Goal: Communication & Community: Share content

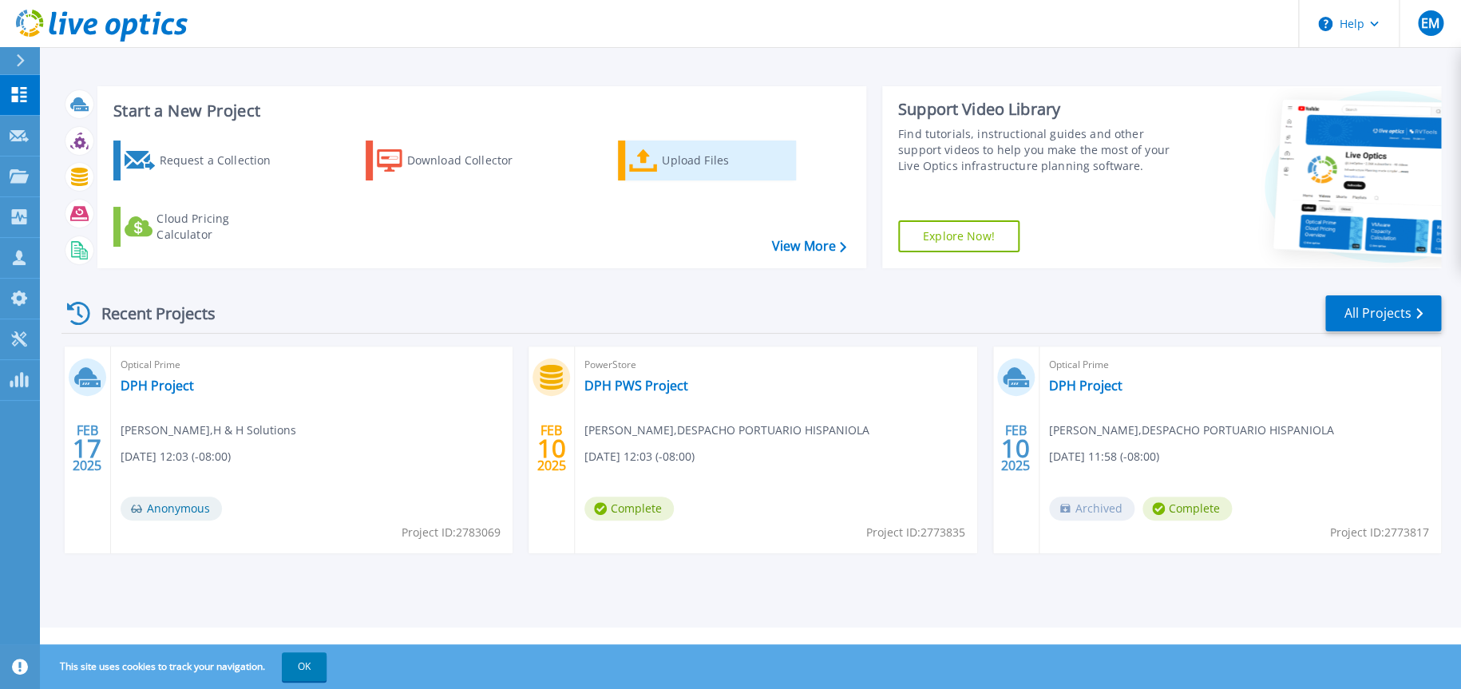
click at [724, 173] on div "Upload Files" at bounding box center [726, 161] width 128 height 32
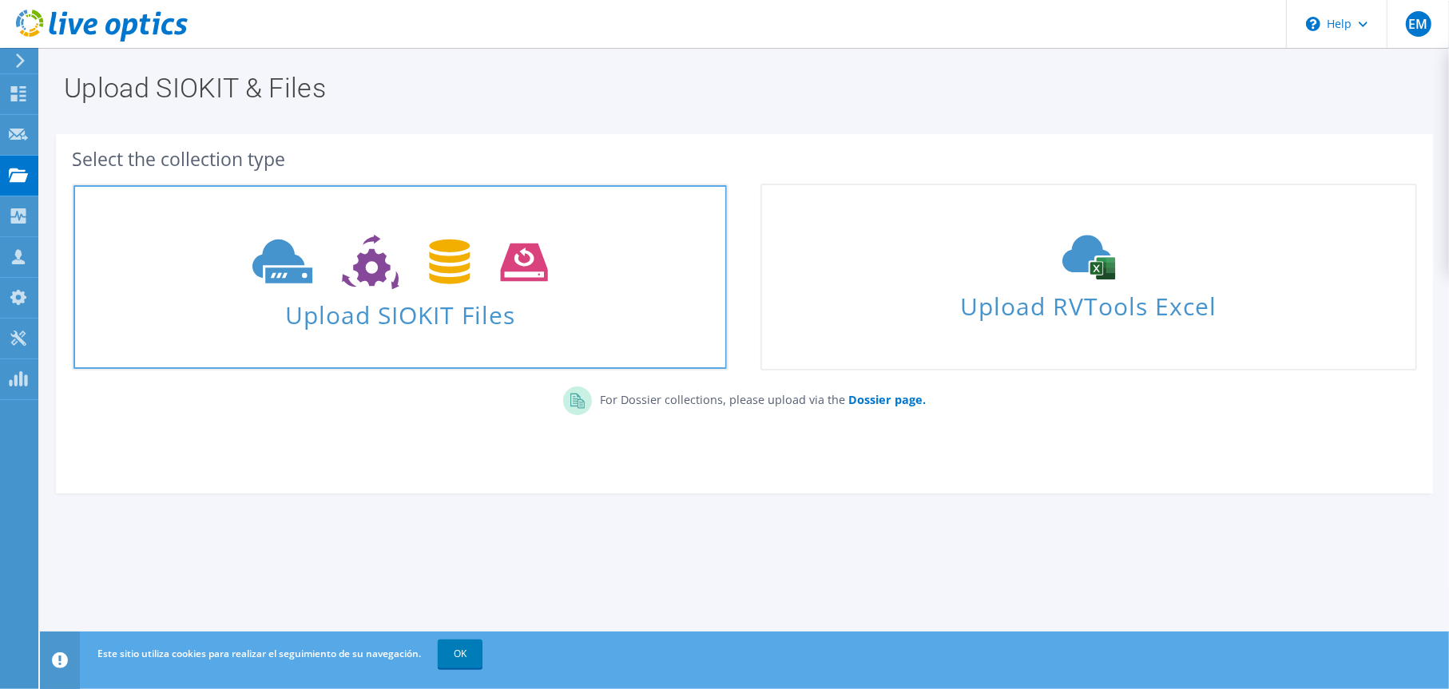
click at [489, 315] on span "Upload SIOKIT Files" at bounding box center [399, 310] width 653 height 34
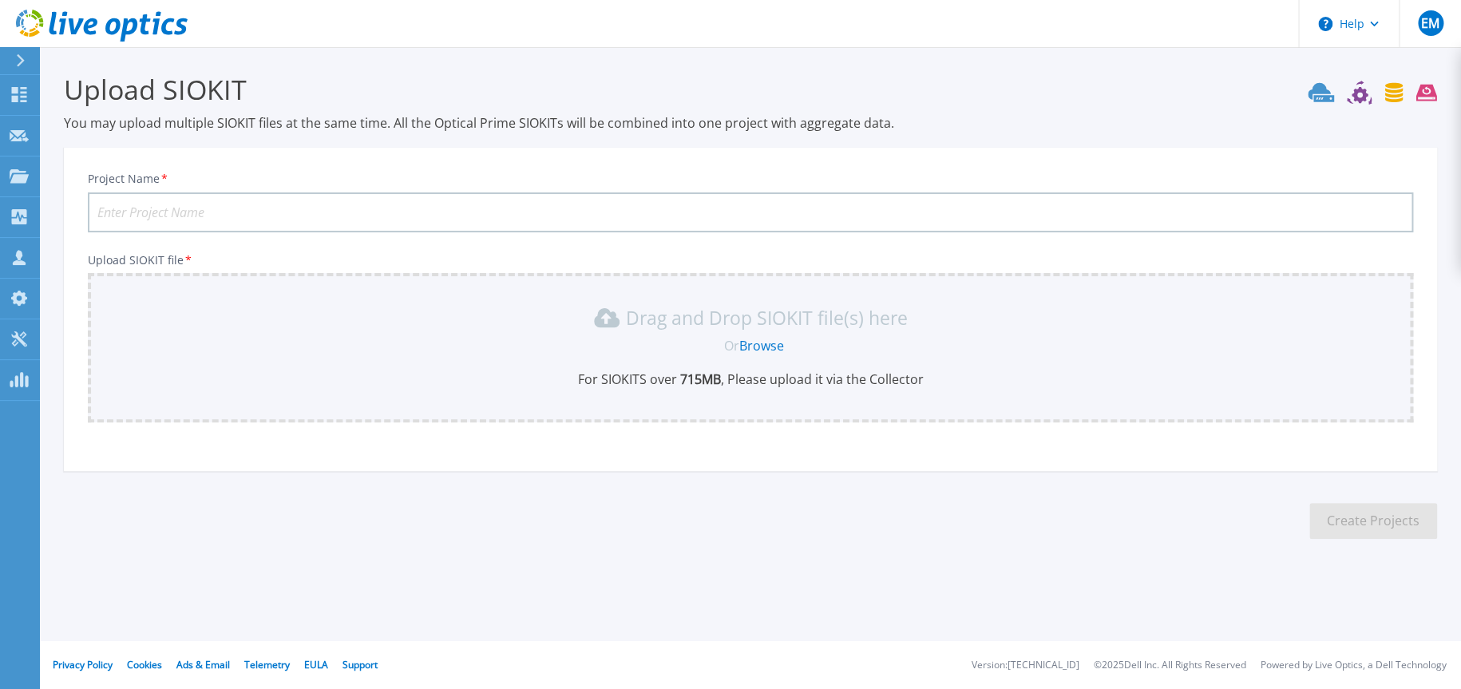
click at [288, 205] on input "Project Name *" at bounding box center [751, 212] width 1326 height 40
type input "Vinicola"
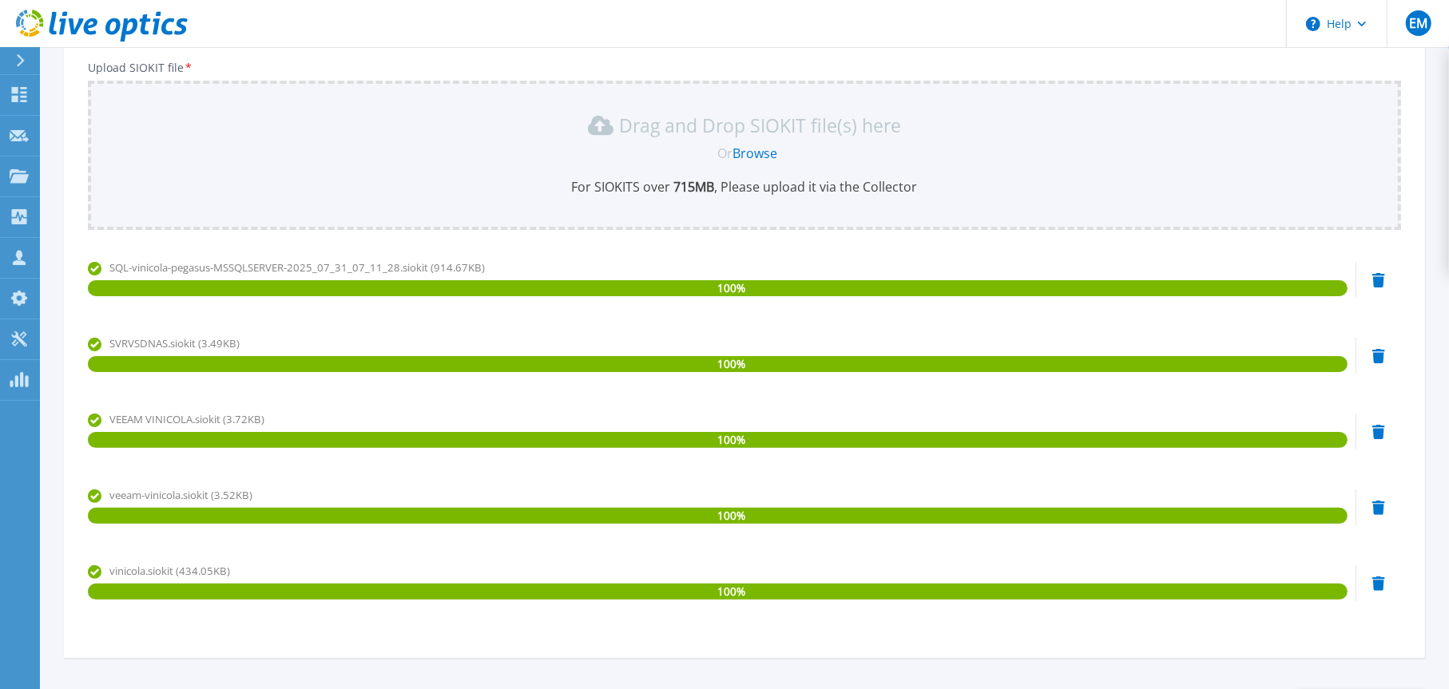
scroll to position [324, 0]
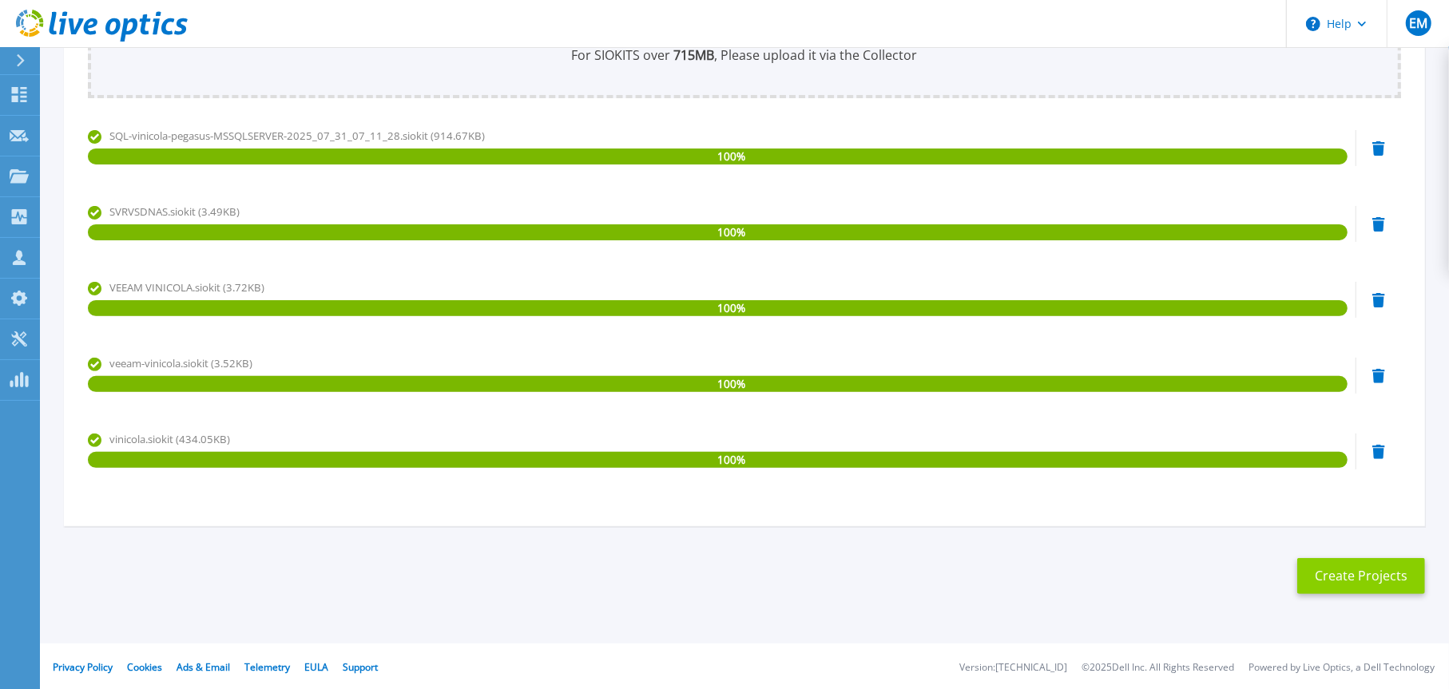
click at [1332, 577] on button "Create Projects" at bounding box center [1361, 576] width 128 height 36
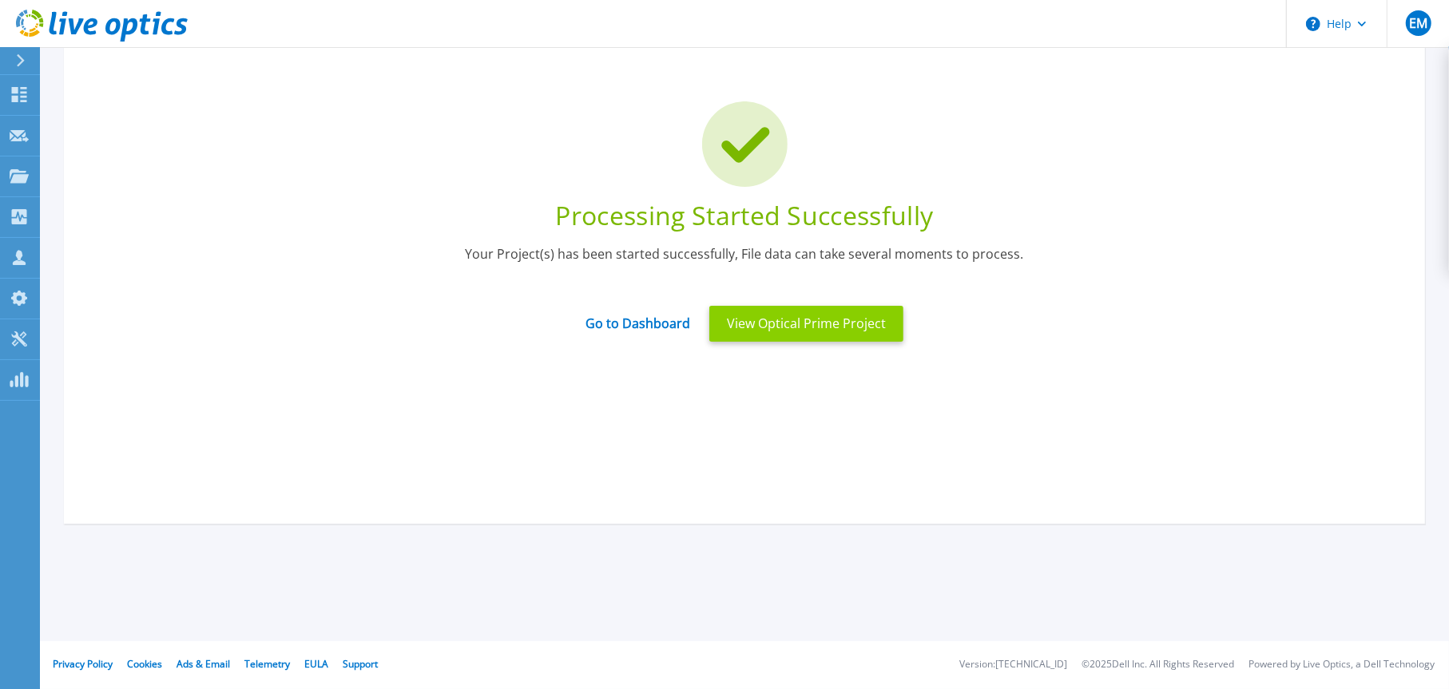
scroll to position [69, 0]
click at [789, 331] on button "View Optical Prime Project" at bounding box center [806, 325] width 194 height 36
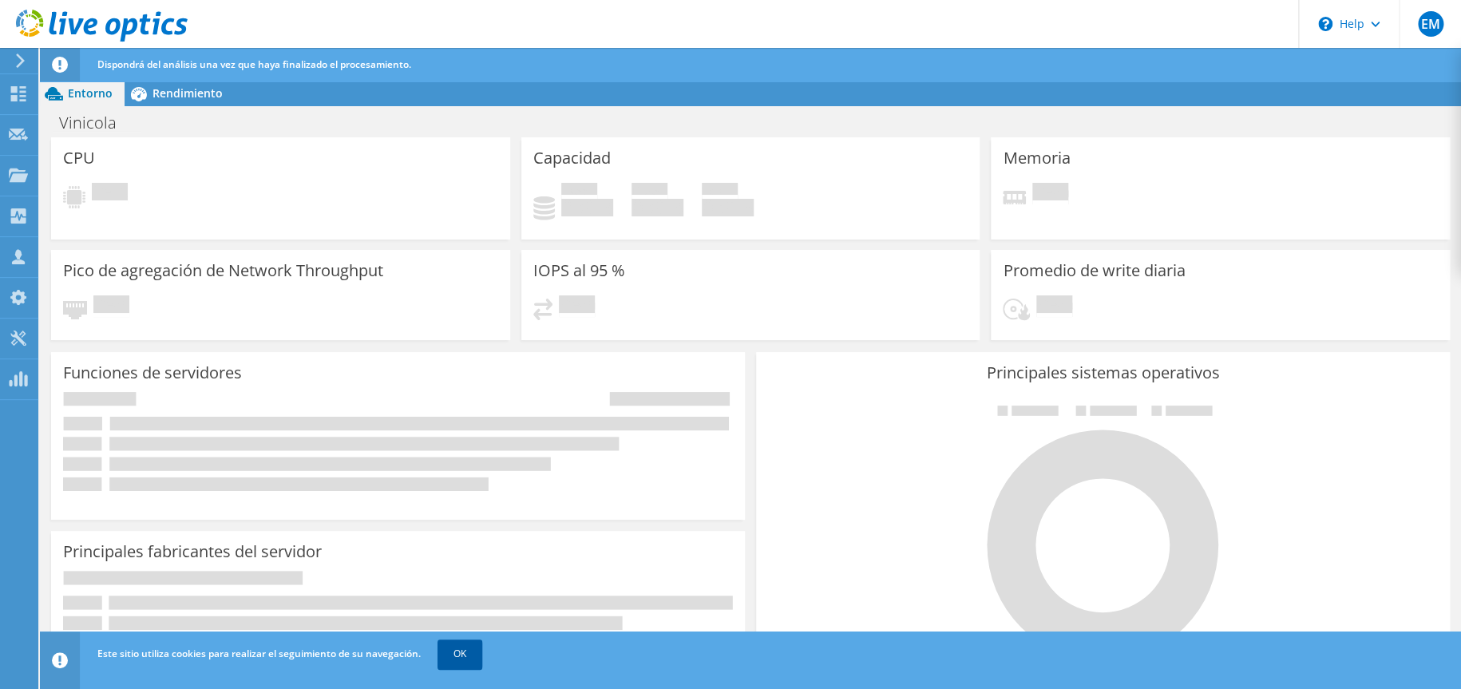
click at [465, 664] on link "OK" at bounding box center [460, 654] width 45 height 29
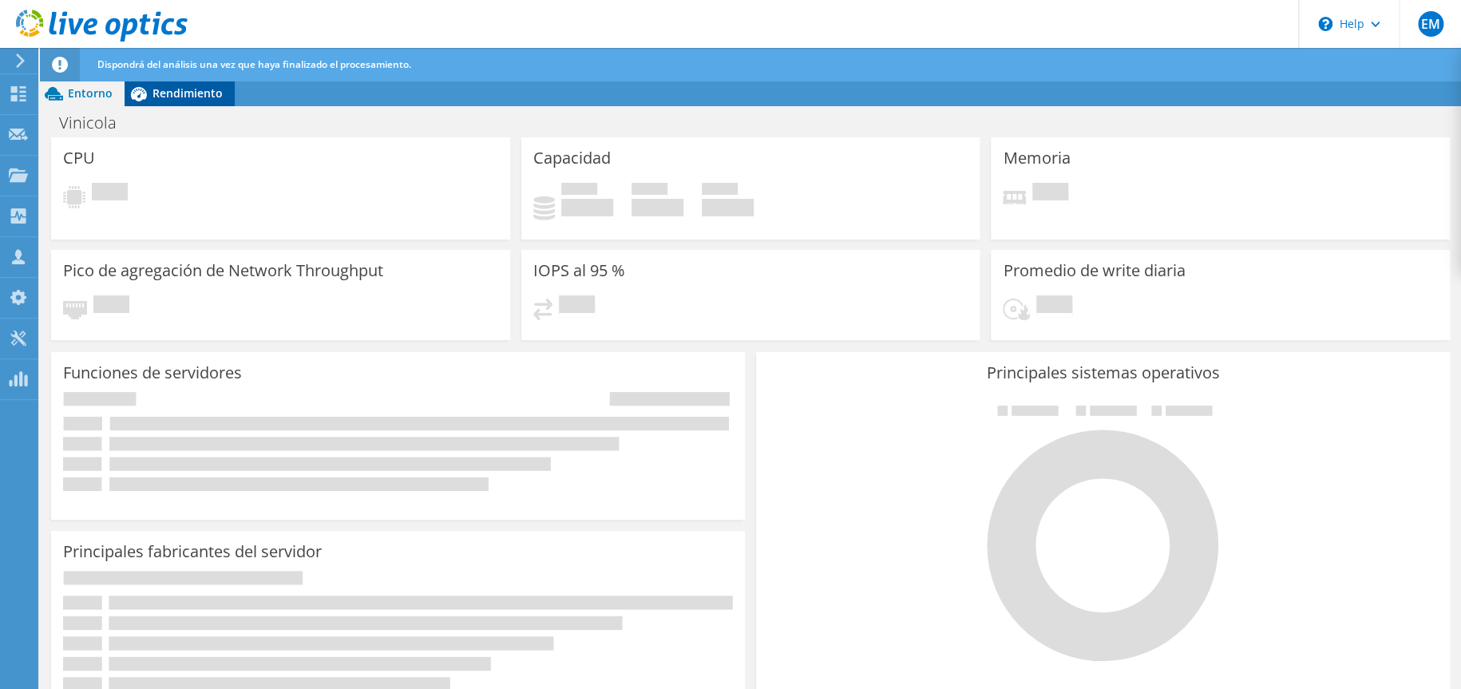
click at [188, 88] on span "Rendimiento" at bounding box center [188, 92] width 70 height 15
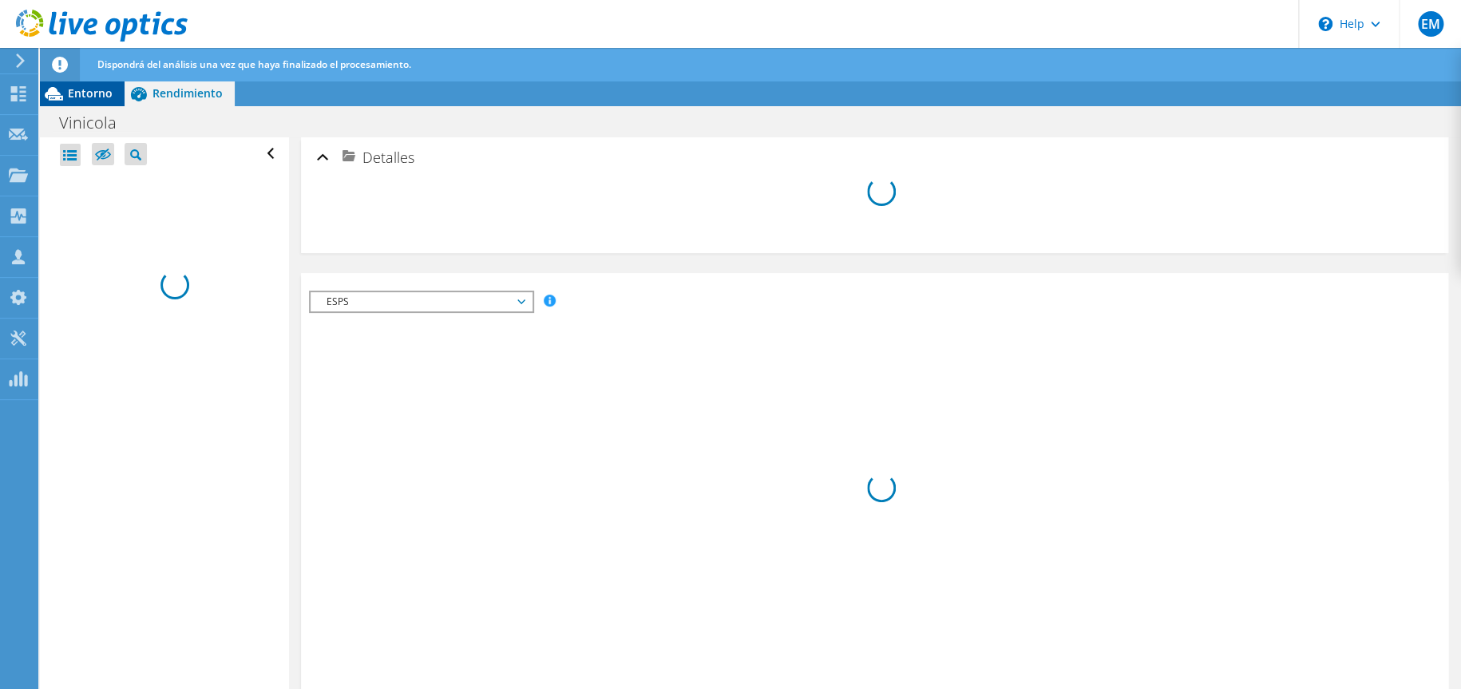
click at [72, 93] on span "Entorno" at bounding box center [90, 92] width 45 height 15
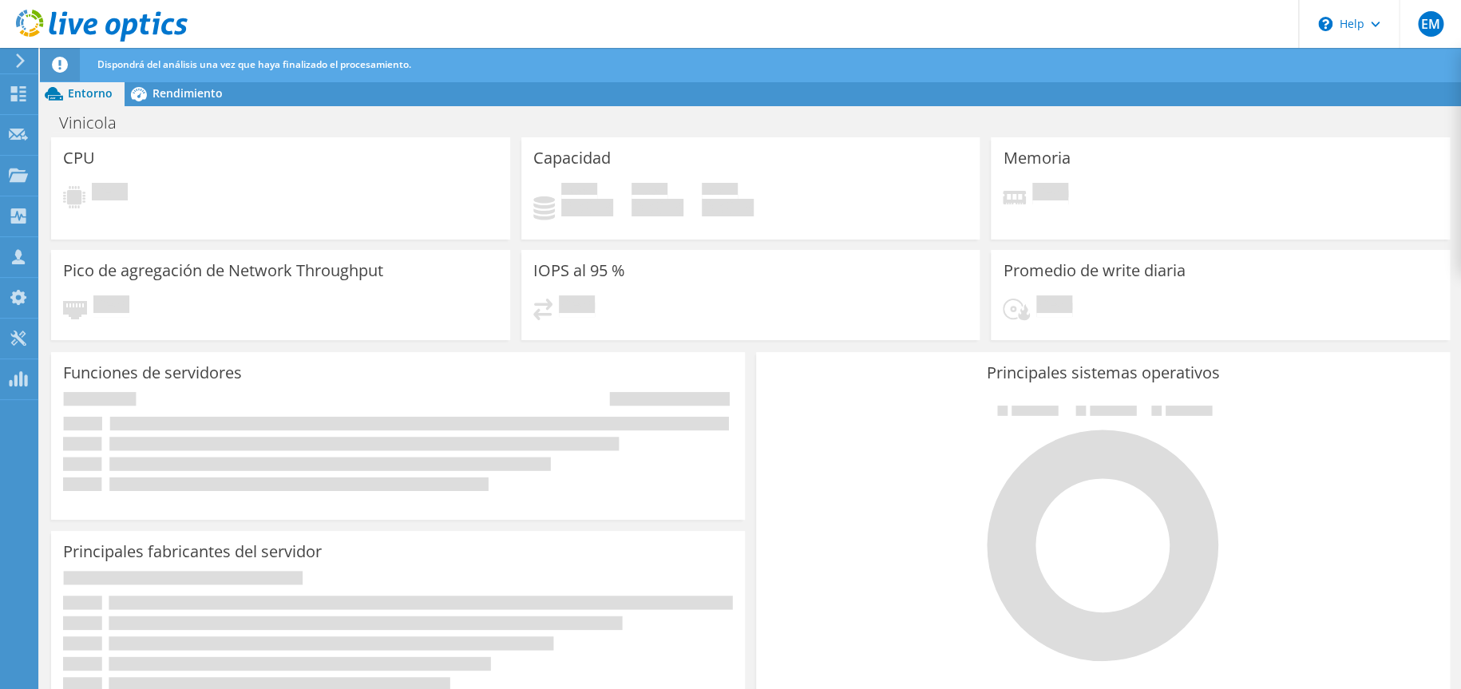
click at [25, 58] on icon at bounding box center [20, 61] width 12 height 14
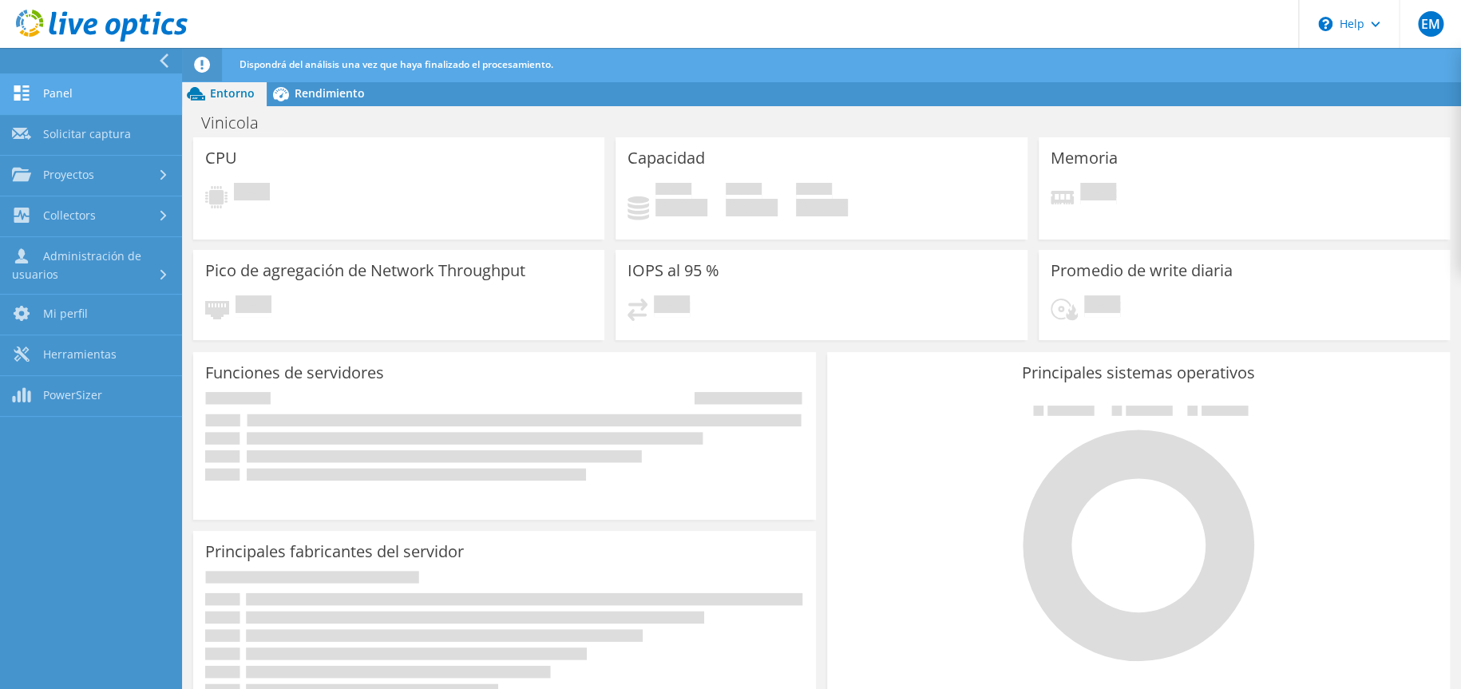
click at [74, 85] on link "Panel" at bounding box center [91, 94] width 182 height 41
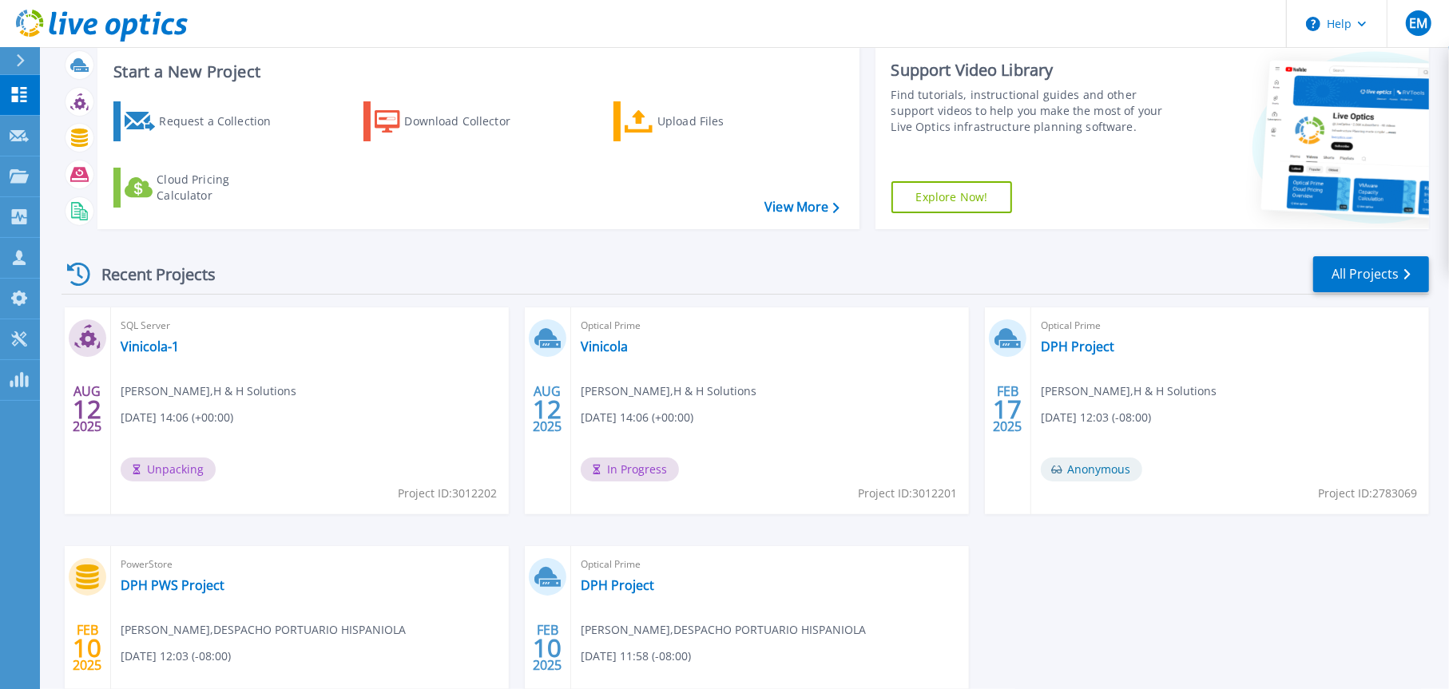
scroll to position [36, 0]
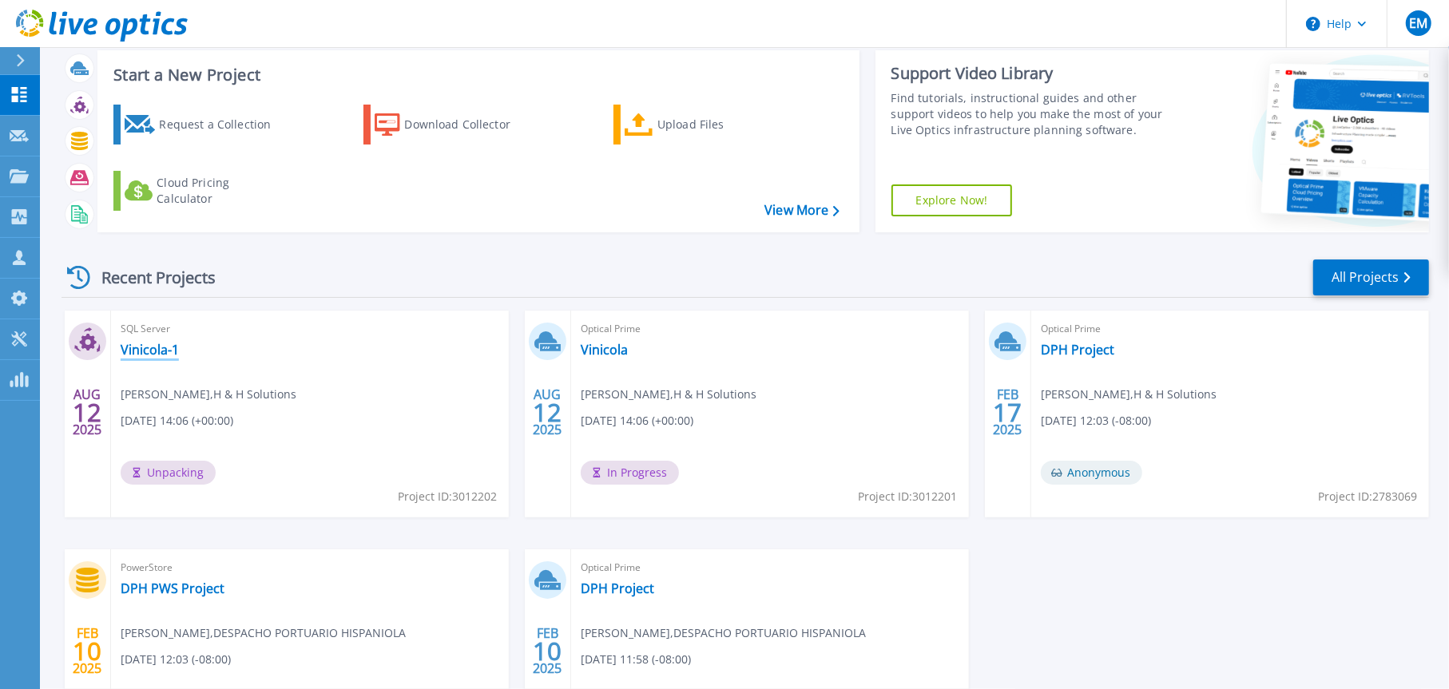
click at [160, 349] on link "Vinicola-1" at bounding box center [150, 350] width 58 height 16
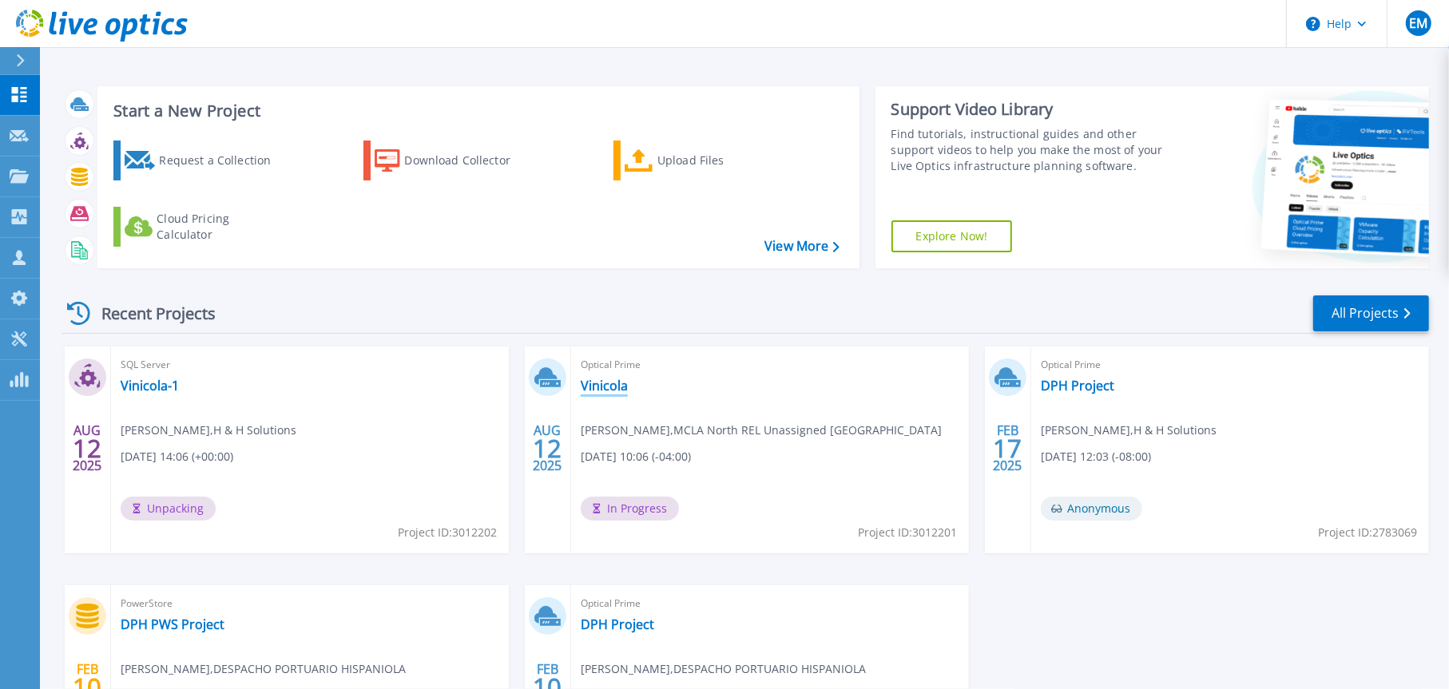
click at [604, 390] on link "Vinicola" at bounding box center [604, 386] width 47 height 16
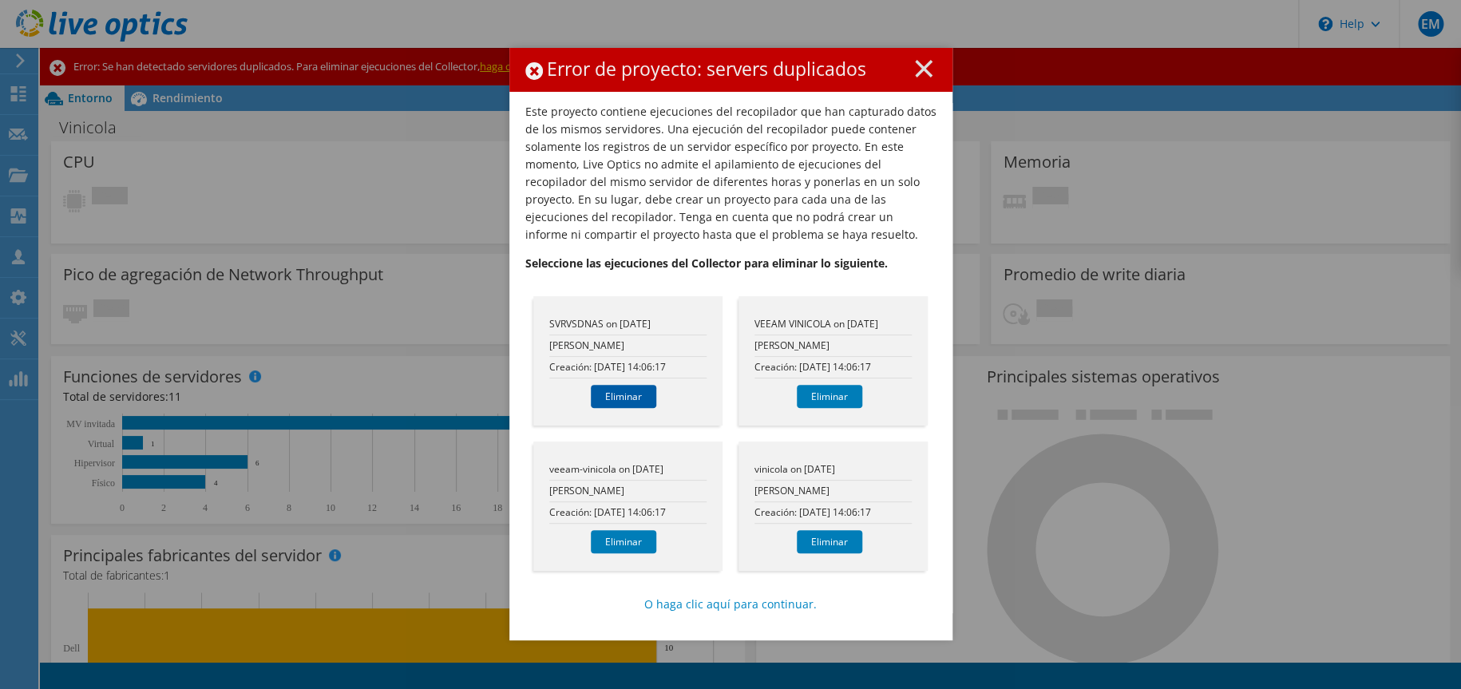
click at [617, 393] on link "Eliminar" at bounding box center [623, 396] width 65 height 23
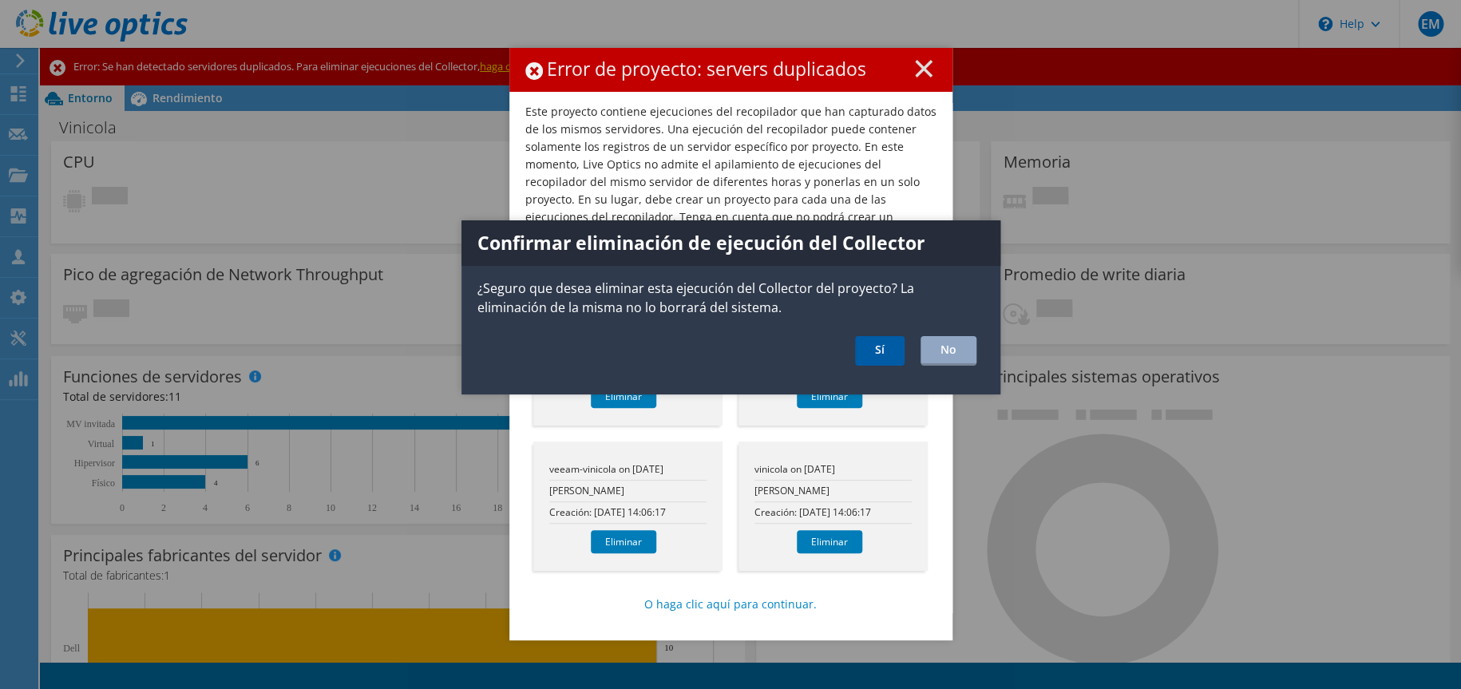
click at [882, 349] on link "Sí" at bounding box center [880, 351] width 50 height 30
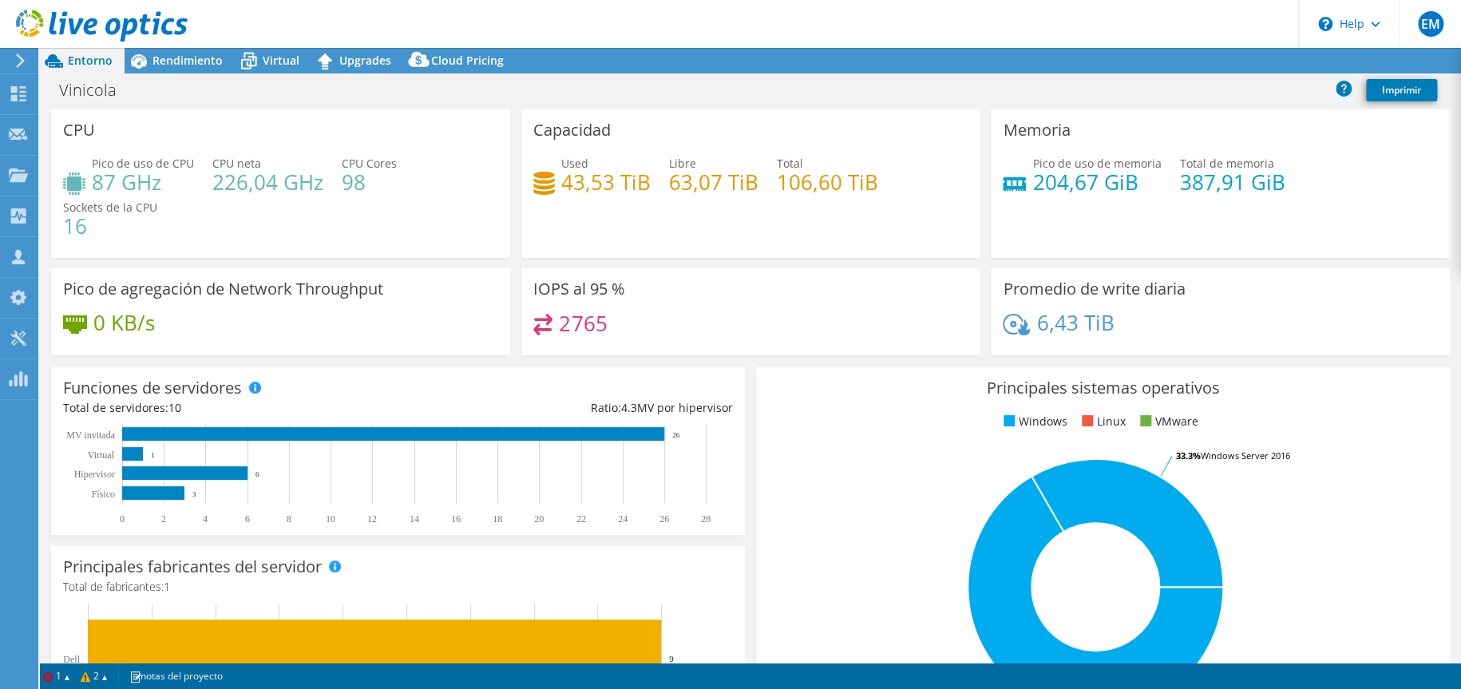
select select "USD"
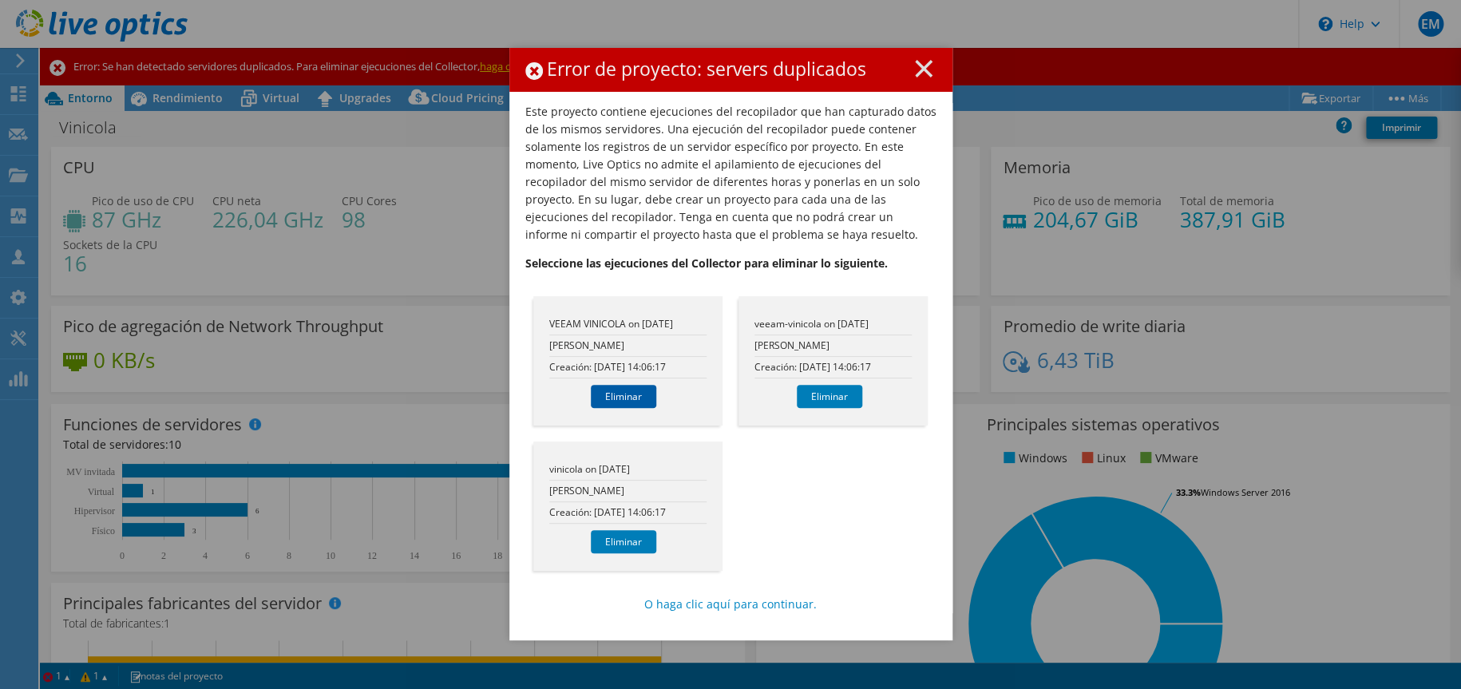
click at [639, 395] on link "Eliminar" at bounding box center [623, 396] width 65 height 23
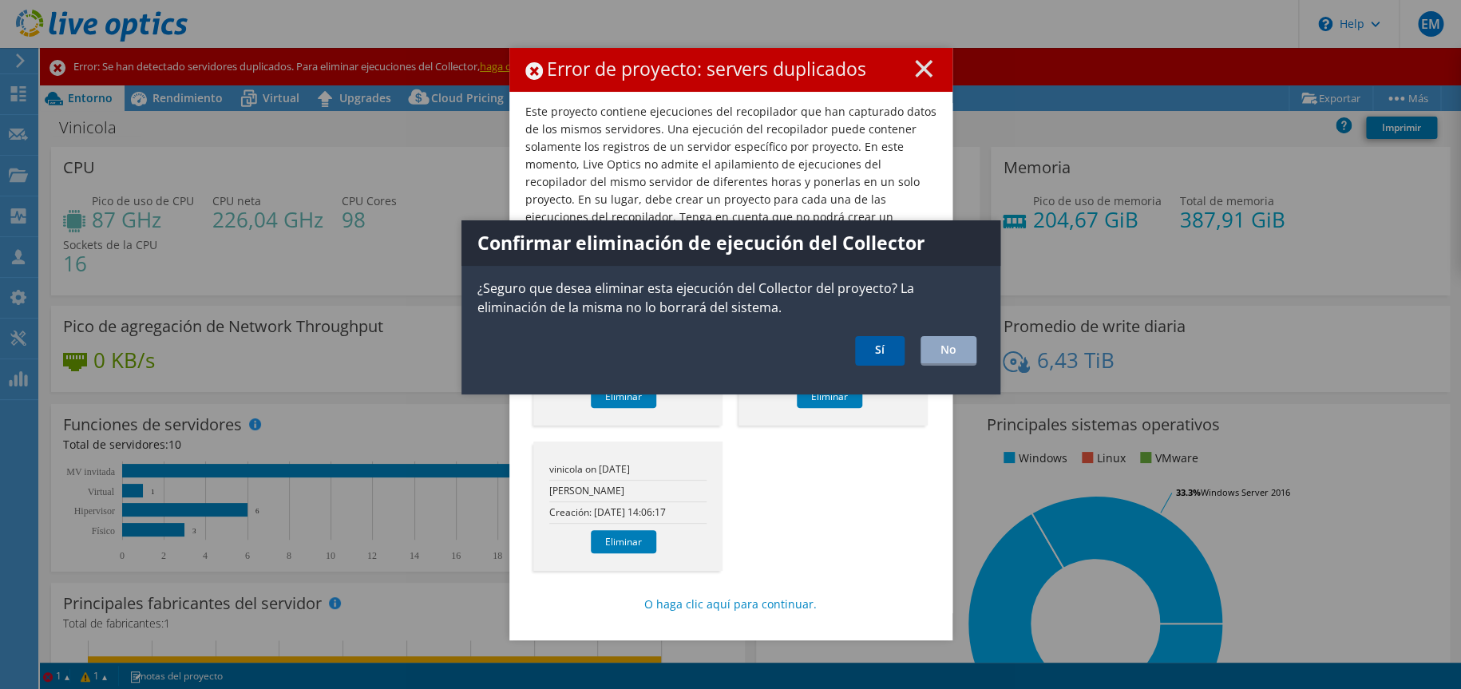
click at [890, 357] on link "Sí" at bounding box center [880, 351] width 50 height 30
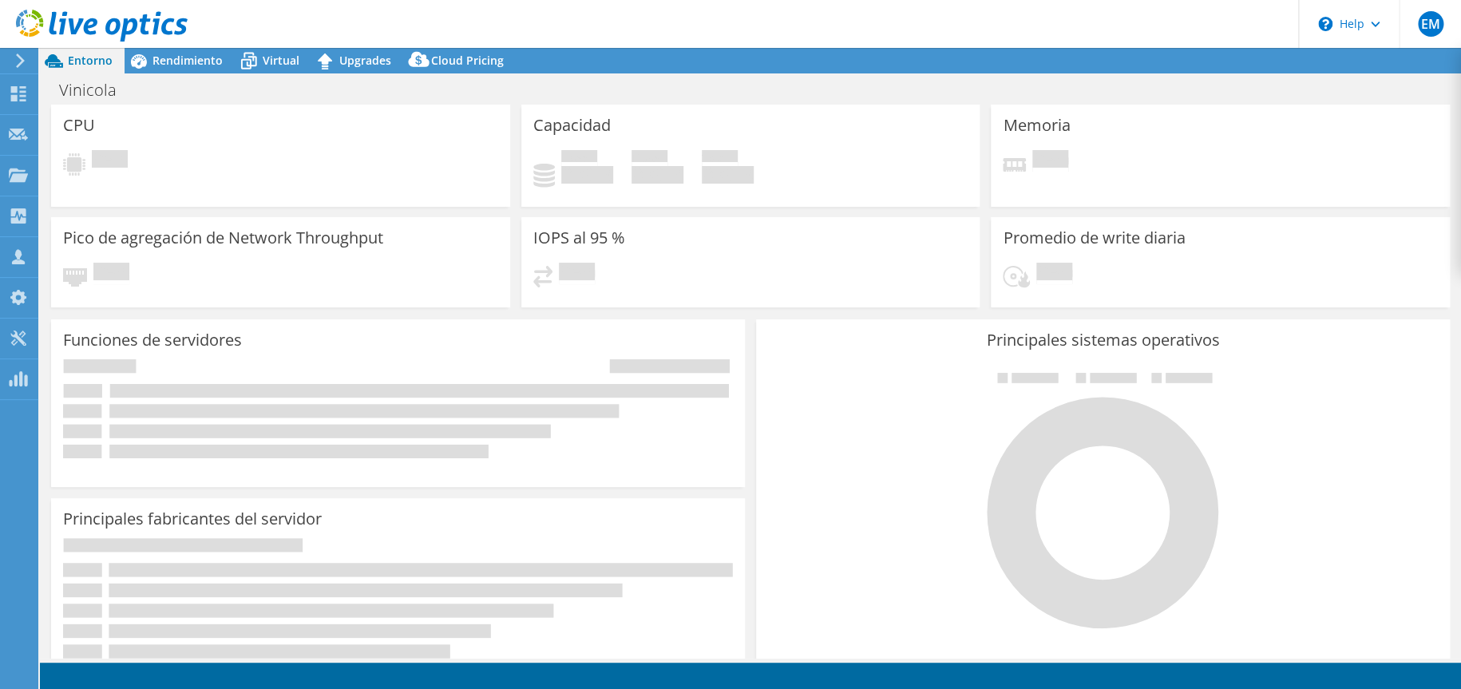
select select "USD"
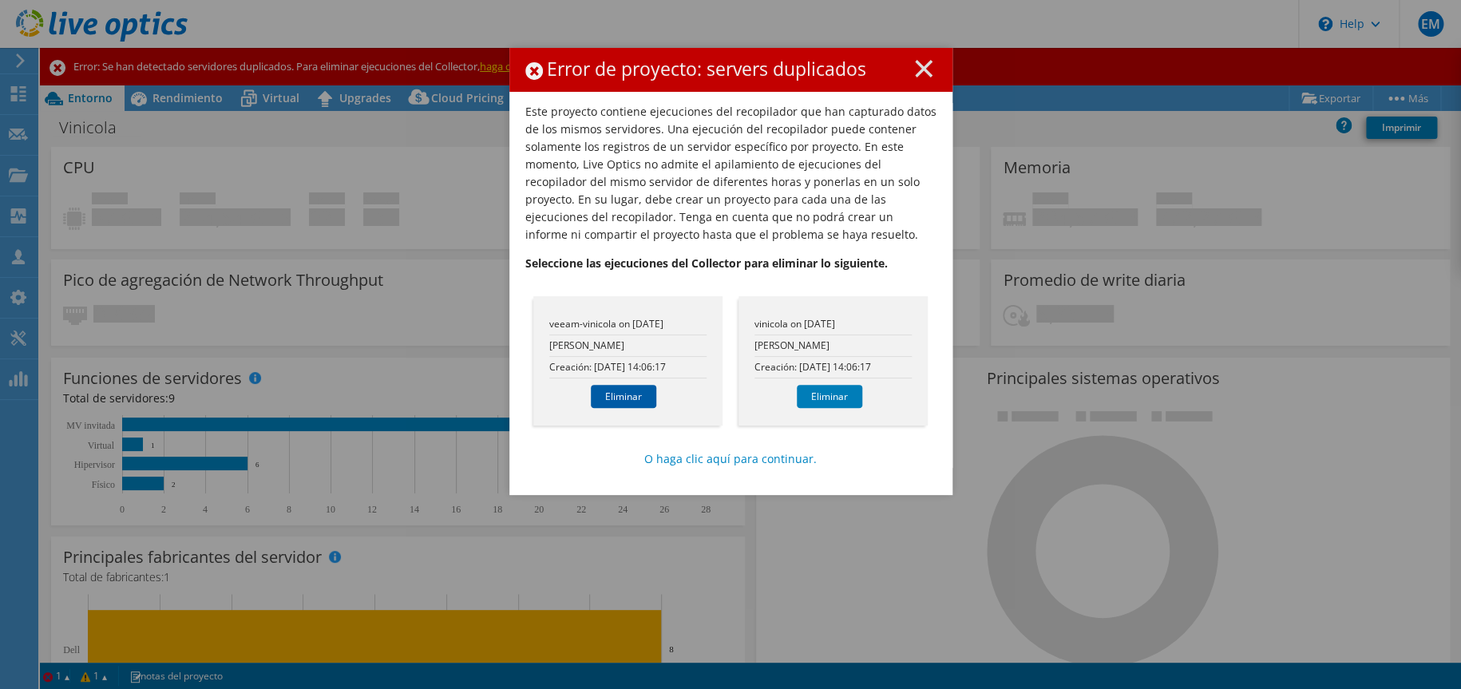
click at [623, 388] on link "Eliminar" at bounding box center [623, 396] width 65 height 23
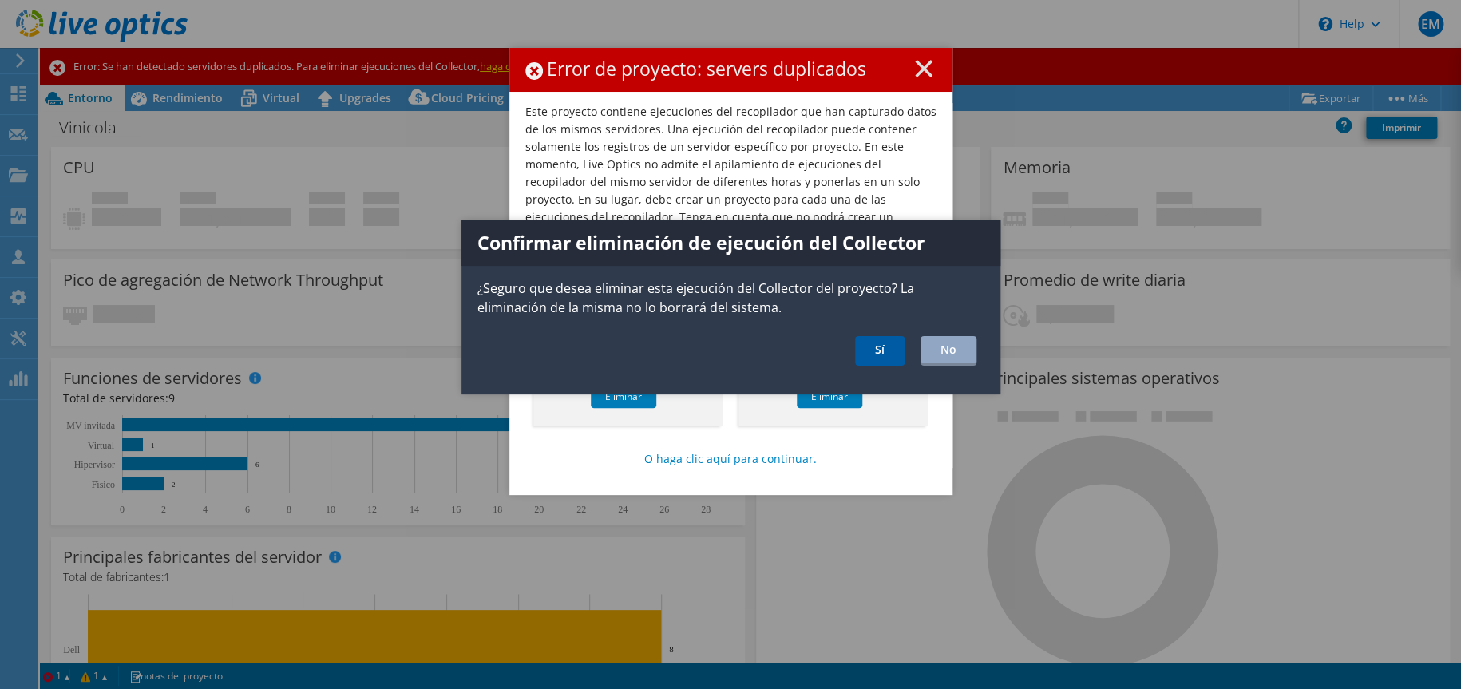
click at [863, 360] on link "Sí" at bounding box center [880, 351] width 50 height 30
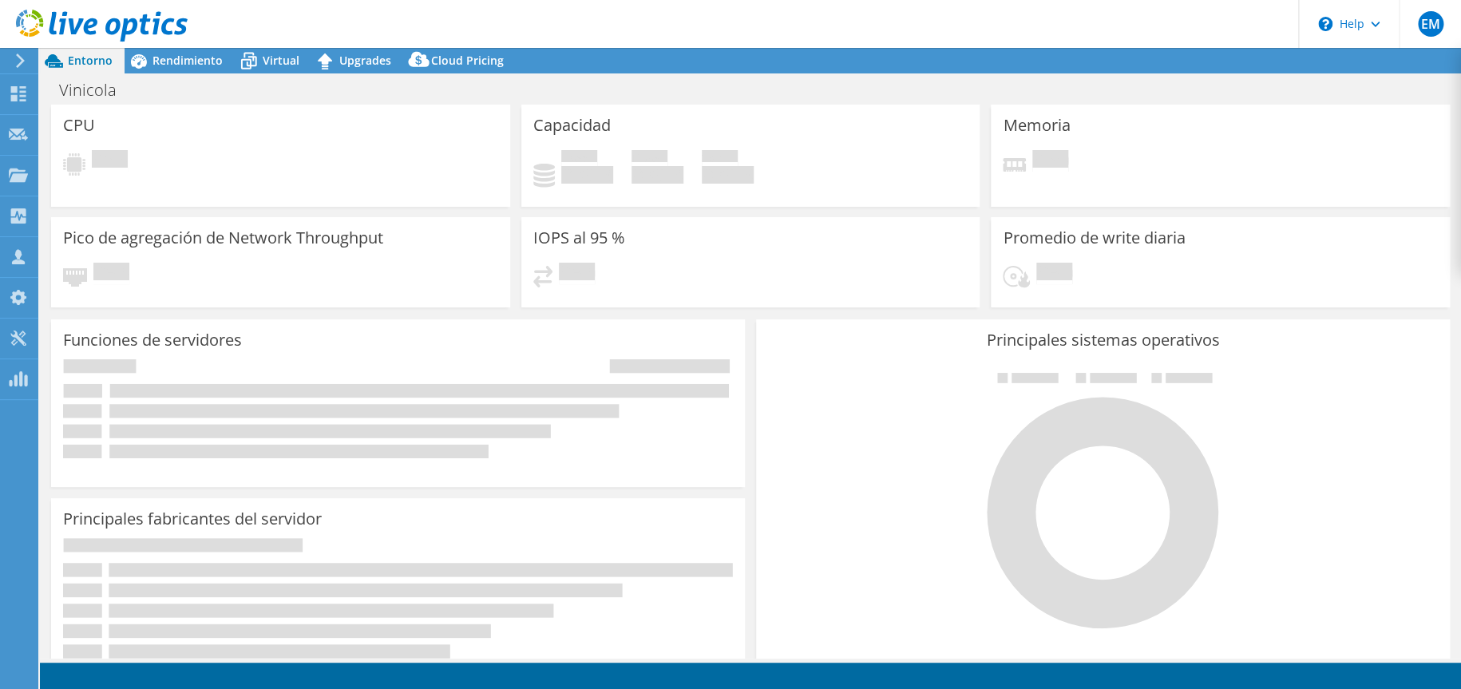
select select "USD"
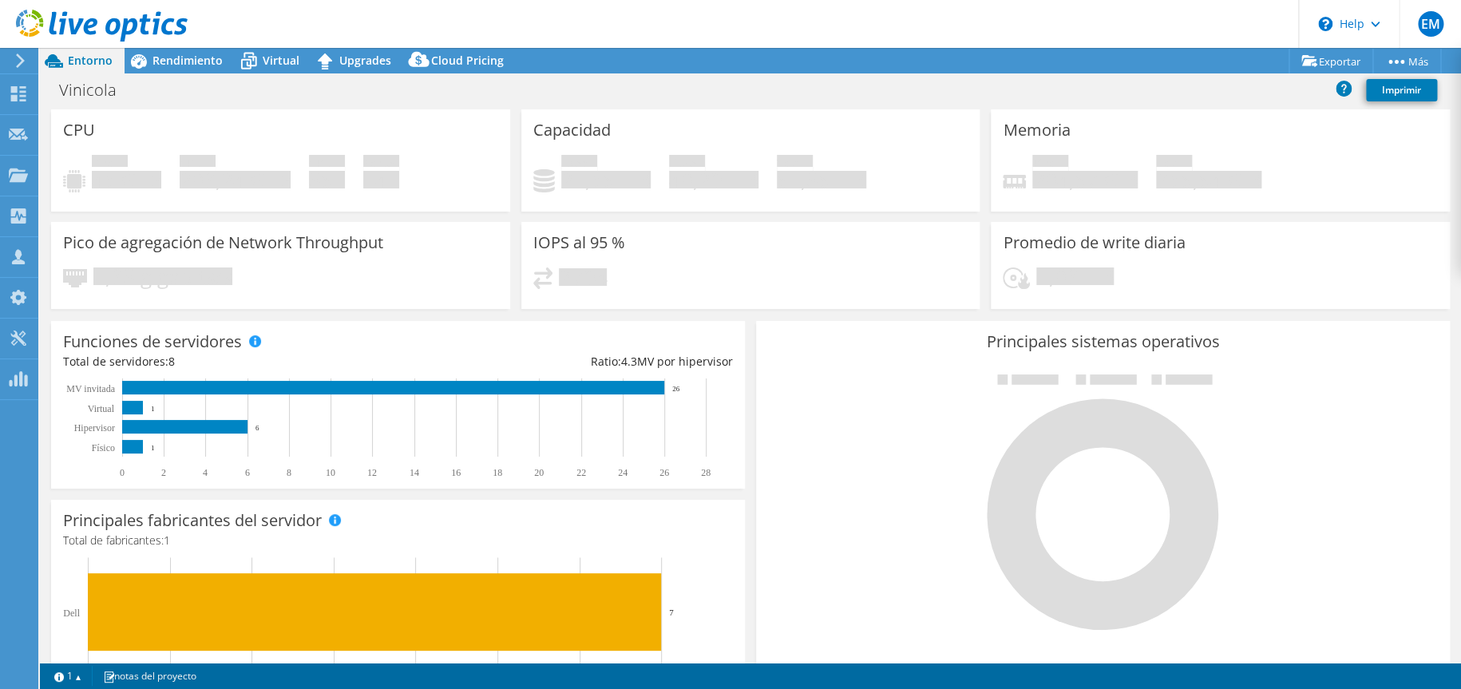
click at [23, 61] on use at bounding box center [20, 61] width 9 height 14
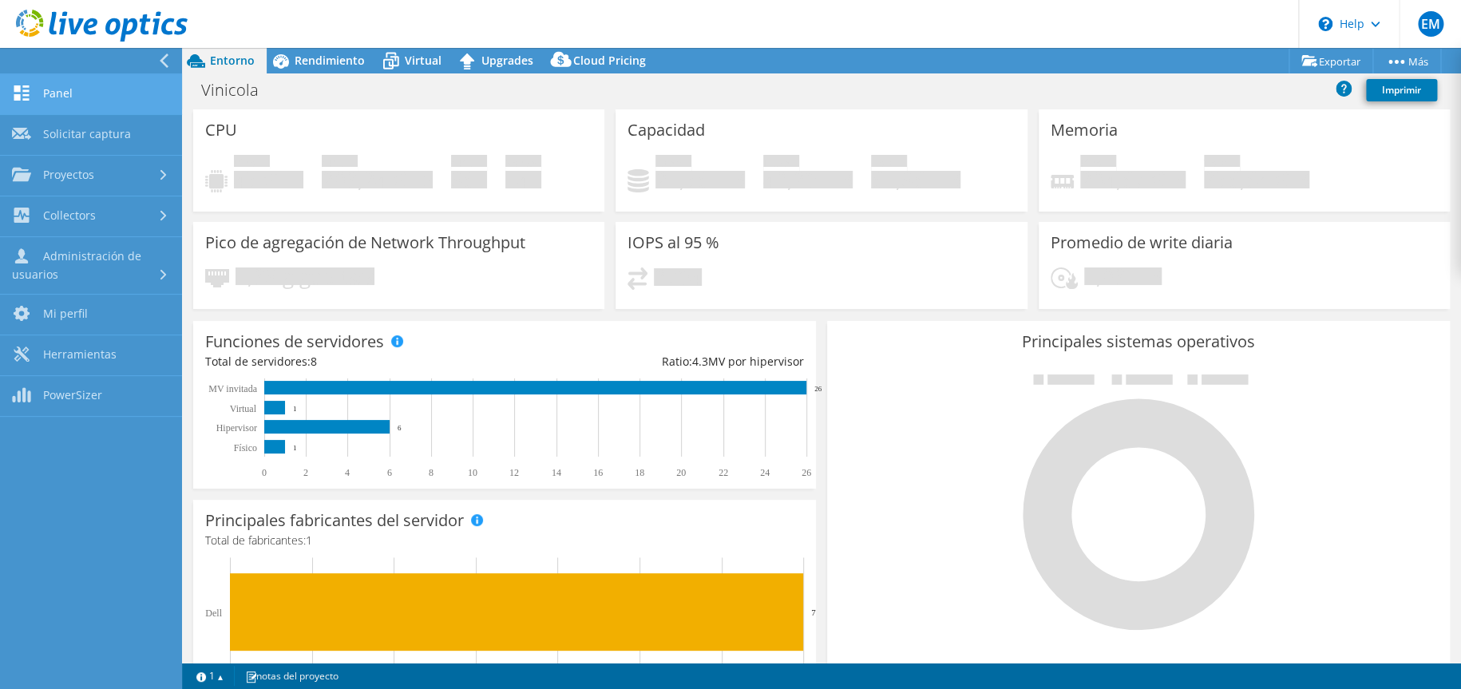
click at [80, 102] on link "Panel" at bounding box center [91, 94] width 182 height 41
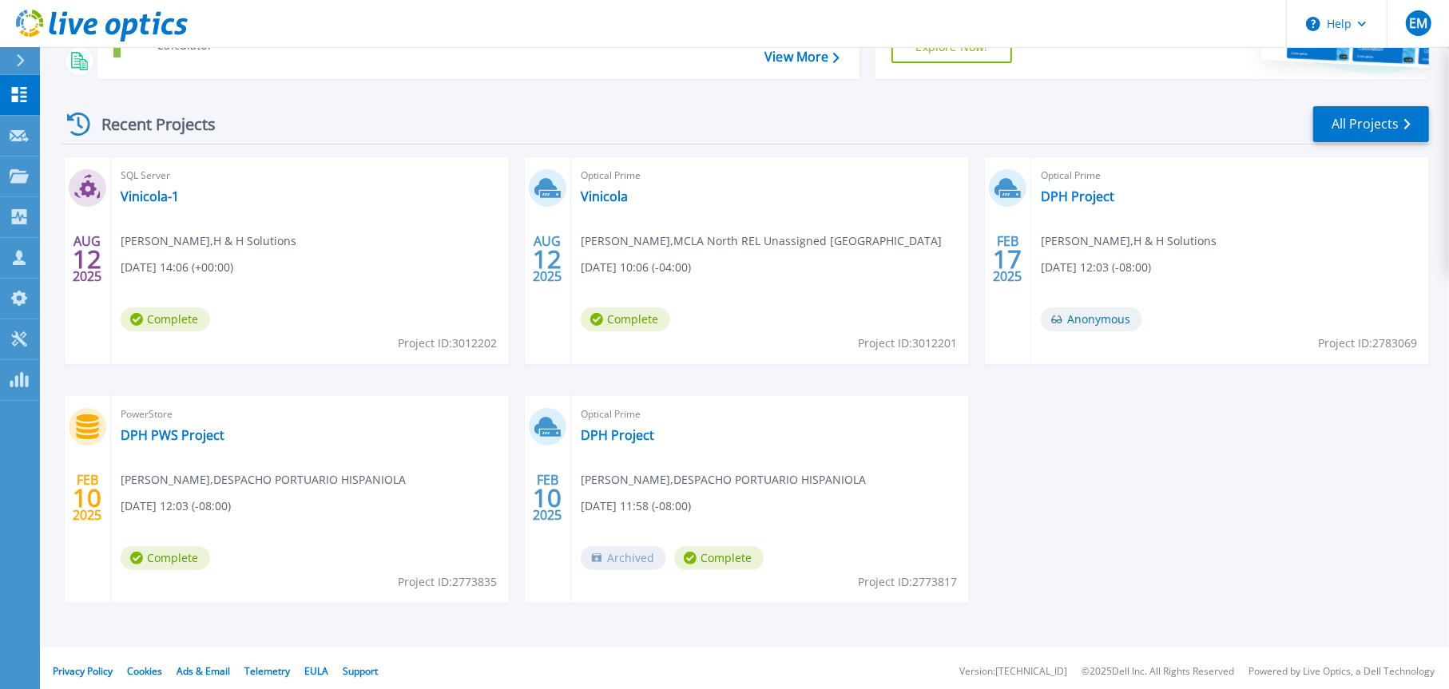
scroll to position [196, 0]
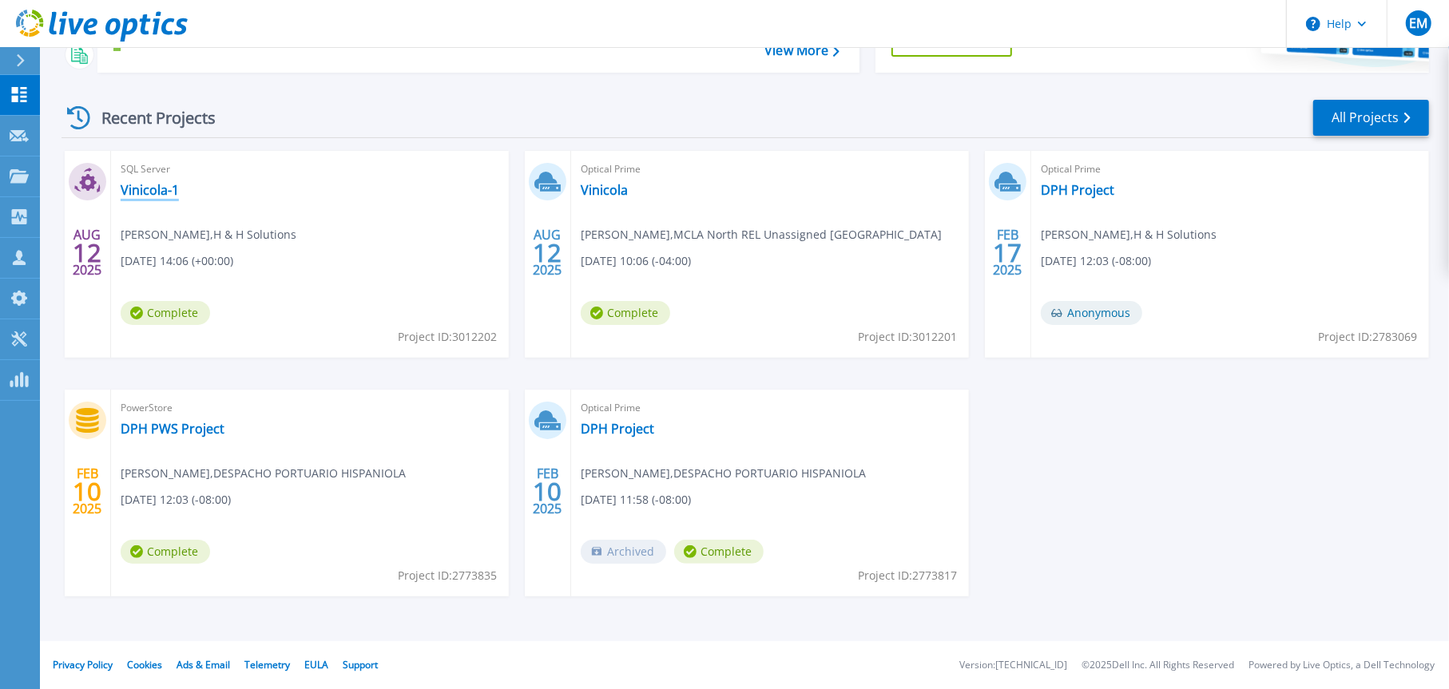
click at [146, 192] on link "Vinicola-1" at bounding box center [150, 190] width 58 height 16
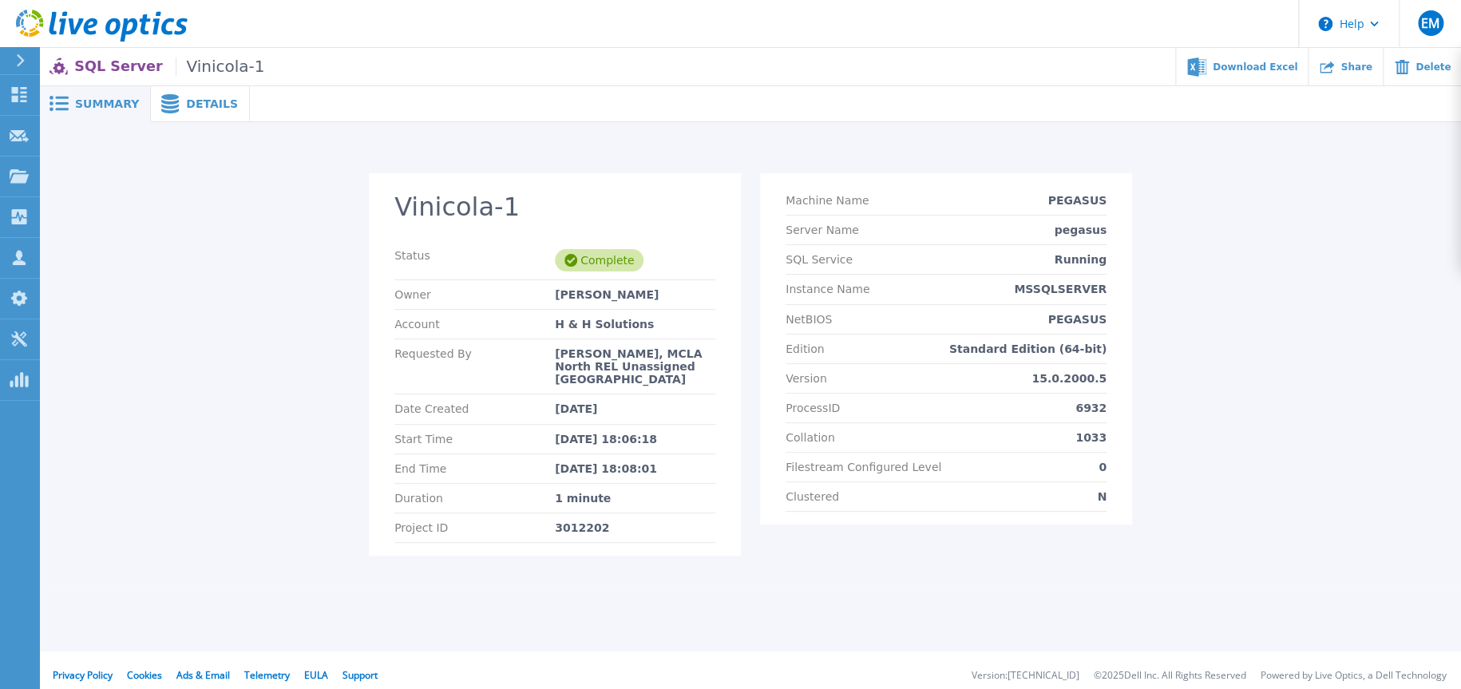
click at [208, 105] on span "Details" at bounding box center [212, 103] width 52 height 11
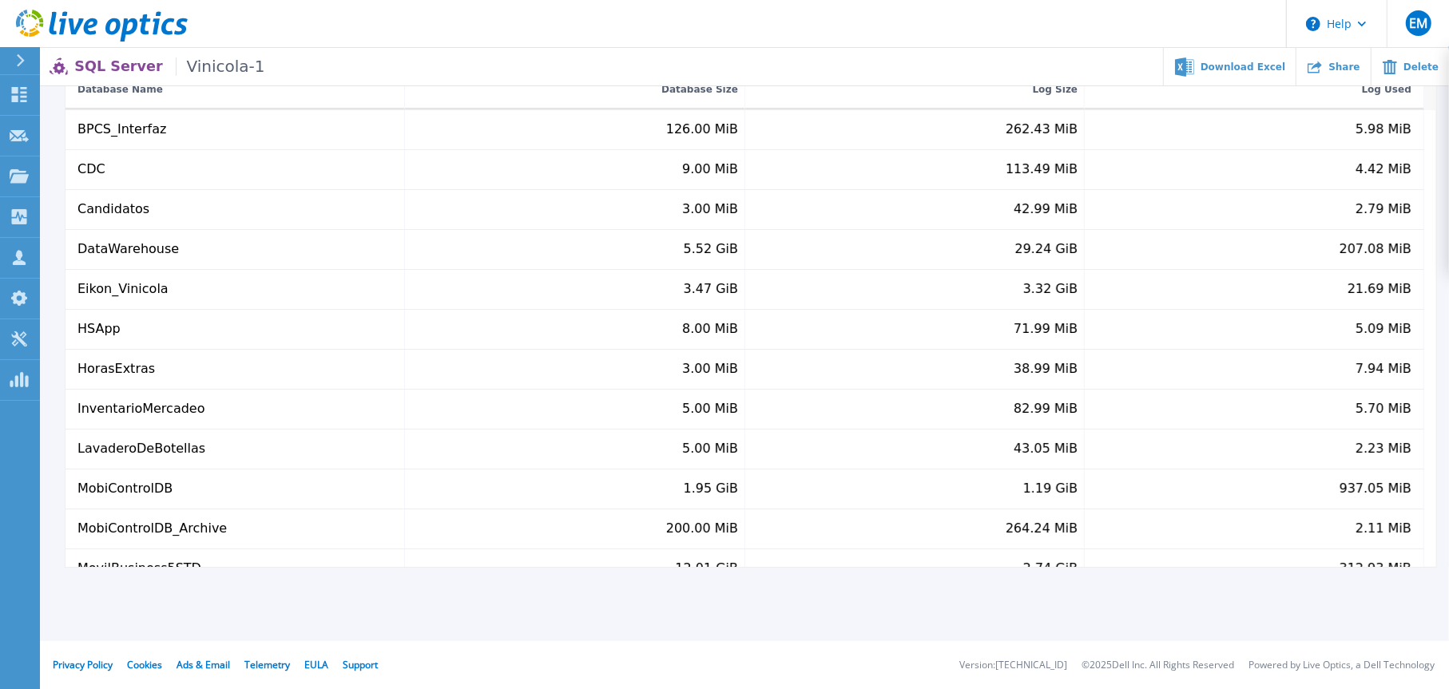
click at [23, 58] on icon at bounding box center [20, 60] width 9 height 13
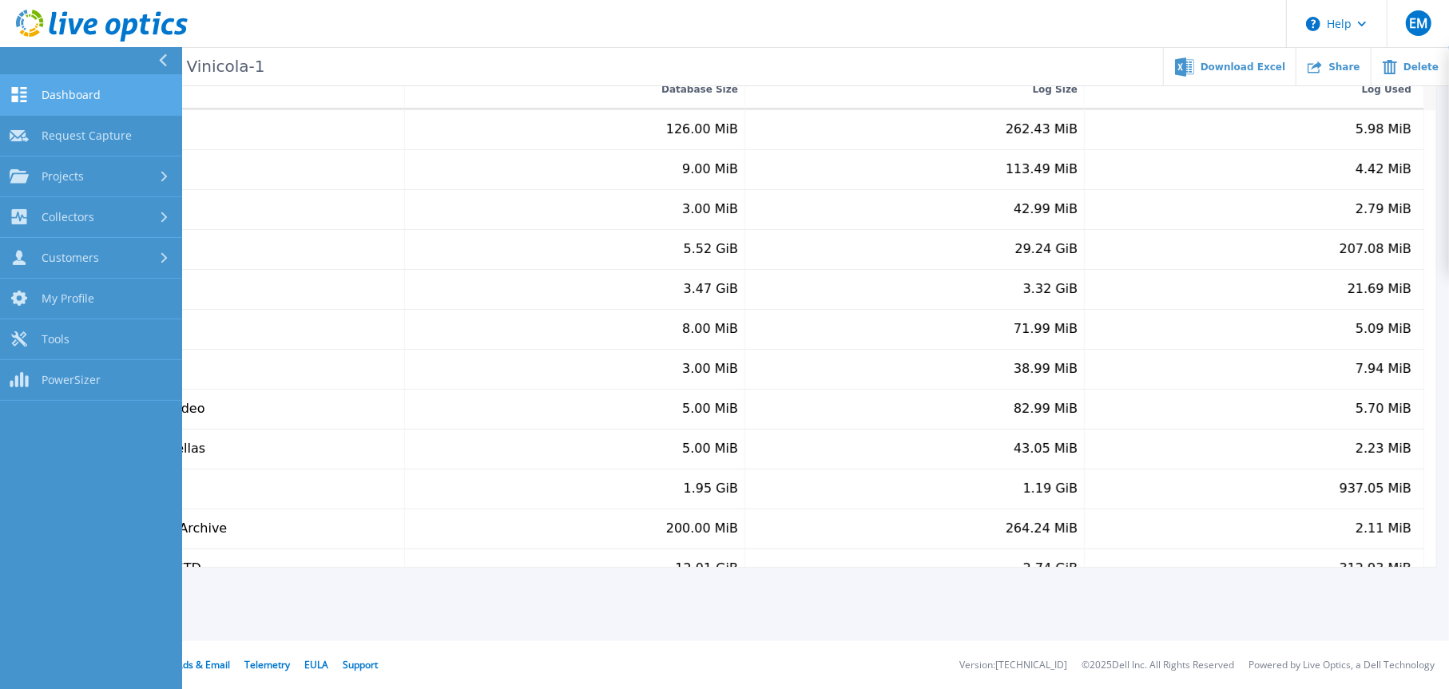
click at [49, 92] on span "Dashboard" at bounding box center [71, 95] width 59 height 14
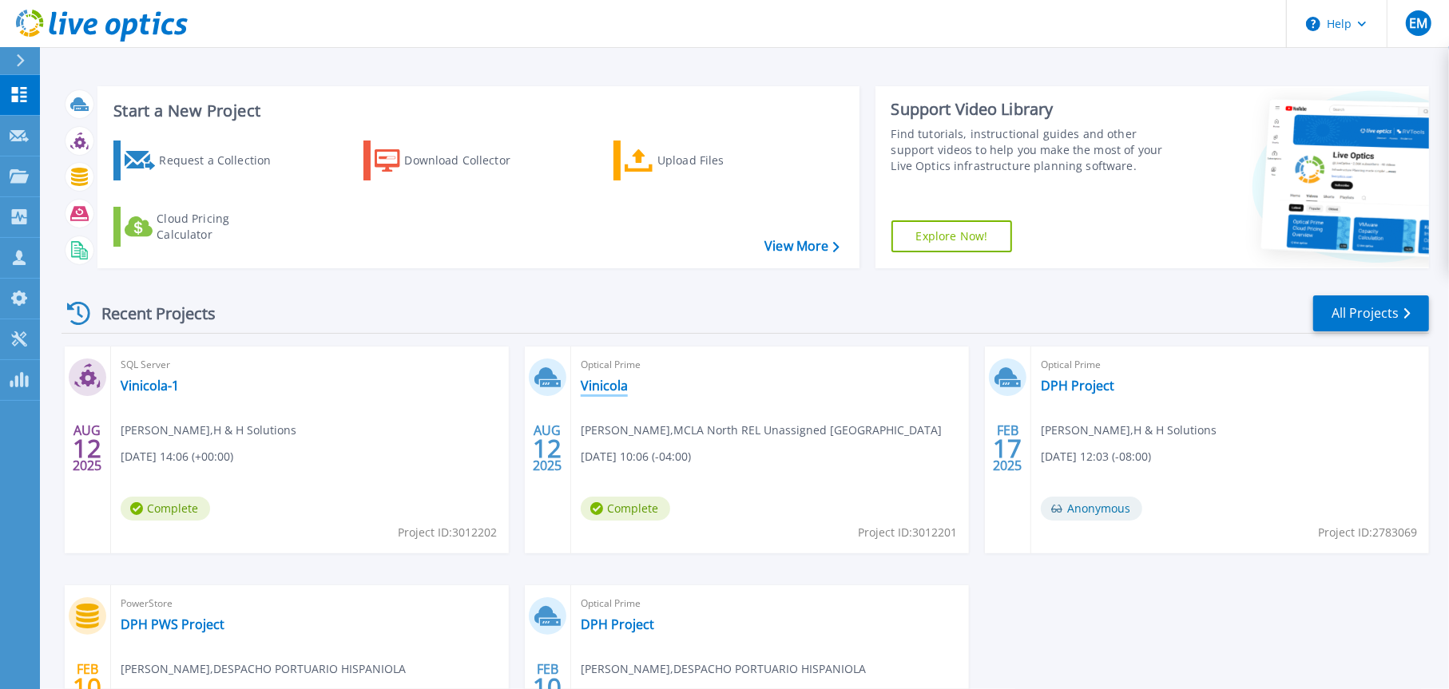
click at [620, 387] on link "Vinicola" at bounding box center [604, 386] width 47 height 16
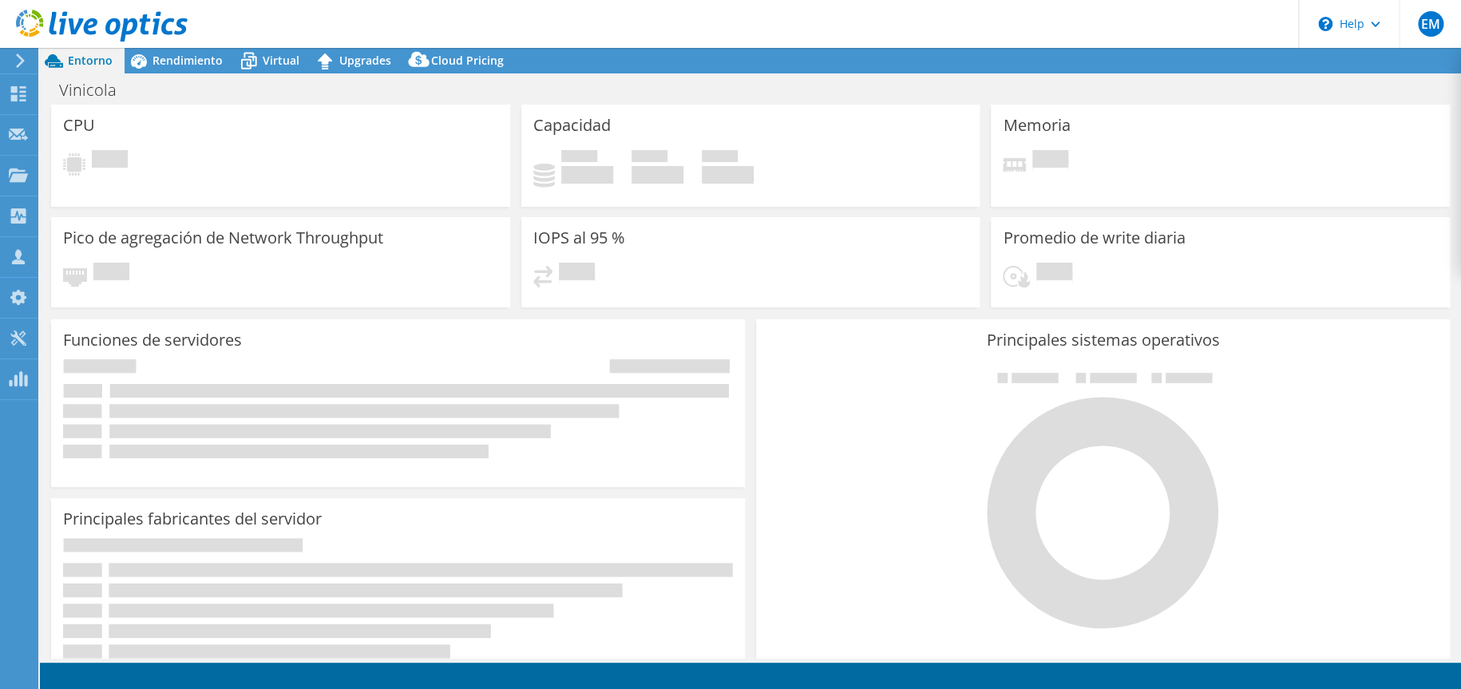
select select "USD"
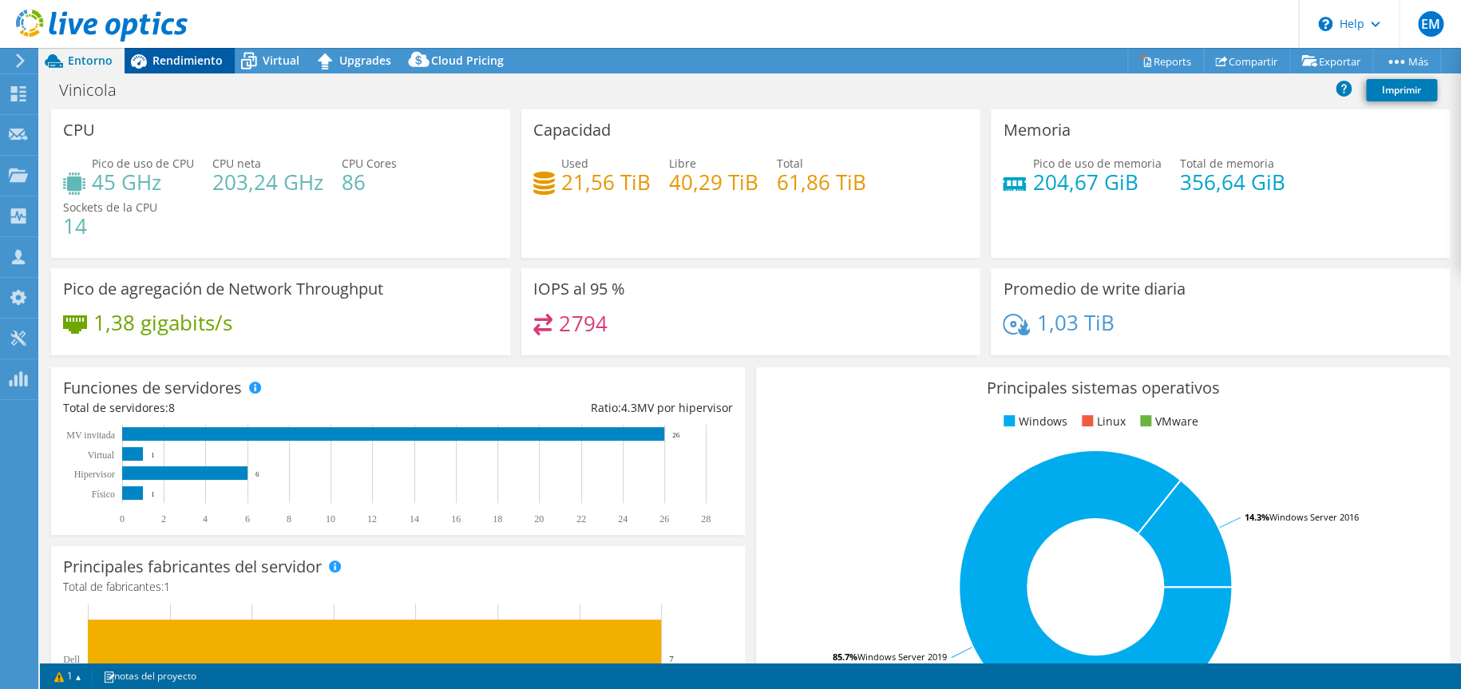
click at [167, 55] on span "Rendimiento" at bounding box center [188, 60] width 70 height 15
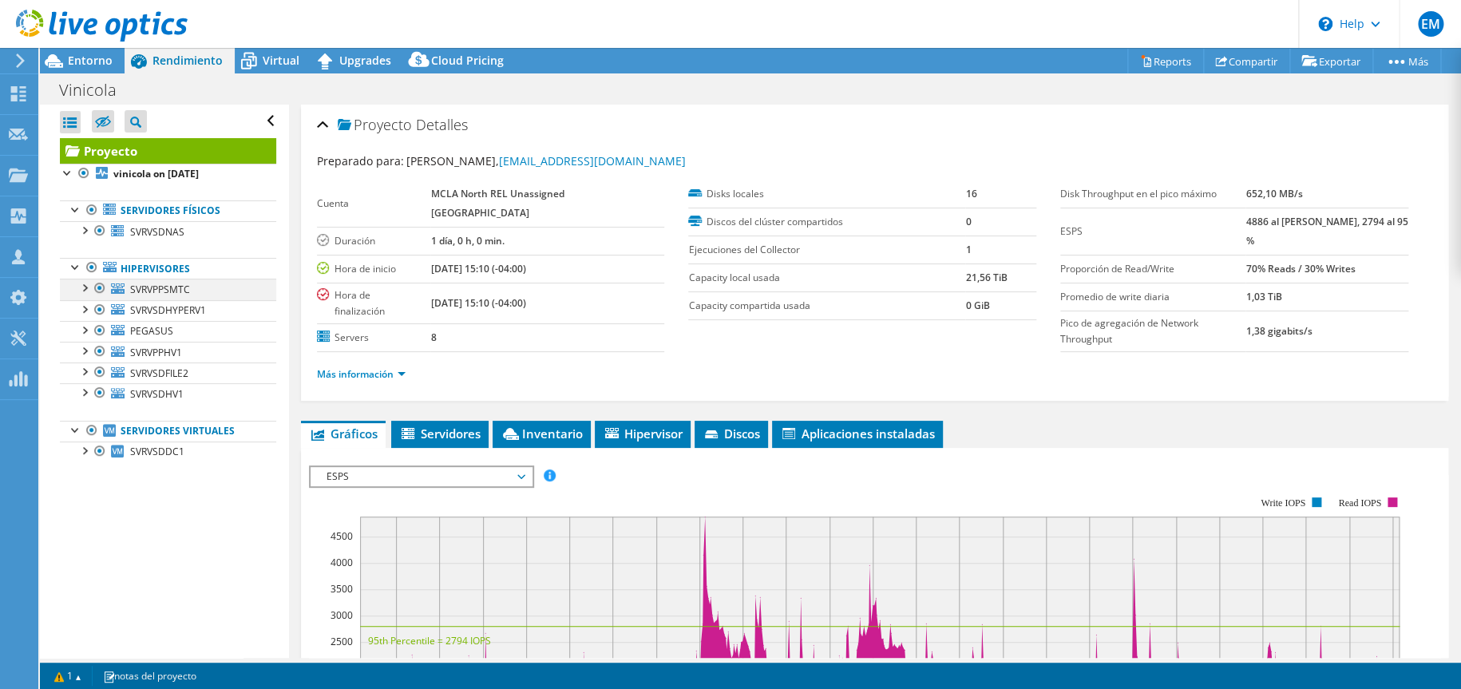
click at [83, 288] on div at bounding box center [84, 287] width 16 height 16
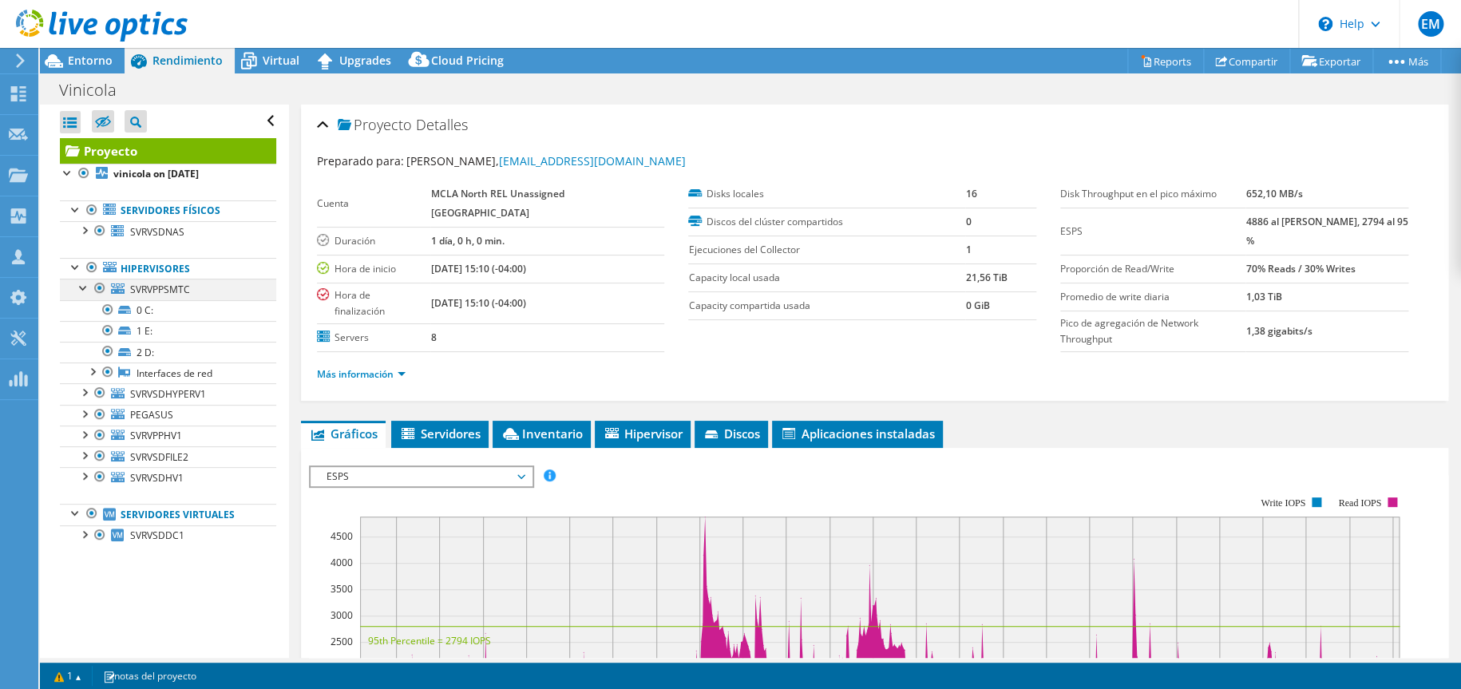
click at [86, 284] on div at bounding box center [84, 287] width 16 height 16
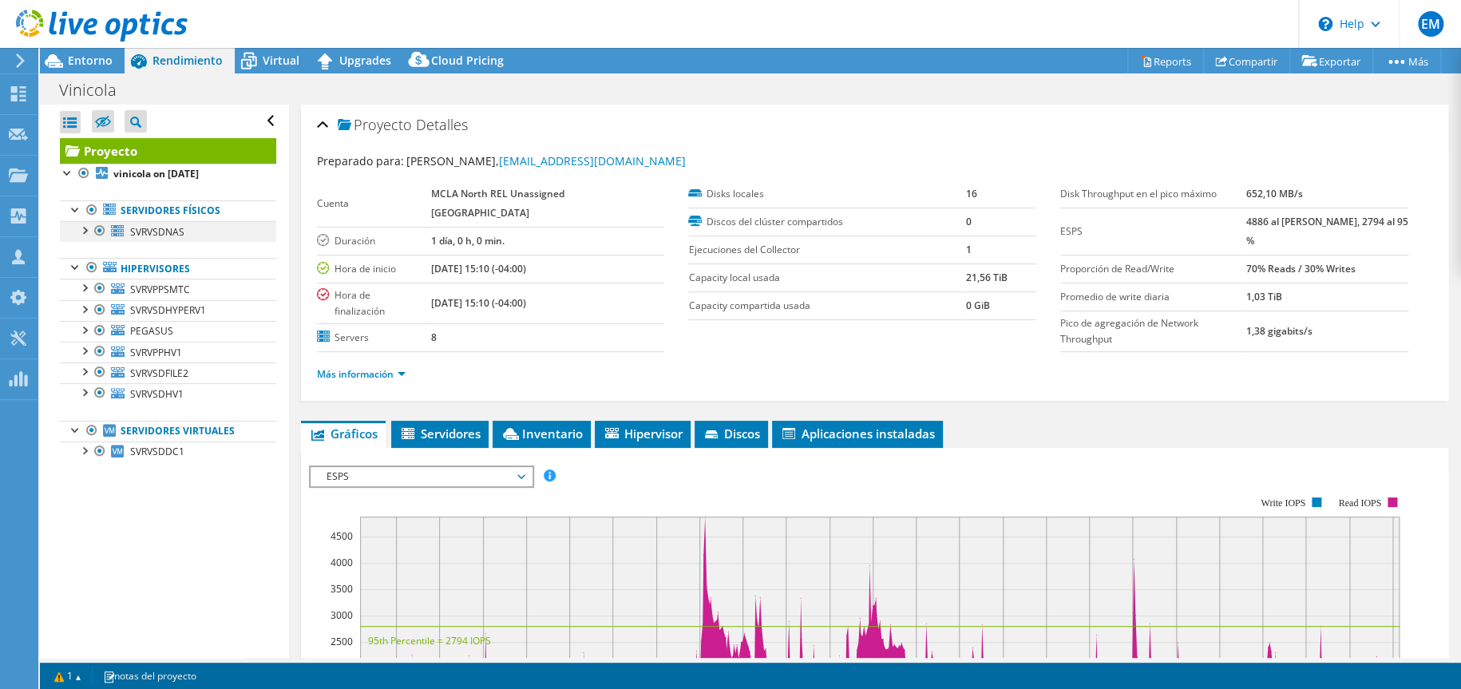
click at [85, 232] on div at bounding box center [84, 229] width 16 height 16
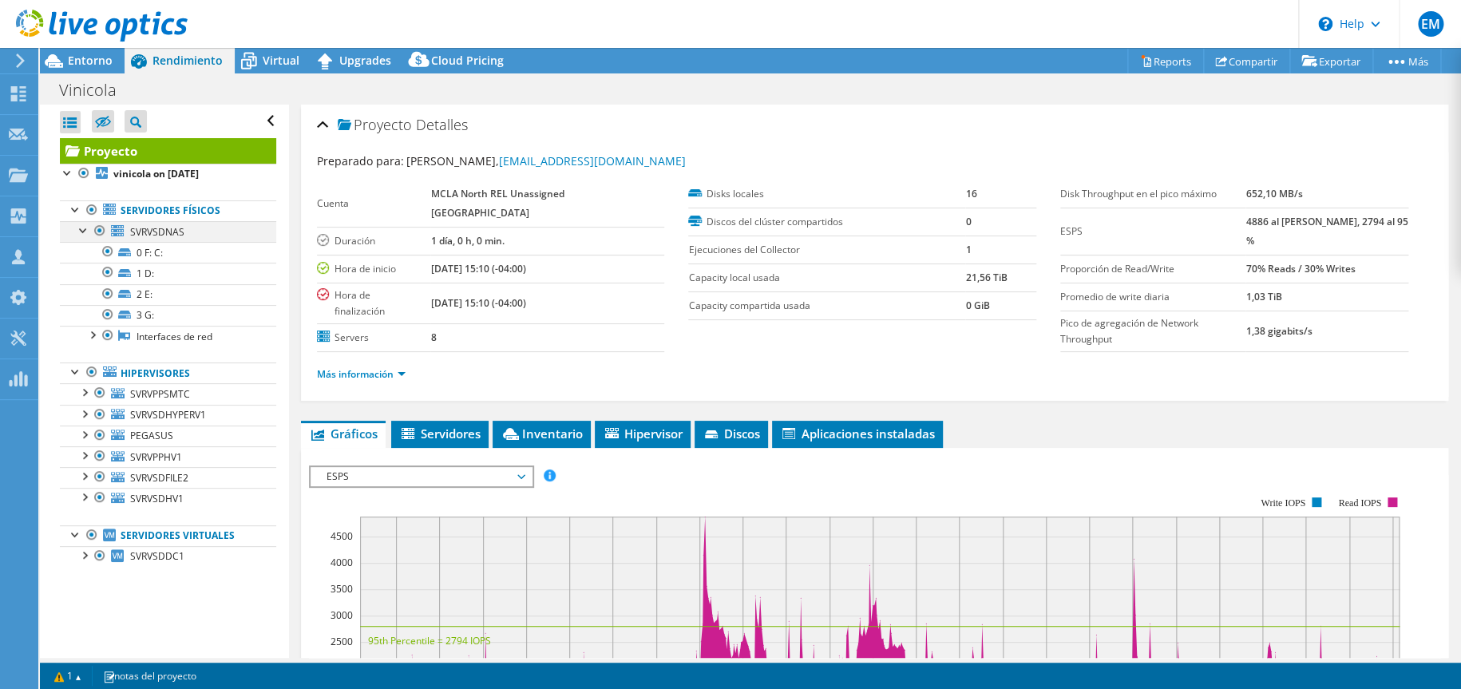
click at [85, 232] on div at bounding box center [84, 229] width 16 height 16
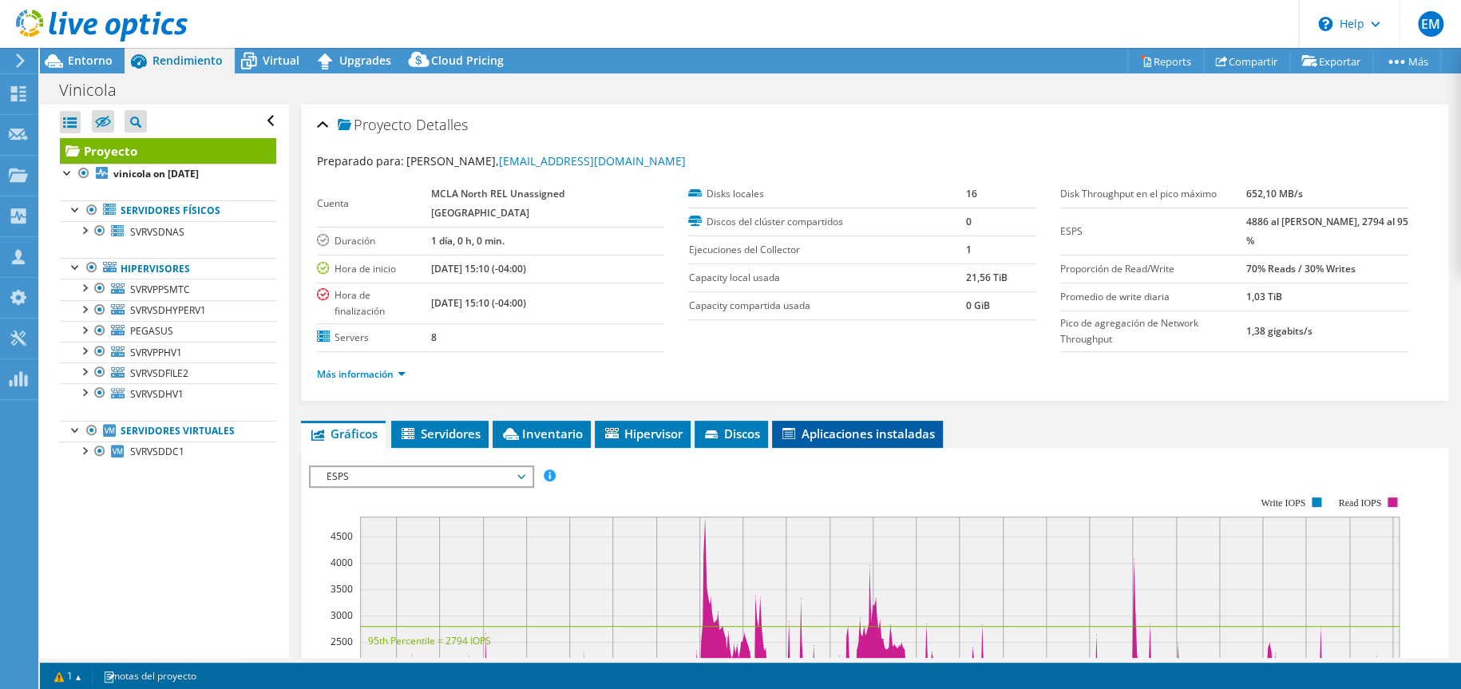
scroll to position [160, 0]
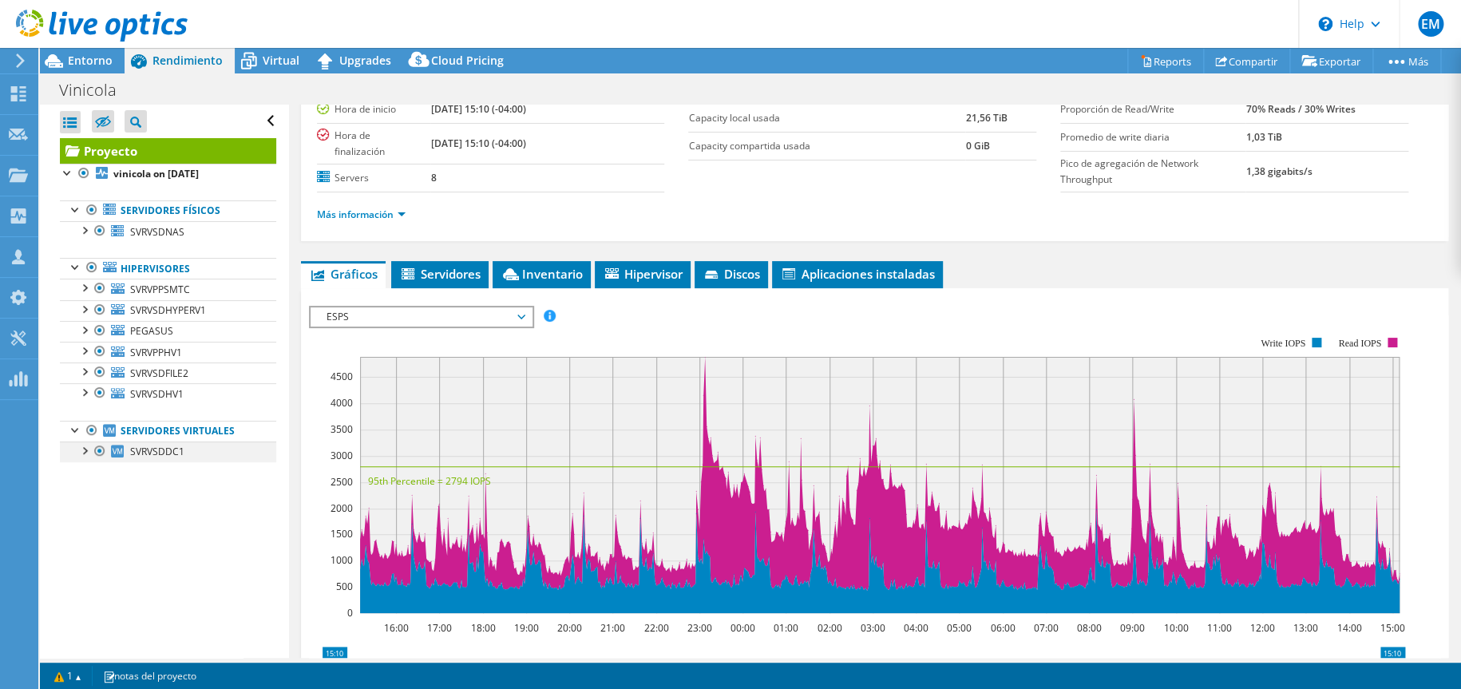
click at [84, 450] on div at bounding box center [84, 450] width 16 height 16
click at [89, 394] on div at bounding box center [84, 391] width 16 height 16
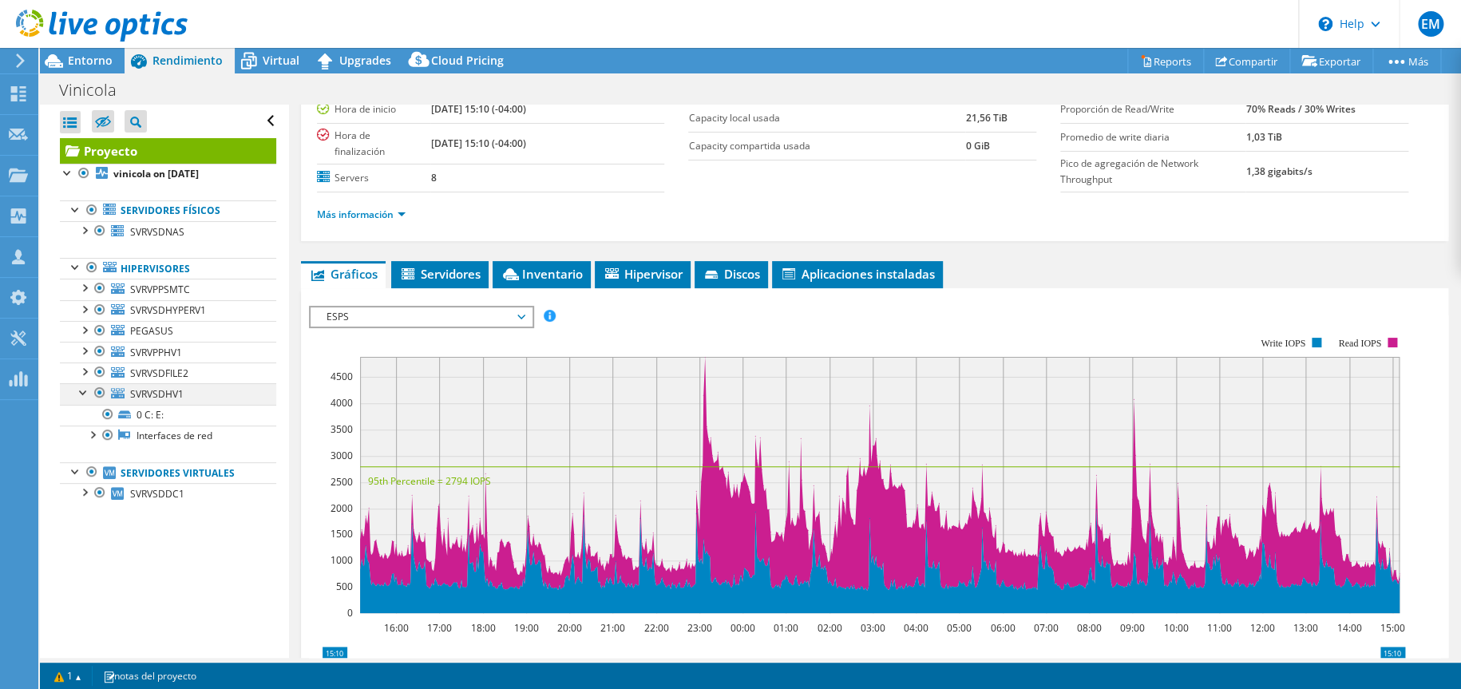
click at [88, 393] on div at bounding box center [84, 391] width 16 height 16
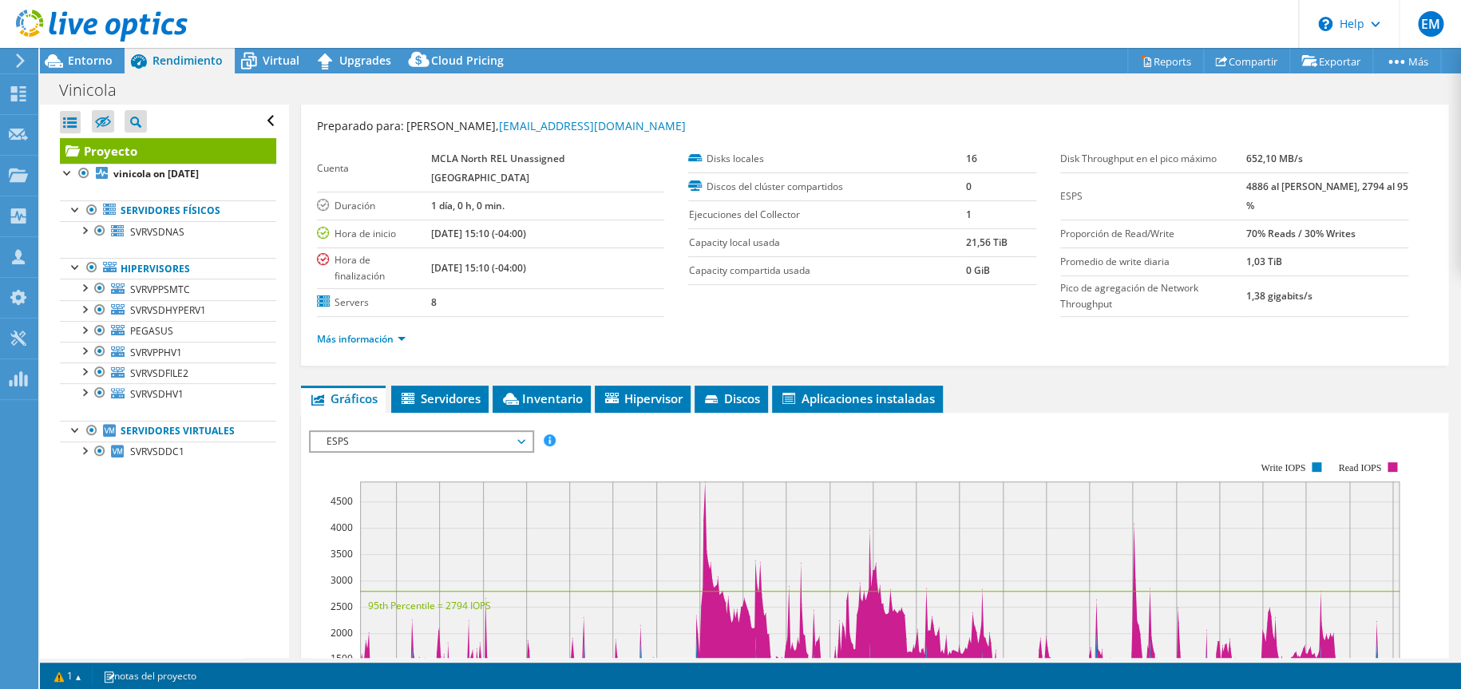
scroll to position [0, 0]
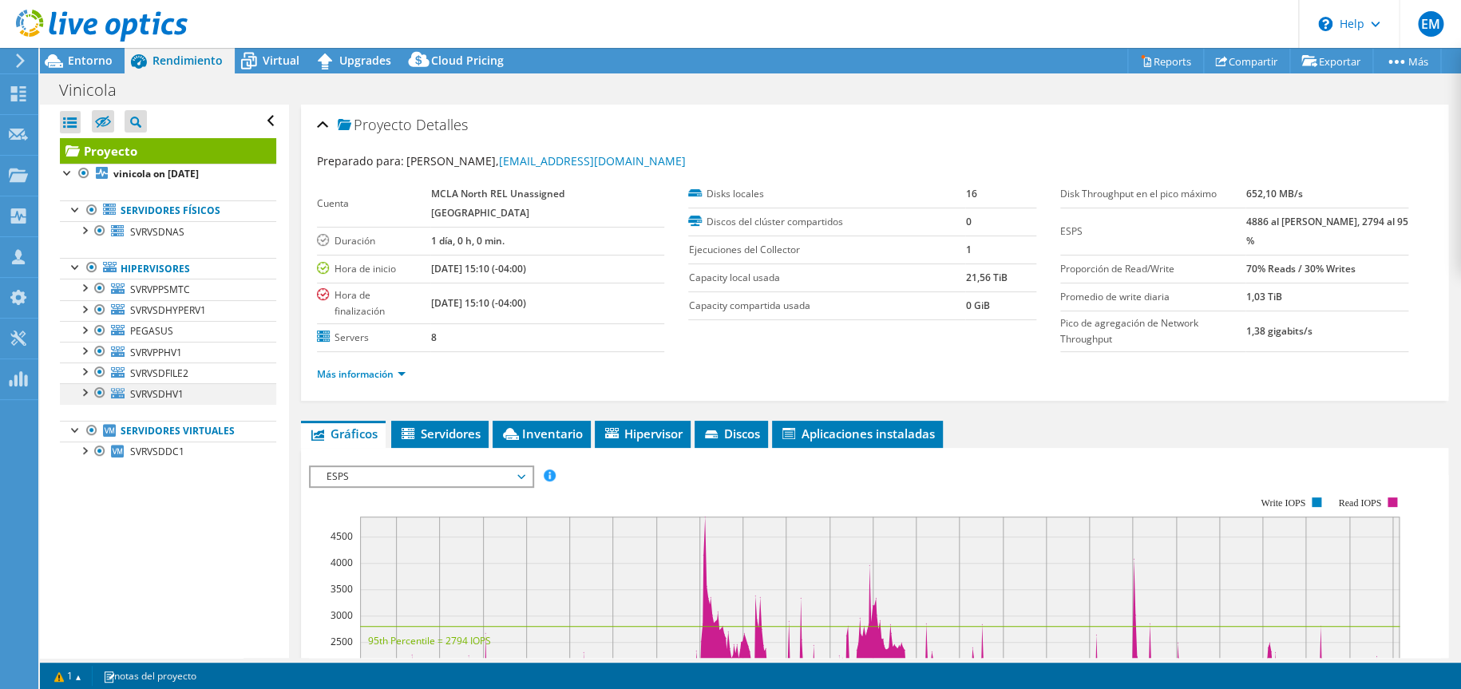
click at [86, 388] on div at bounding box center [84, 391] width 16 height 16
click at [90, 234] on div at bounding box center [84, 229] width 16 height 16
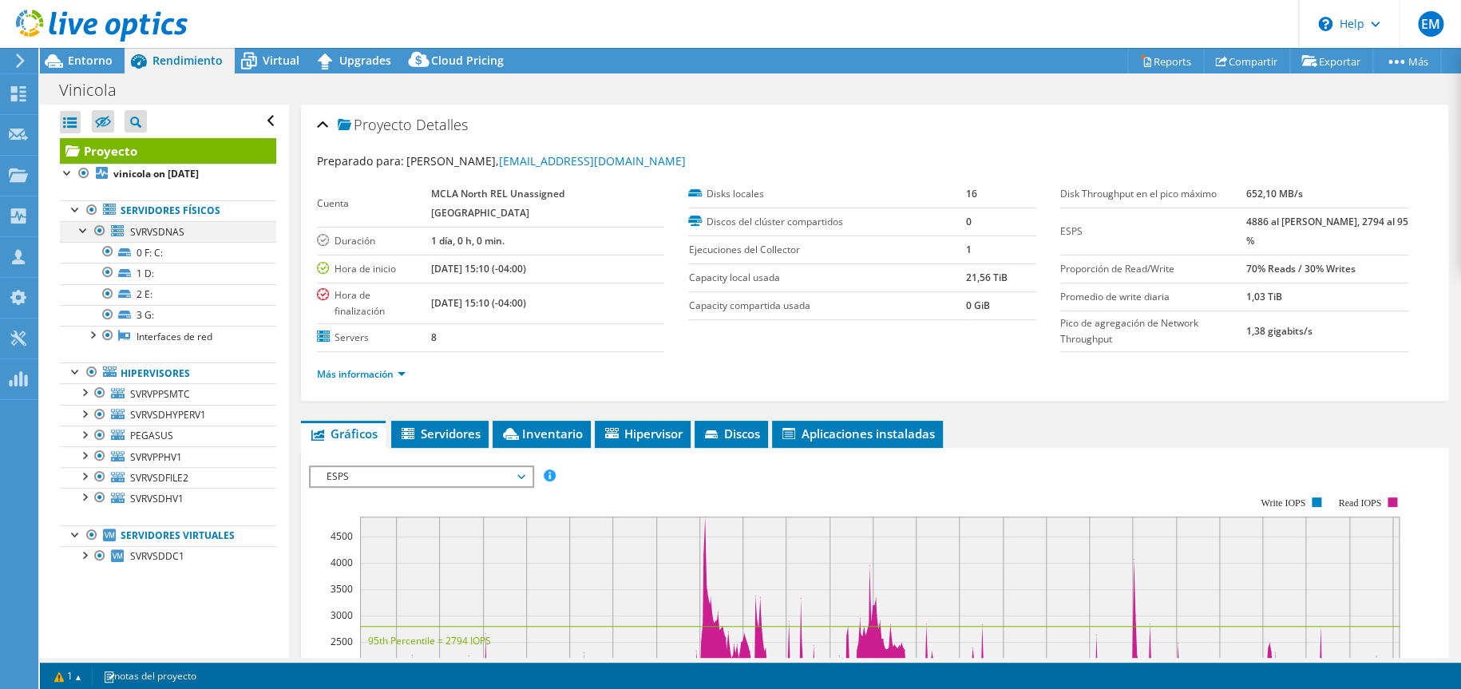
click at [86, 232] on div at bounding box center [84, 229] width 16 height 16
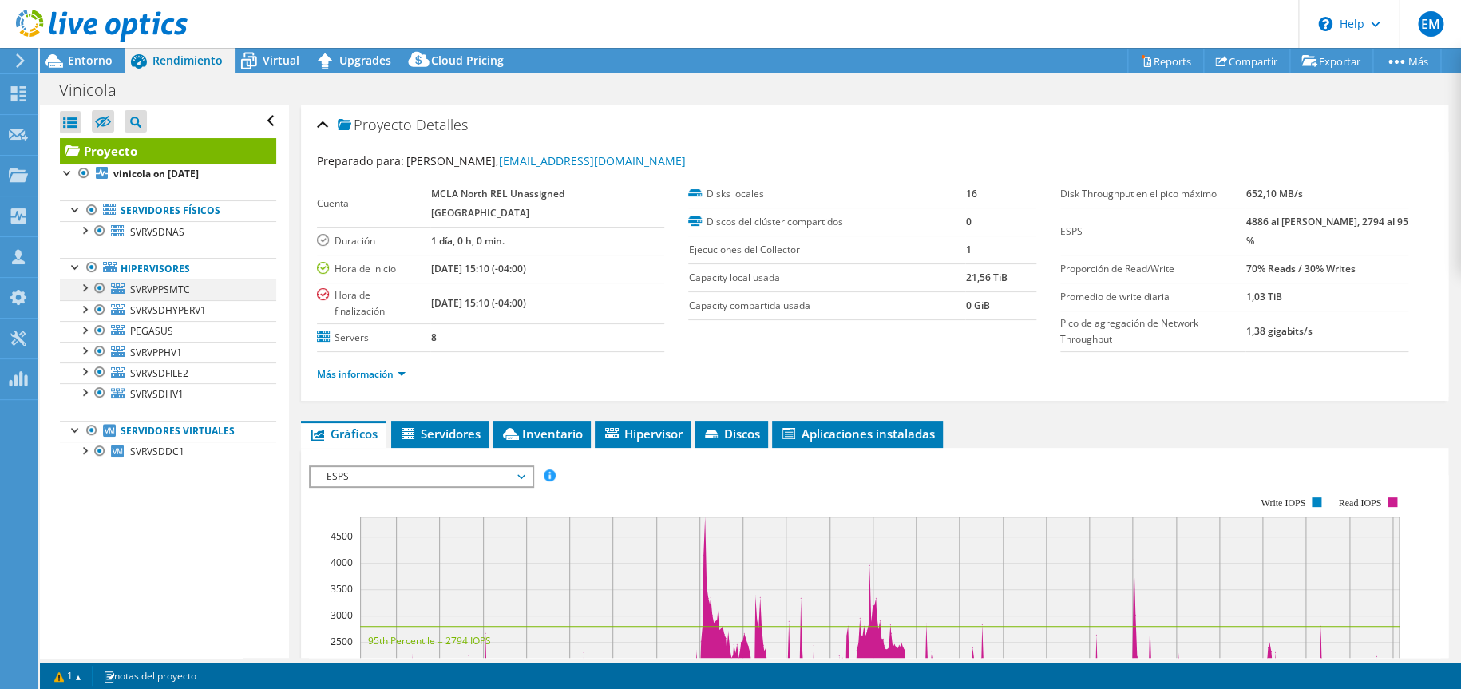
click at [85, 289] on div at bounding box center [84, 287] width 16 height 16
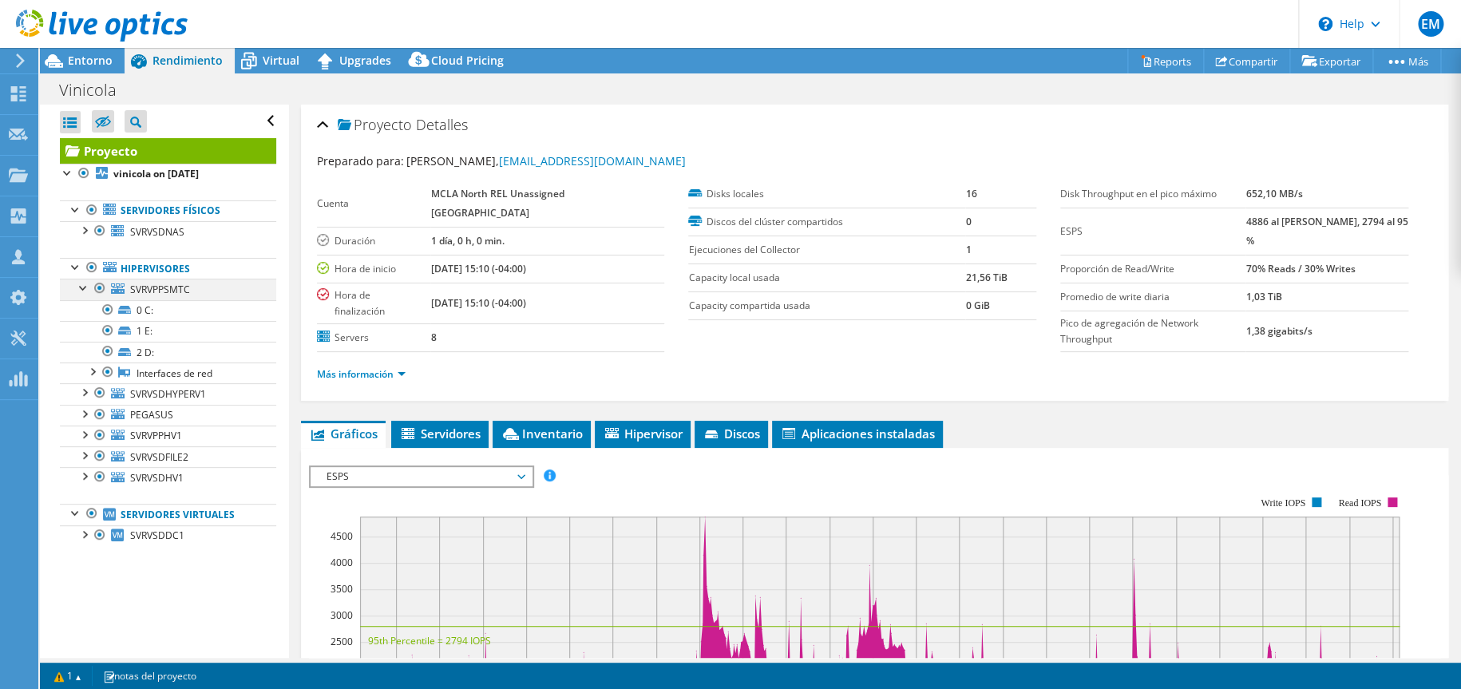
click at [85, 289] on div at bounding box center [84, 287] width 16 height 16
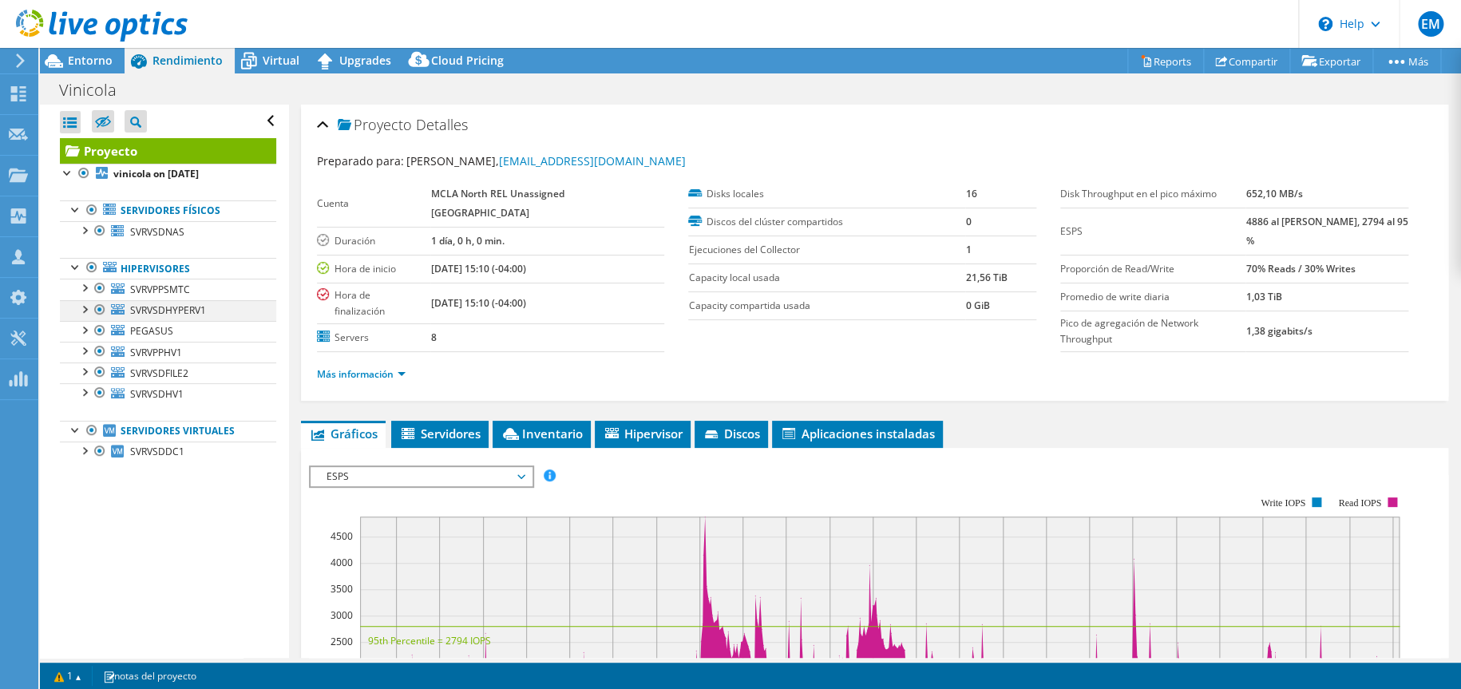
click at [85, 312] on div at bounding box center [84, 308] width 16 height 16
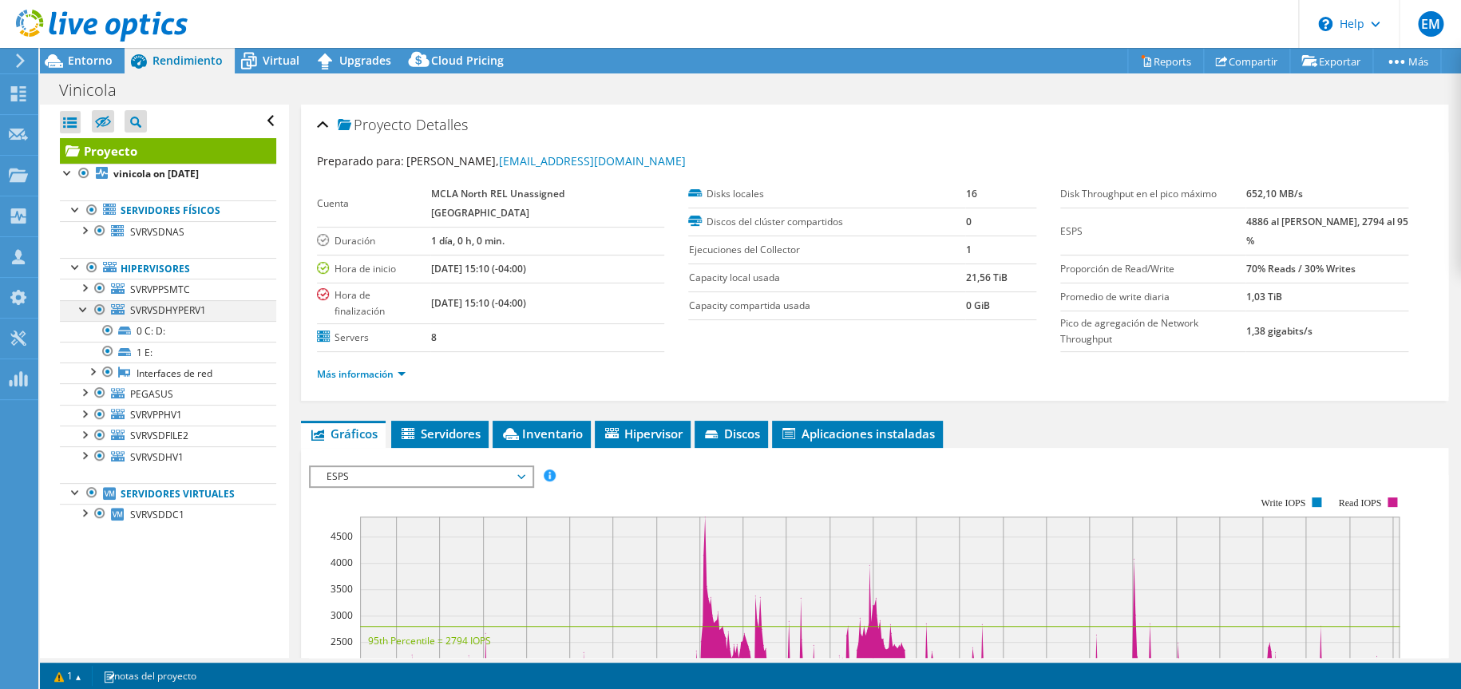
click at [85, 311] on div at bounding box center [84, 308] width 16 height 16
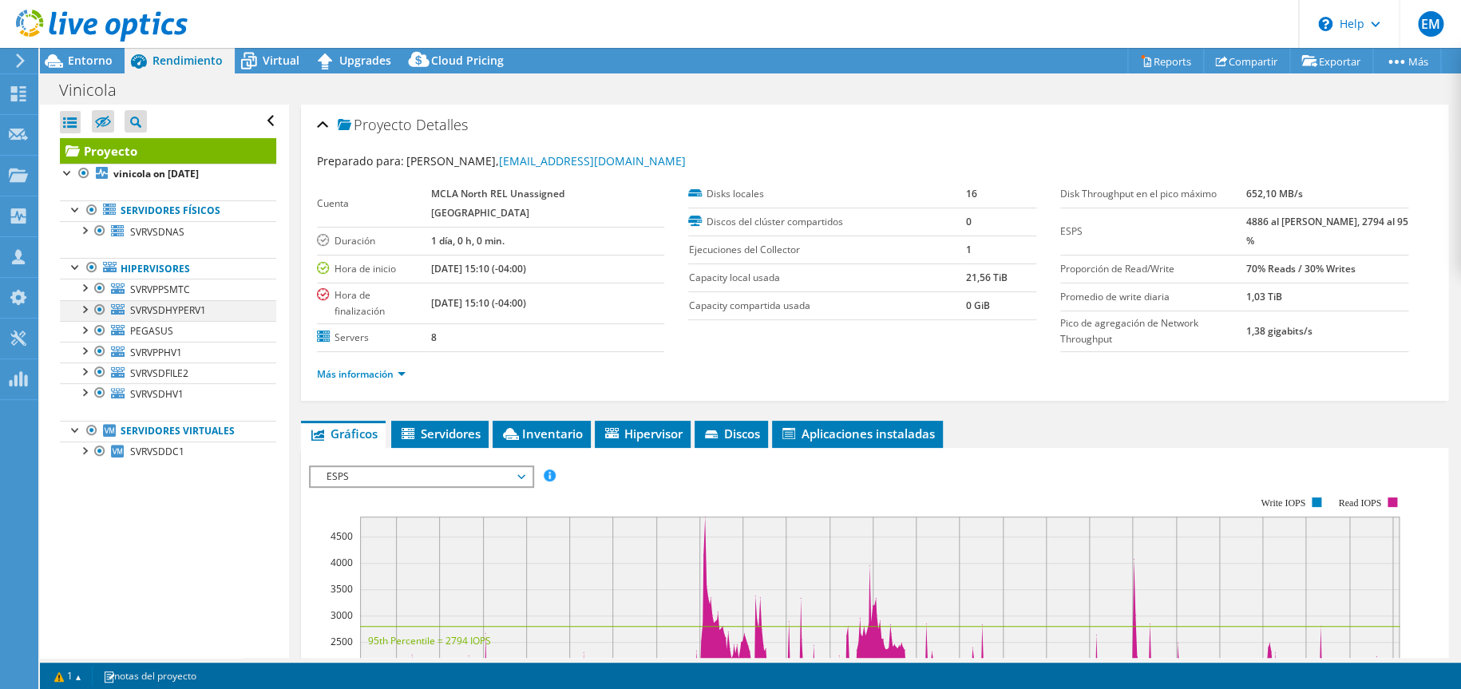
click at [84, 311] on div at bounding box center [84, 308] width 16 height 16
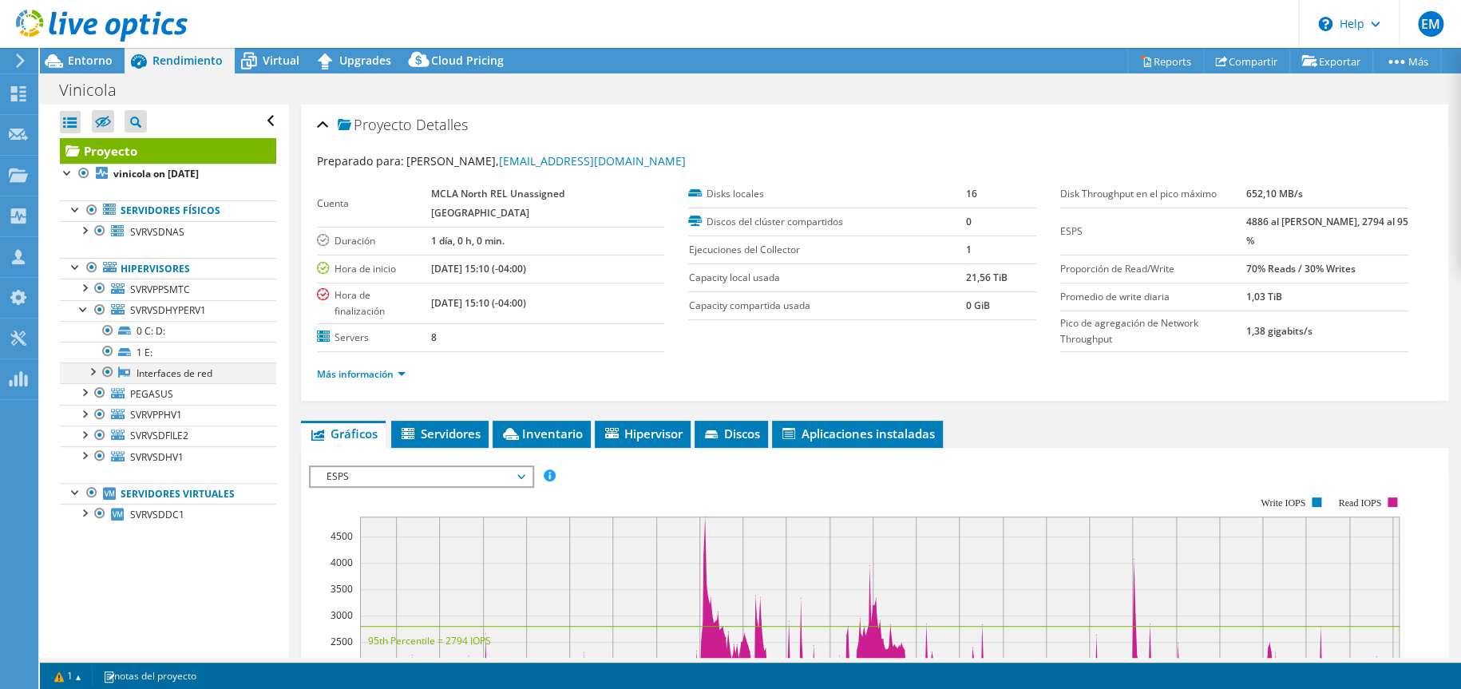
click at [104, 365] on div at bounding box center [108, 372] width 16 height 19
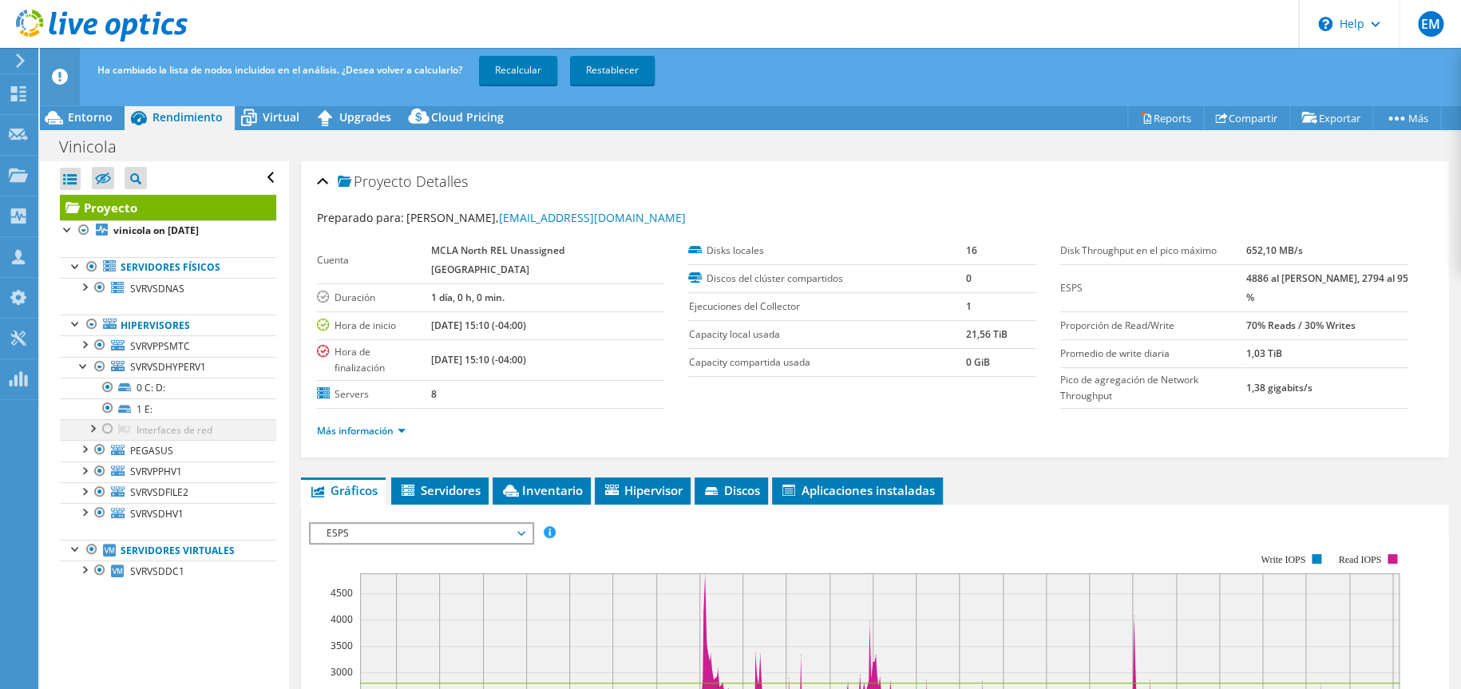
click at [108, 427] on div at bounding box center [108, 428] width 16 height 19
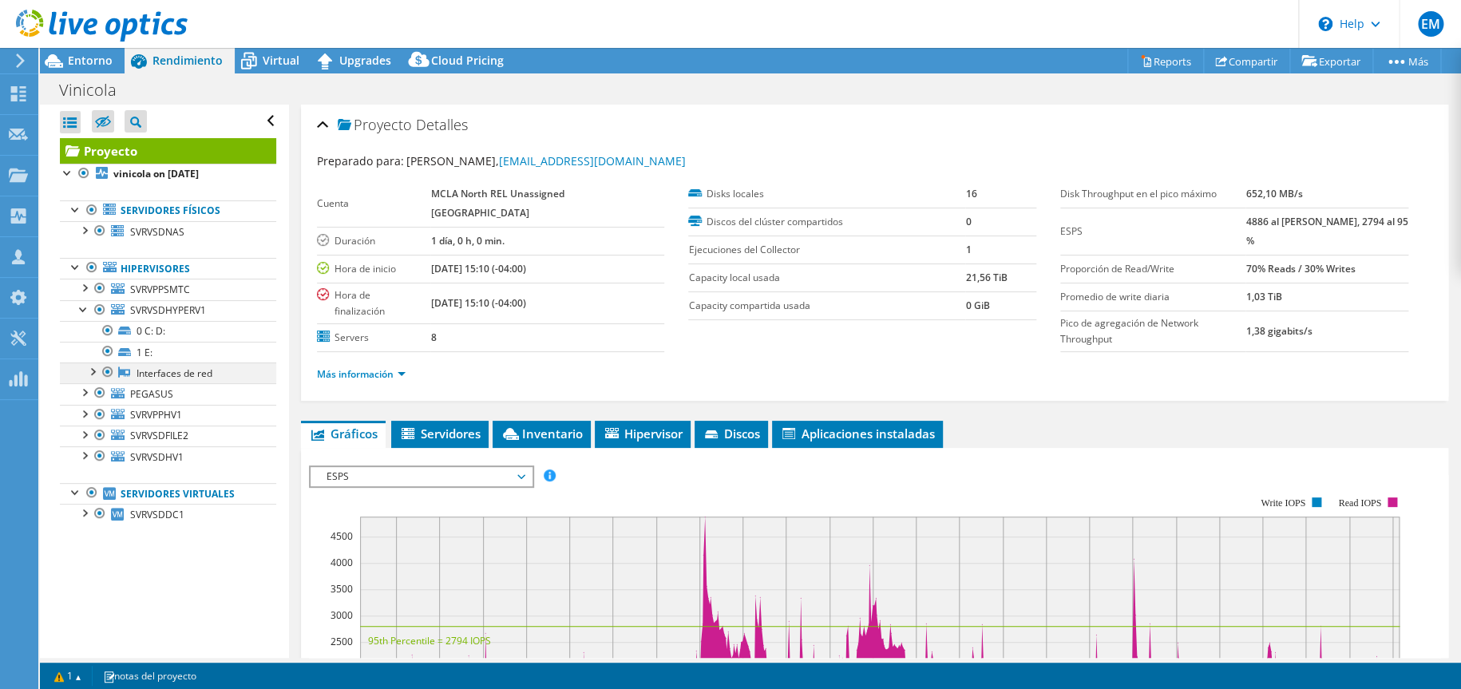
click at [89, 372] on div at bounding box center [92, 371] width 16 height 16
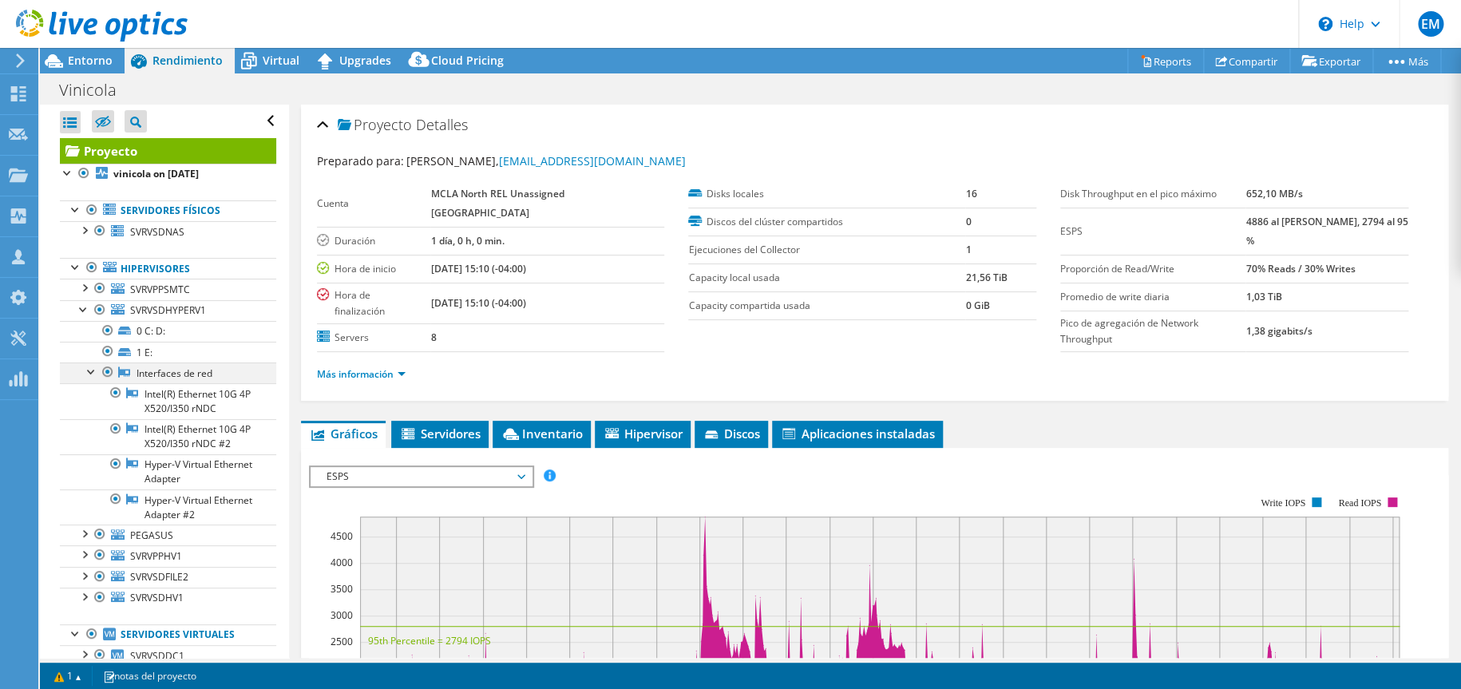
click at [93, 373] on div at bounding box center [92, 371] width 16 height 16
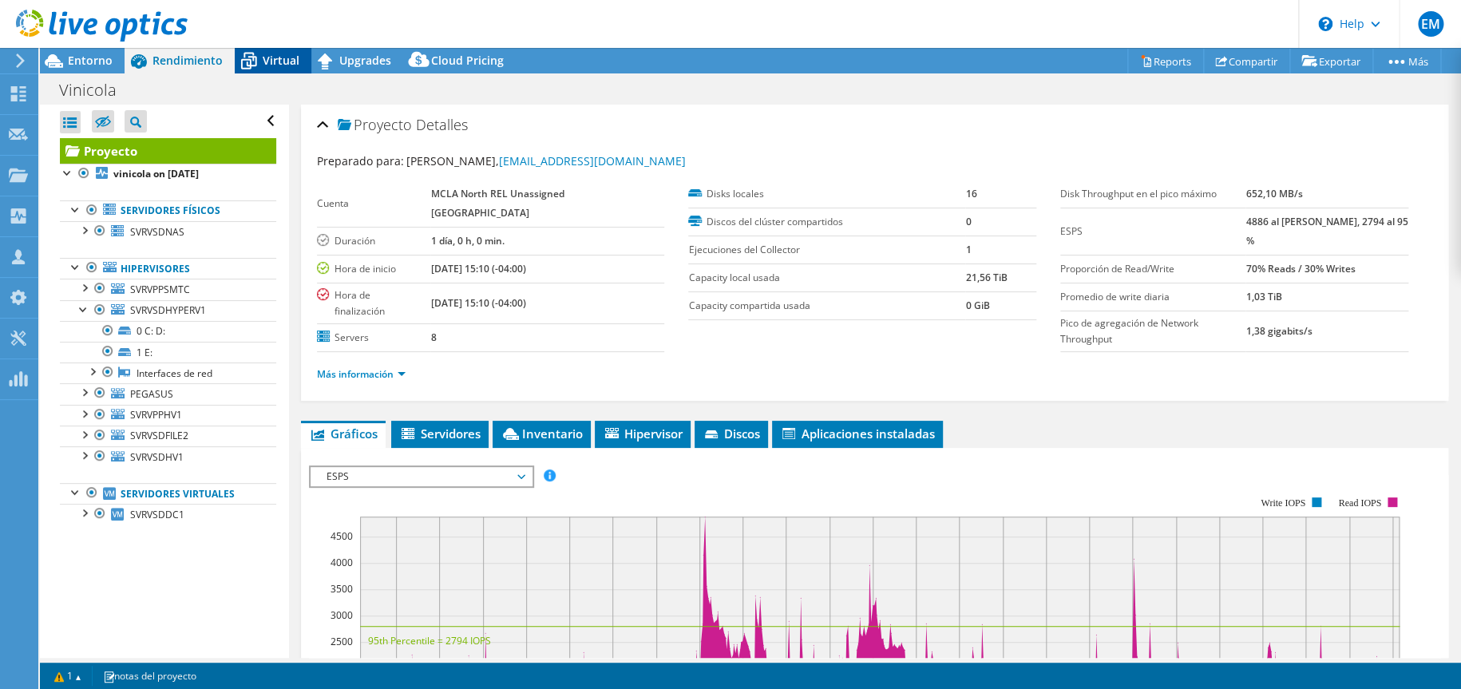
click at [252, 69] on icon at bounding box center [249, 61] width 28 height 28
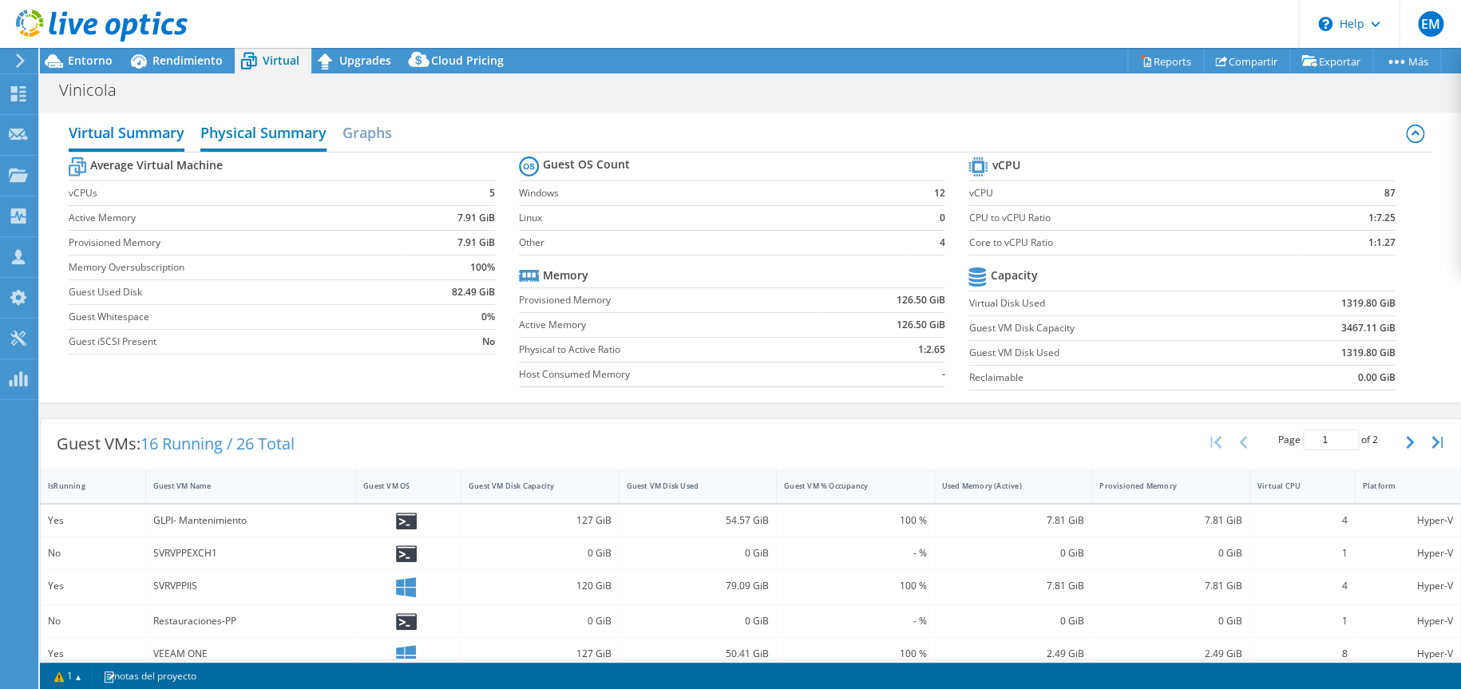
click at [235, 133] on h2 "Physical Summary" at bounding box center [263, 134] width 126 height 35
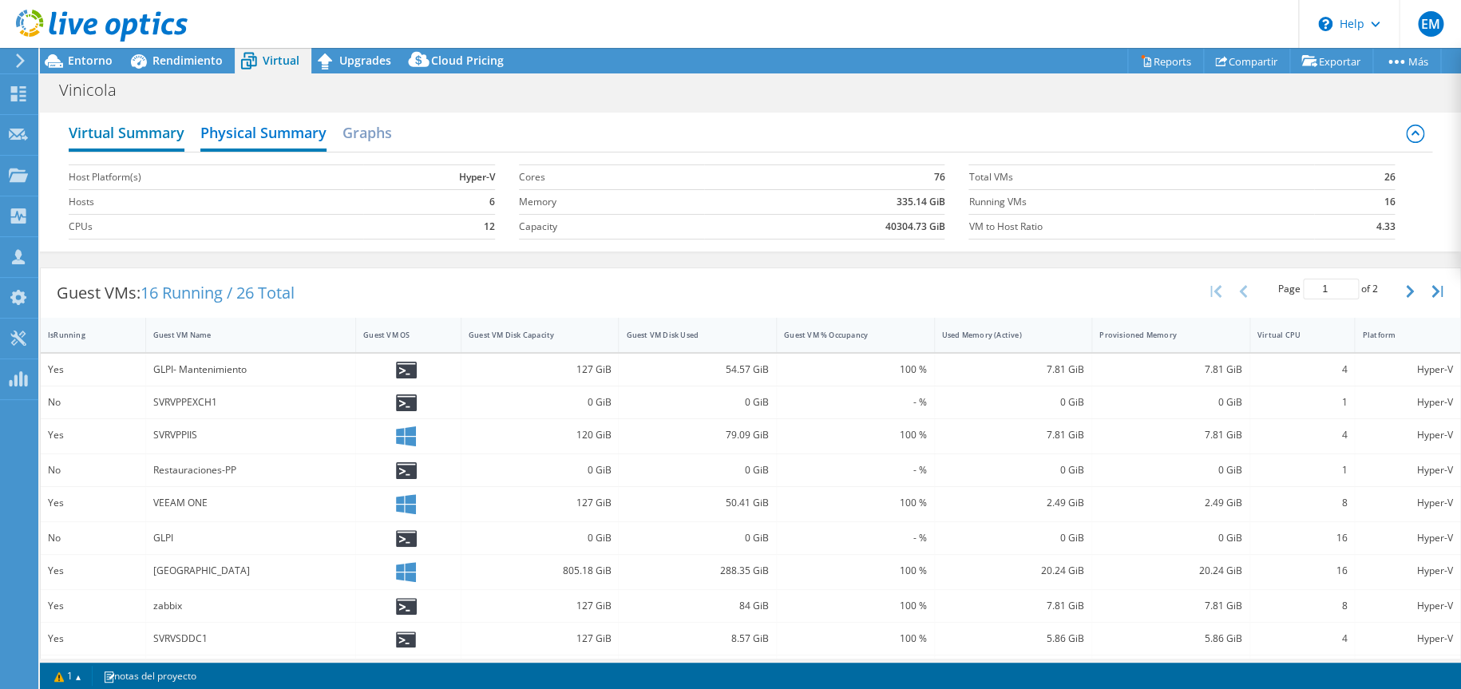
click at [128, 124] on h2 "Virtual Summary" at bounding box center [127, 134] width 116 height 35
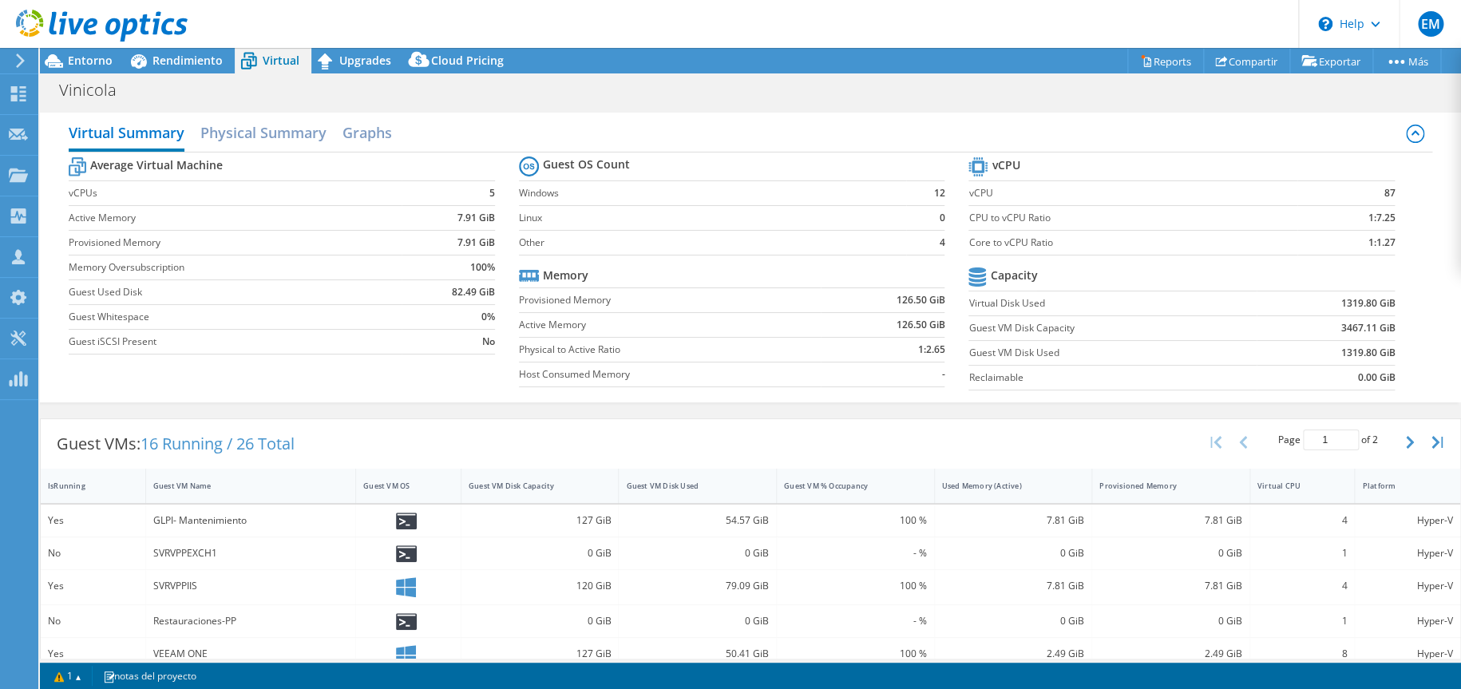
click at [90, 49] on div at bounding box center [94, 27] width 188 height 54
click at [90, 54] on span "Entorno" at bounding box center [90, 60] width 45 height 15
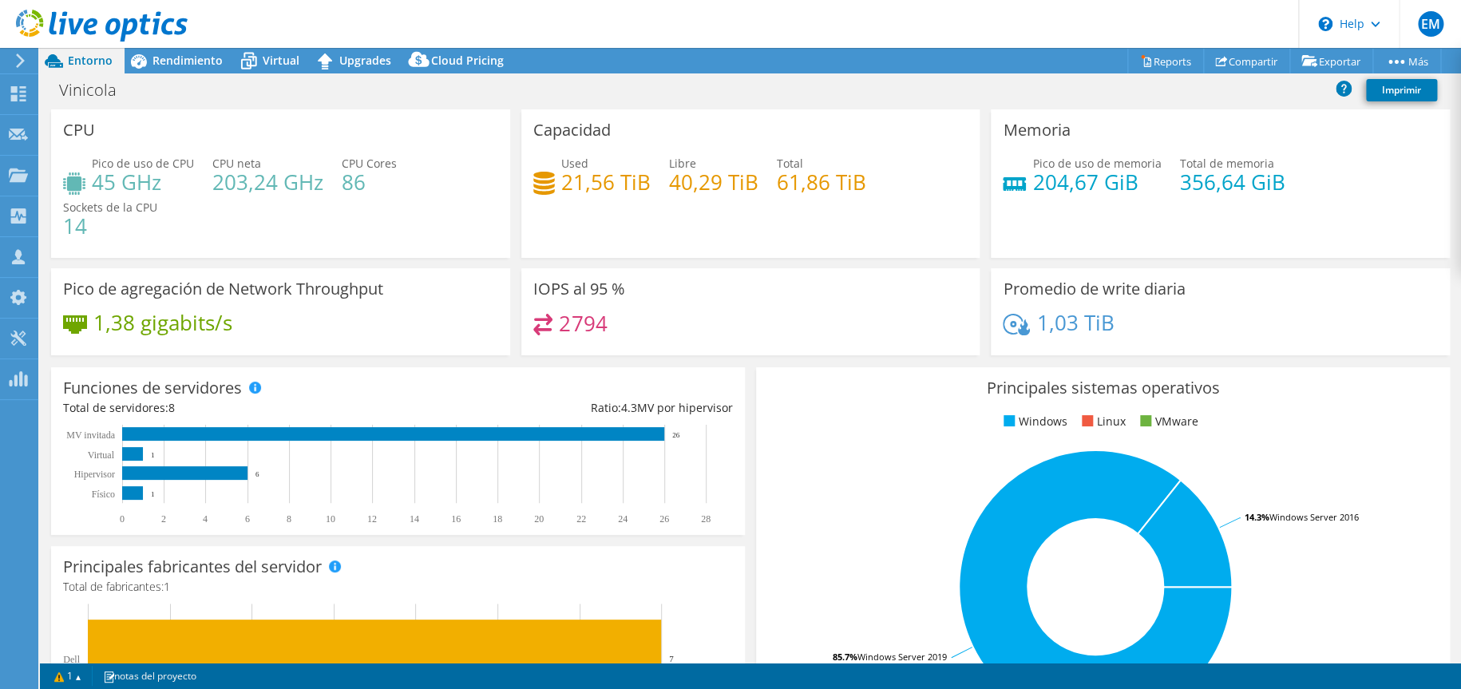
click at [17, 56] on use at bounding box center [20, 61] width 9 height 14
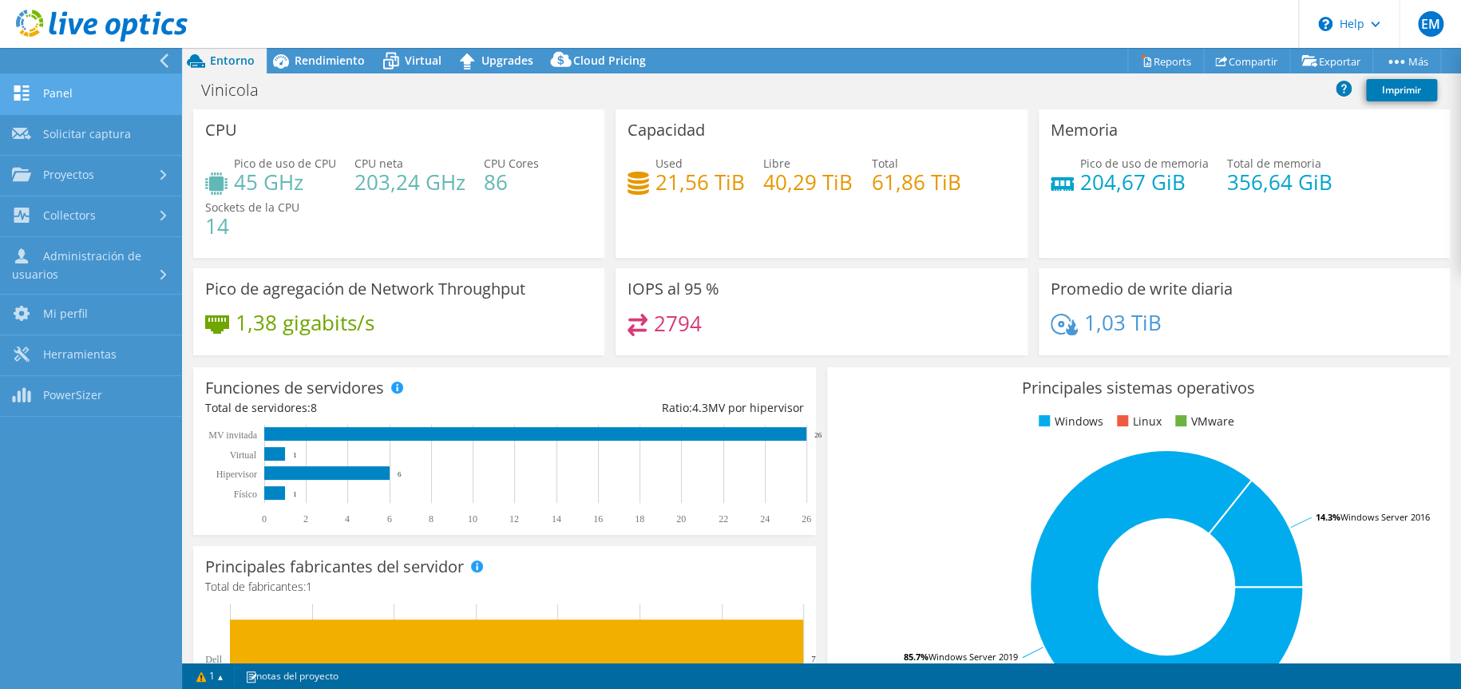
click at [104, 96] on link "Panel" at bounding box center [91, 94] width 182 height 41
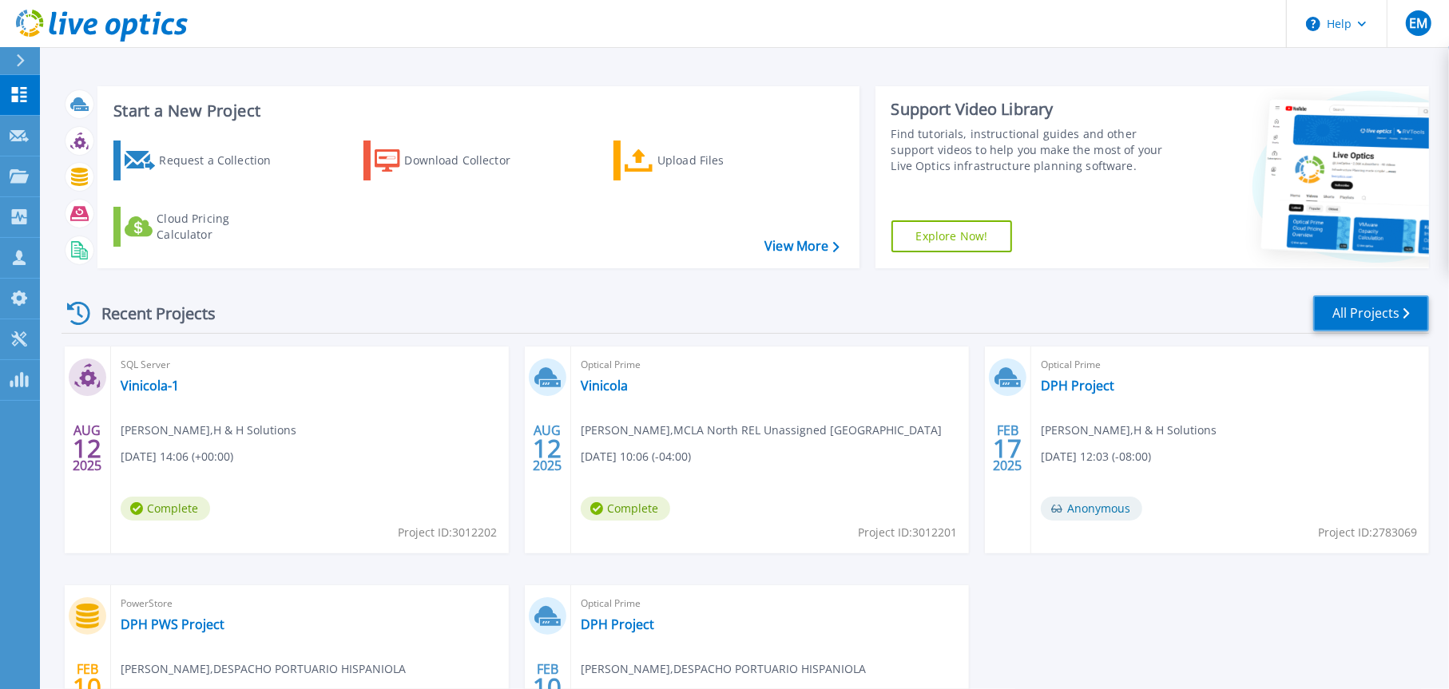
click at [1314, 303] on link "All Projects" at bounding box center [1371, 313] width 116 height 36
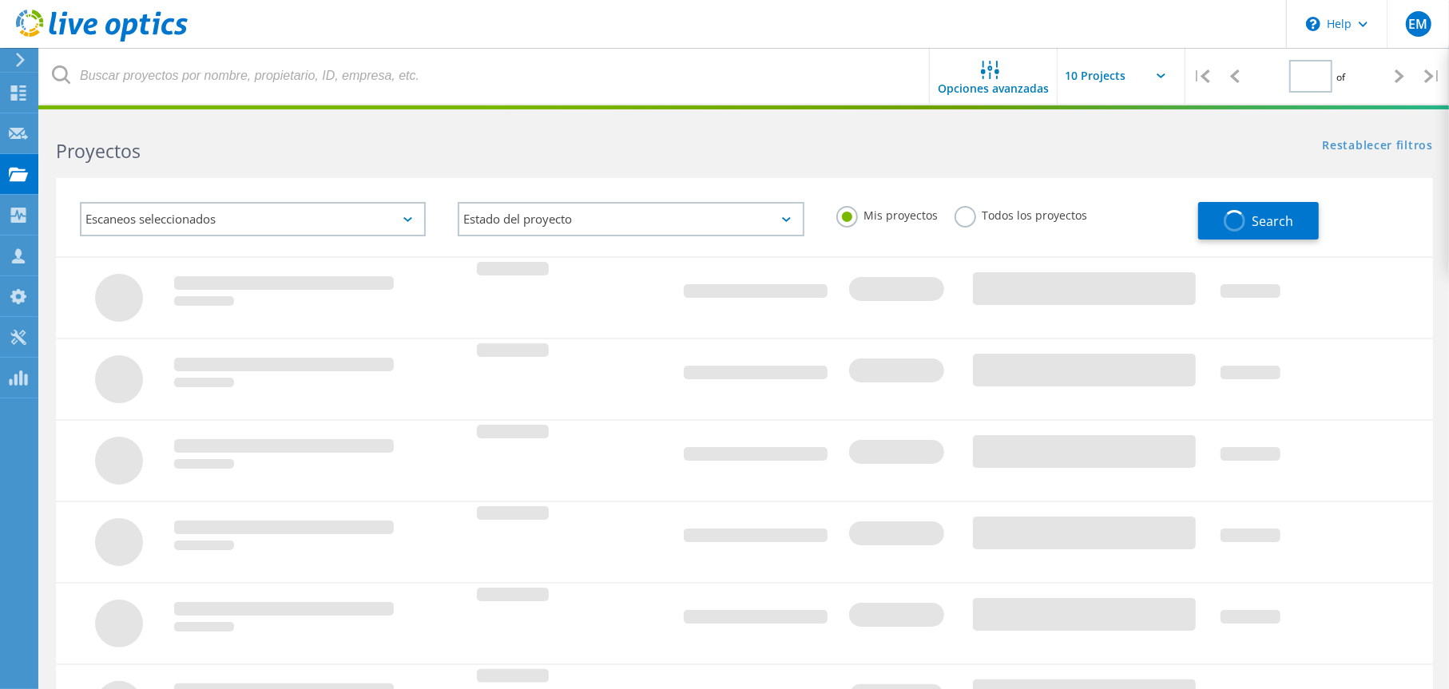
type input "1"
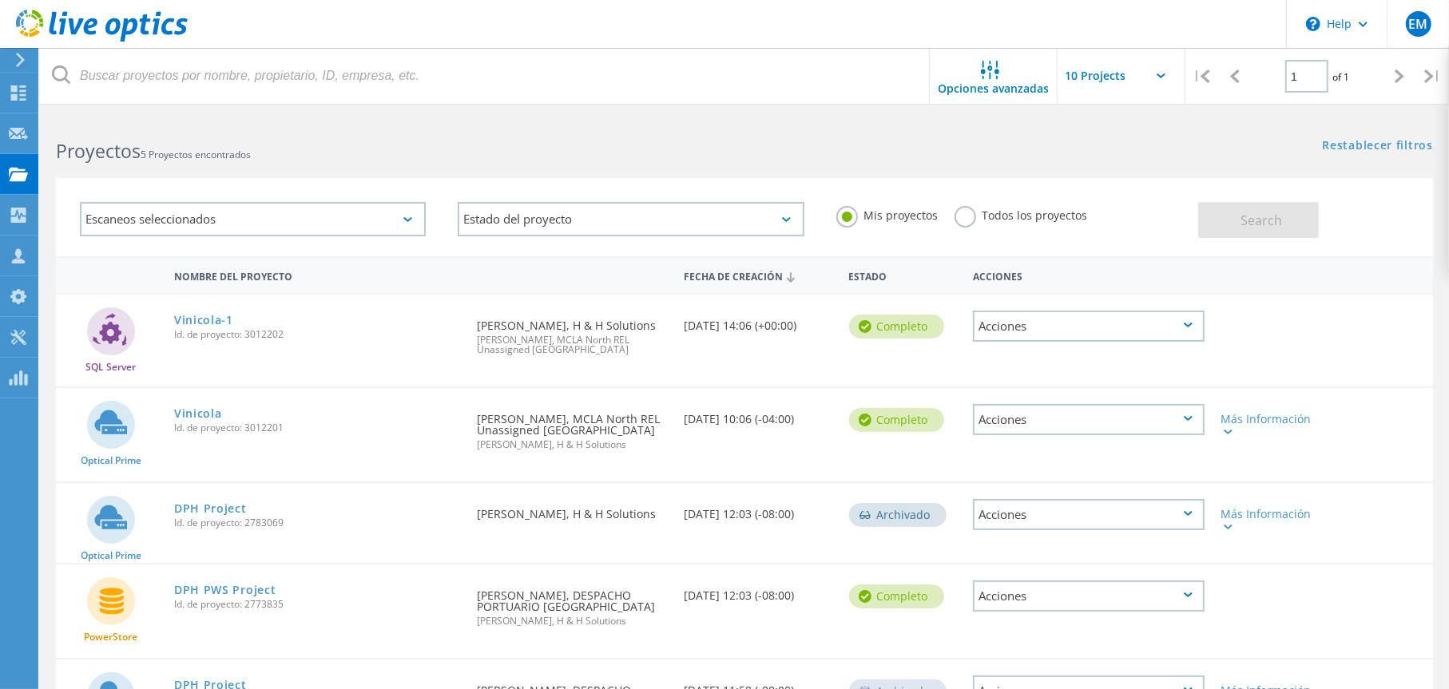
click at [1189, 325] on icon at bounding box center [1188, 325] width 9 height 5
click at [1191, 414] on div "Acciones" at bounding box center [1089, 419] width 232 height 31
click at [1076, 438] on div "Compartir" at bounding box center [1088, 432] width 228 height 25
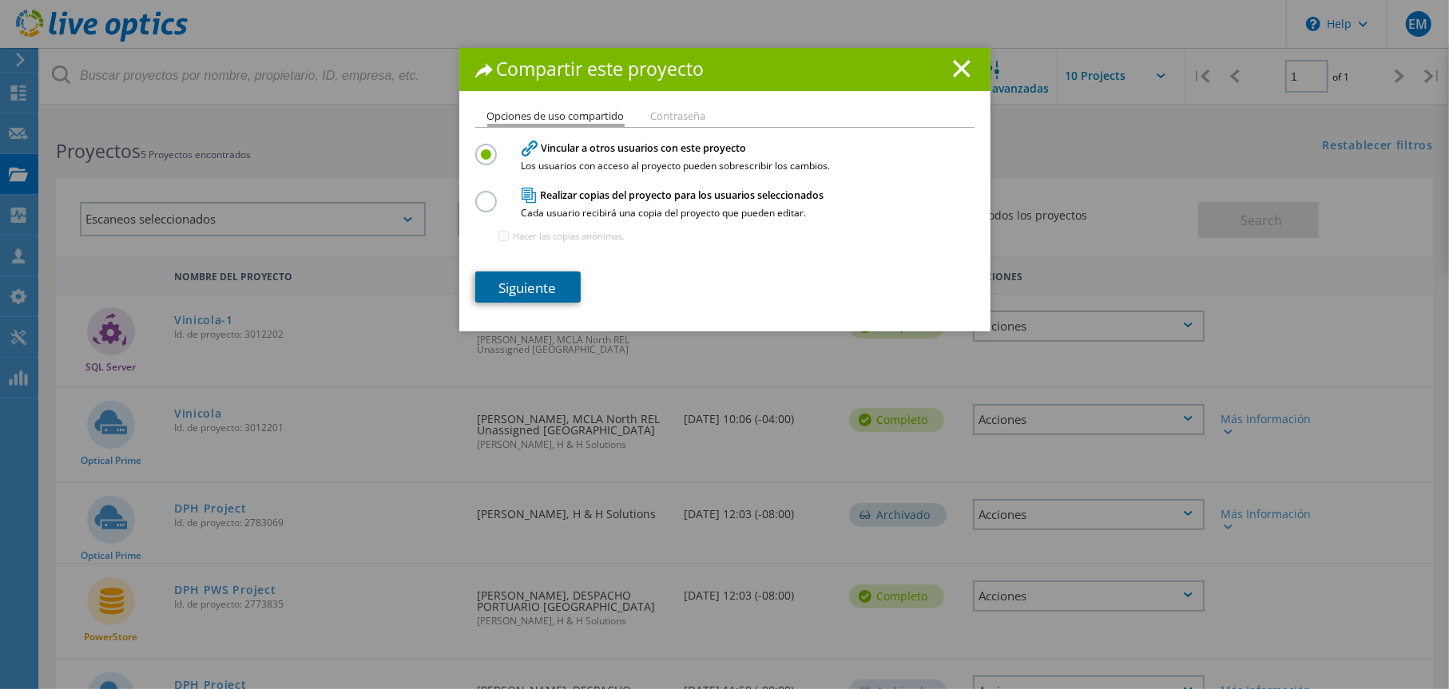
click at [547, 286] on link "Siguiente" at bounding box center [527, 287] width 105 height 31
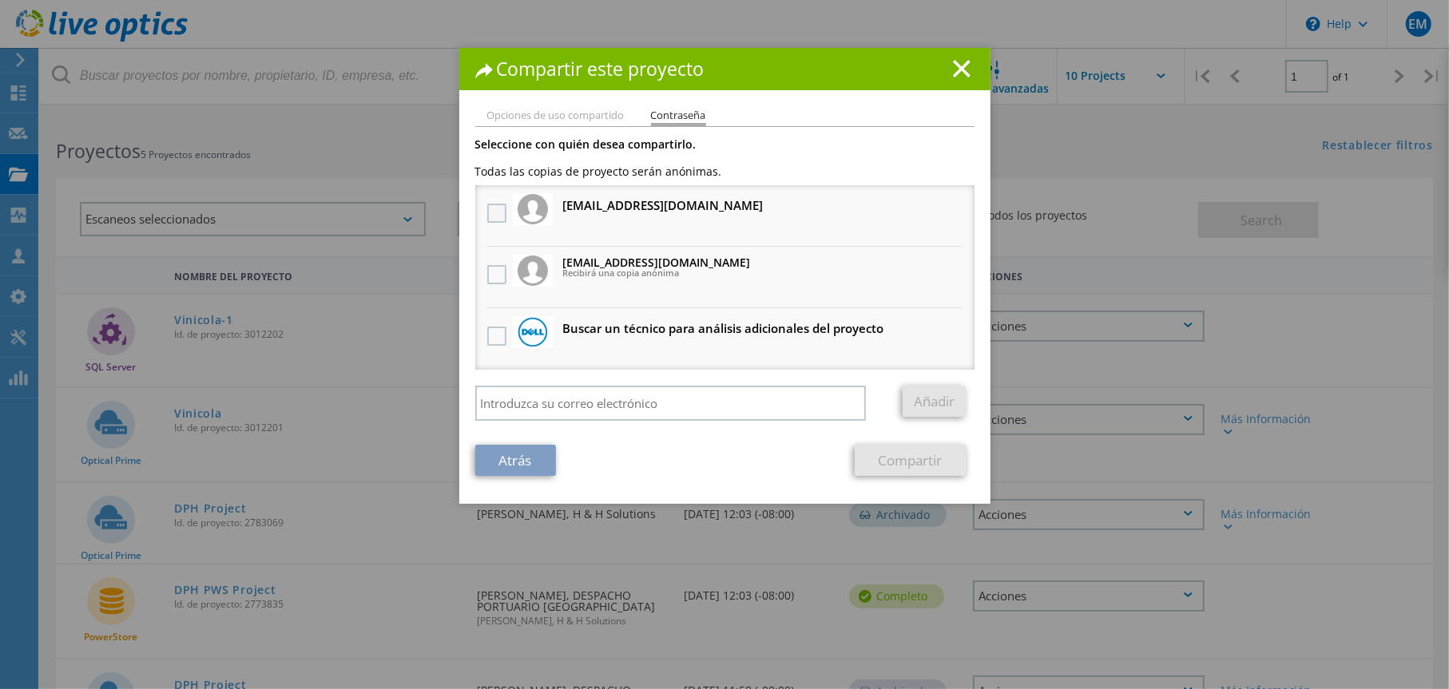
click at [495, 207] on label at bounding box center [498, 213] width 23 height 19
click at [0, 0] on input "checkbox" at bounding box center [0, 0] width 0 height 0
click at [496, 271] on label at bounding box center [498, 274] width 23 height 19
click at [0, 0] on input "checkbox" at bounding box center [0, 0] width 0 height 0
click at [534, 458] on link "Atrás" at bounding box center [515, 460] width 81 height 31
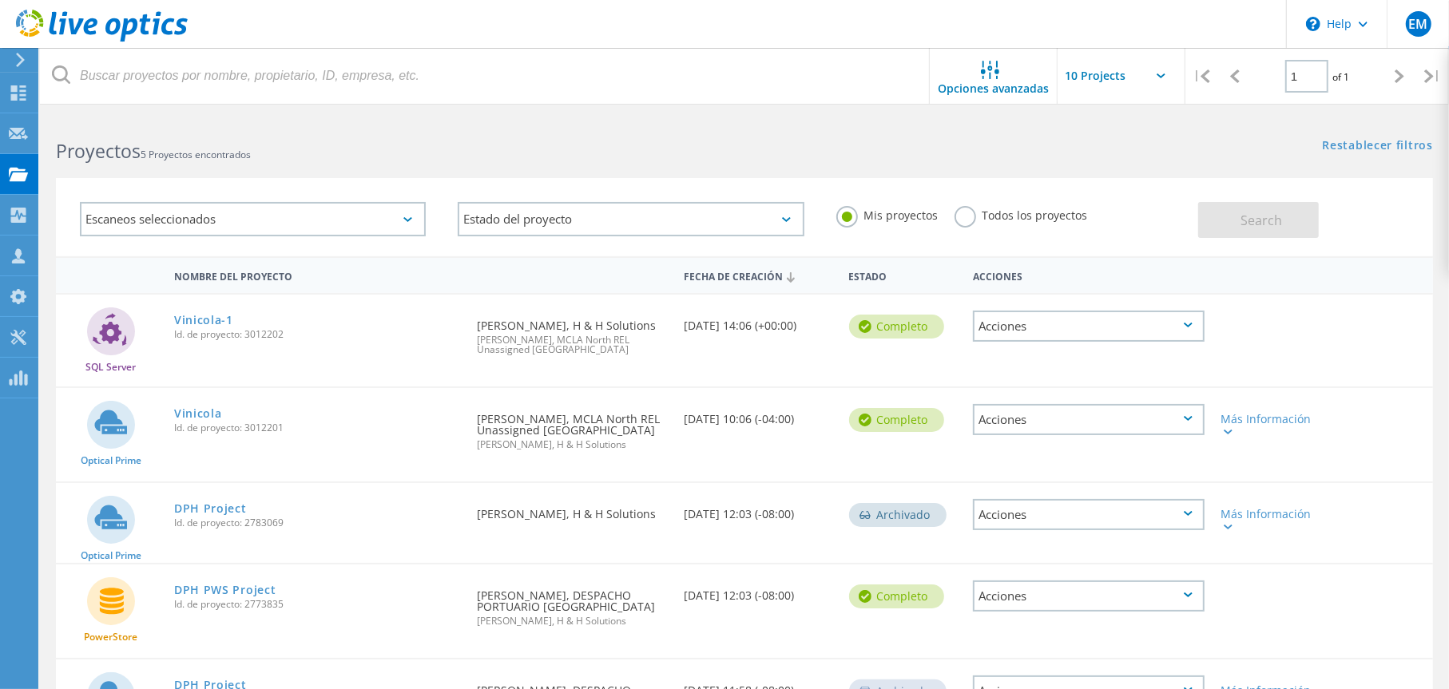
click at [1184, 323] on icon at bounding box center [1188, 325] width 9 height 5
click at [1046, 340] on div "Compartir" at bounding box center [1088, 339] width 228 height 25
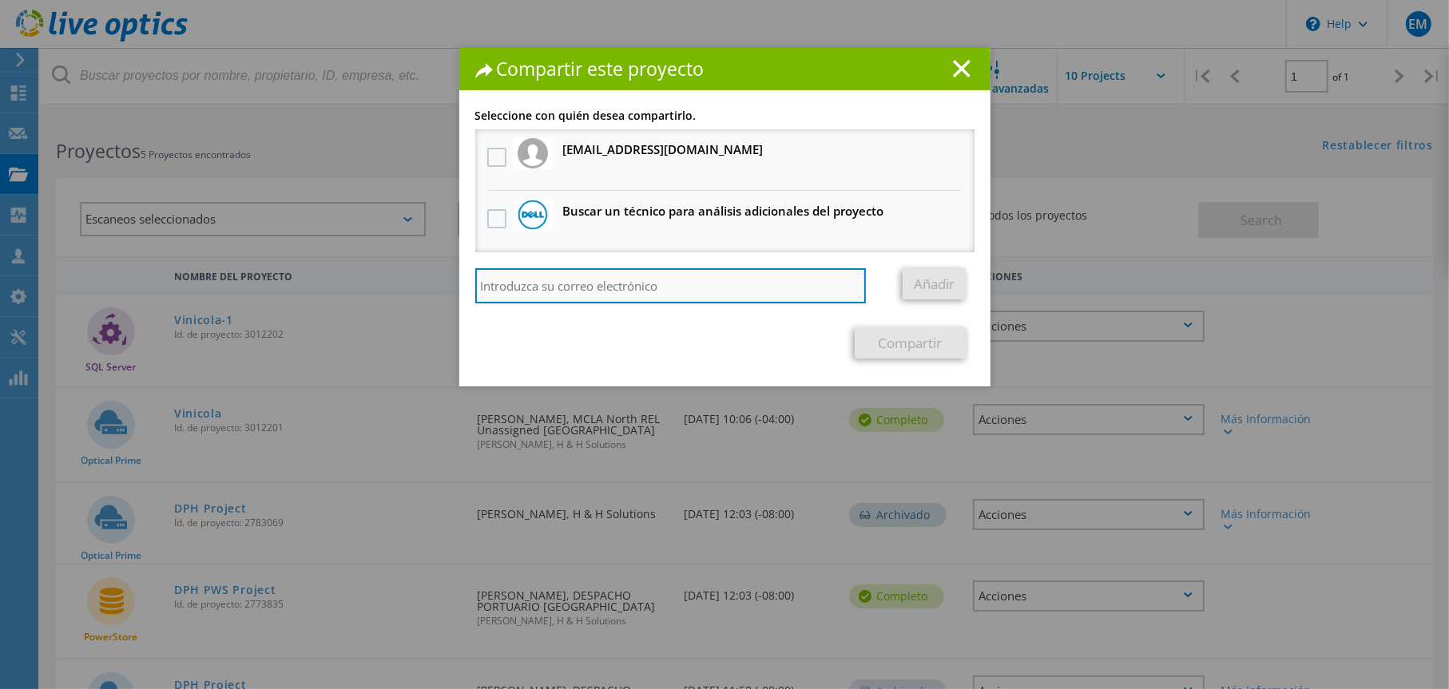
click at [618, 286] on input "search" at bounding box center [670, 285] width 391 height 35
type input "r"
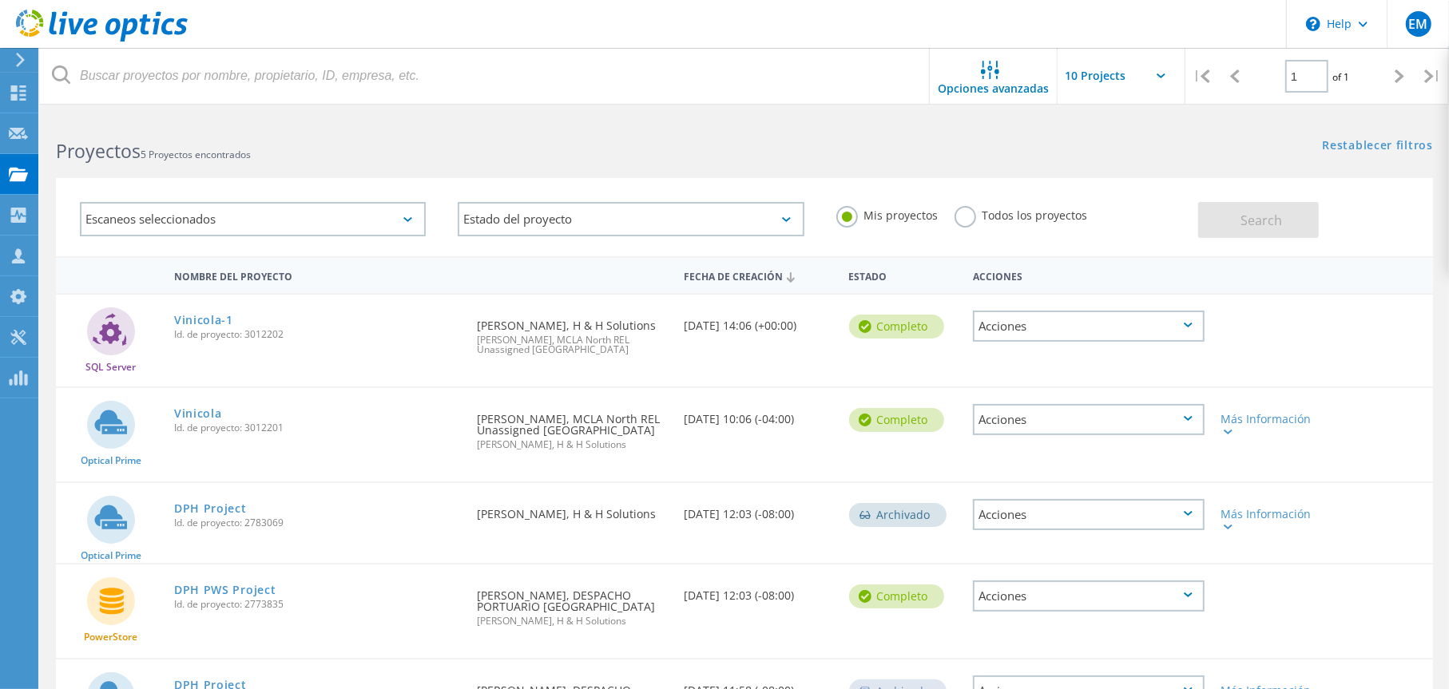
click at [1168, 415] on div "Acciones" at bounding box center [1089, 419] width 232 height 31
click at [1053, 434] on div "Compartir" at bounding box center [1088, 432] width 228 height 25
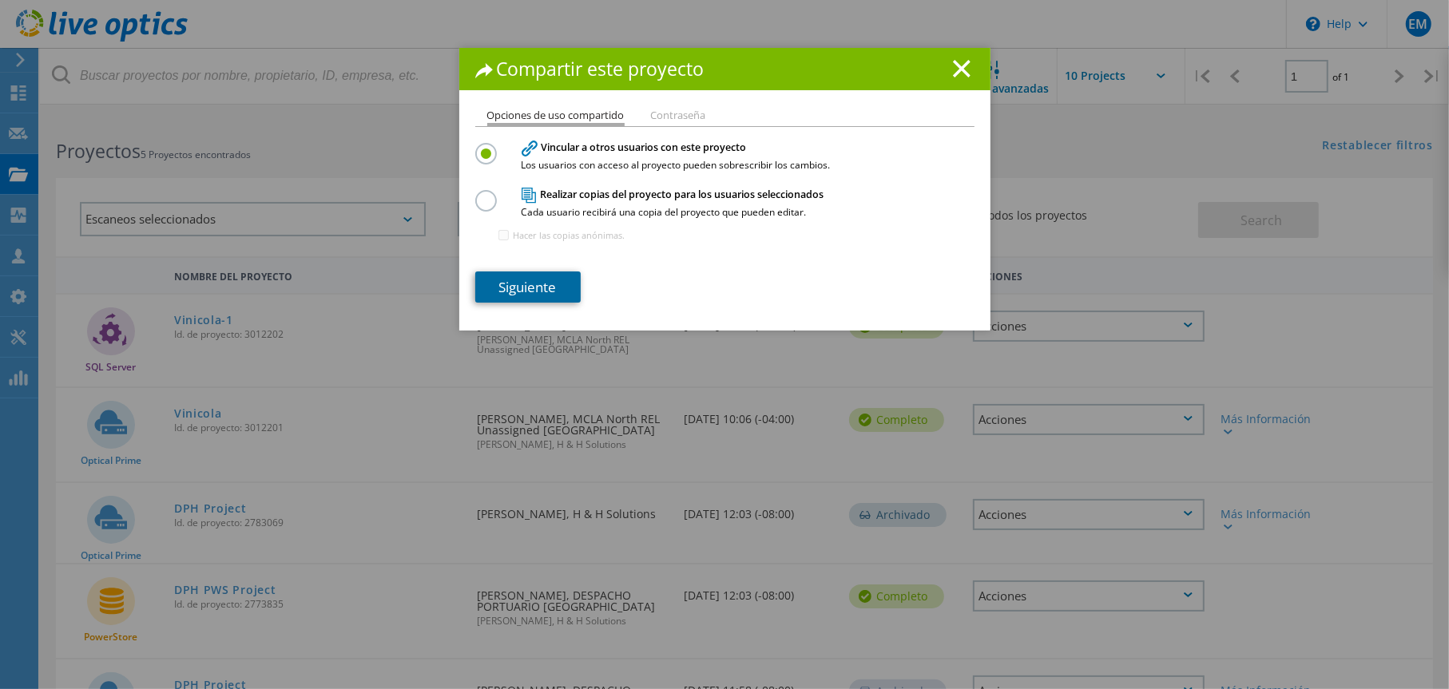
click at [547, 288] on link "Siguiente" at bounding box center [527, 287] width 105 height 31
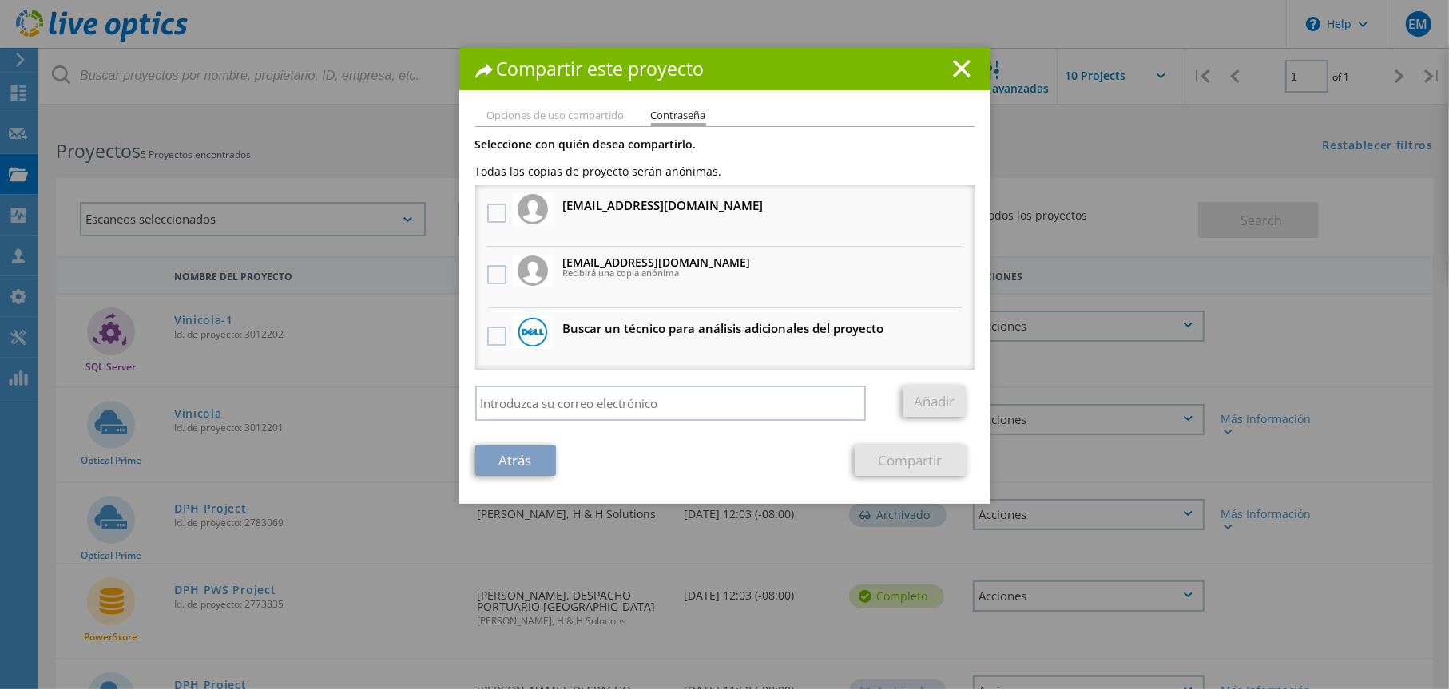
drag, startPoint x: 648, startPoint y: 207, endPoint x: 556, endPoint y: 209, distance: 91.9
click at [556, 209] on li "rdiaz@hyhsolutions.com.do Recibirá una copia anónima" at bounding box center [724, 215] width 499 height 61
copy h3 "rdiaz@hyhsolutions.com.do"
click at [492, 220] on label at bounding box center [498, 213] width 23 height 19
click at [0, 0] on input "checkbox" at bounding box center [0, 0] width 0 height 0
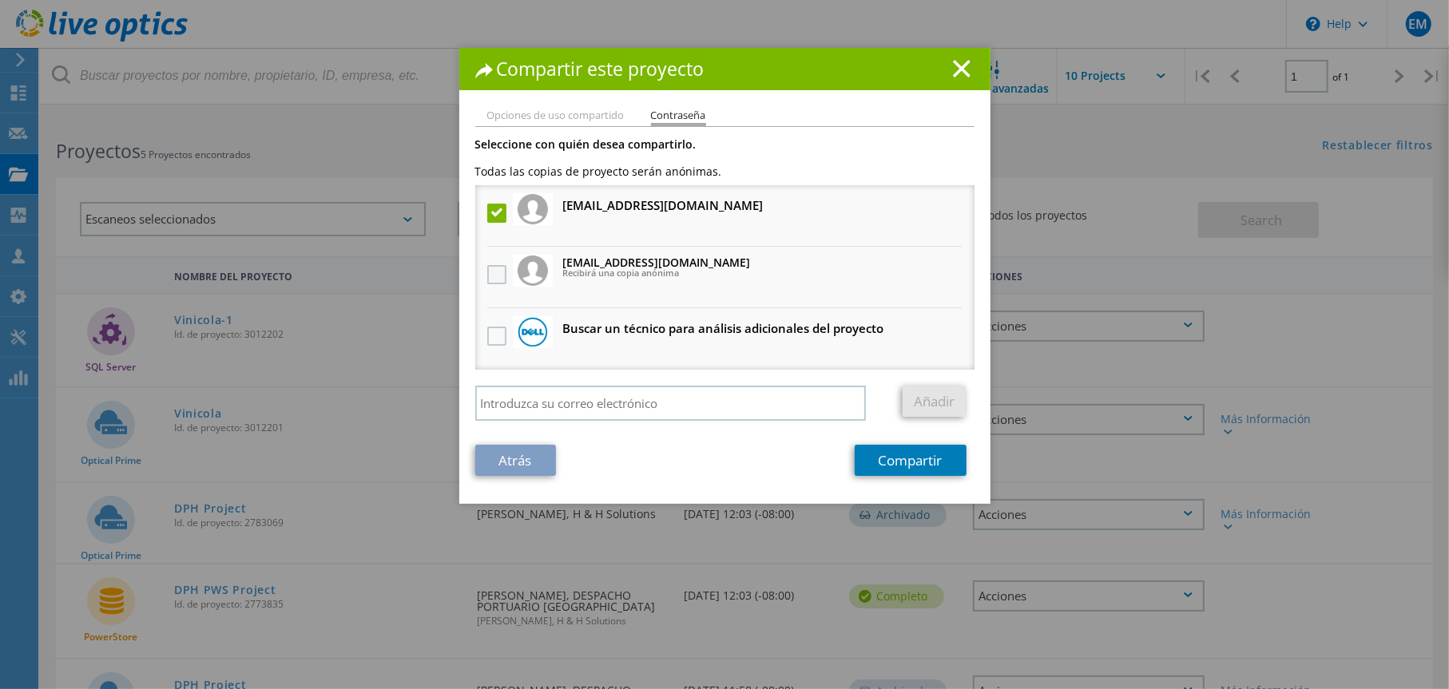
click at [489, 265] on label at bounding box center [498, 274] width 23 height 19
click at [0, 0] on input "checkbox" at bounding box center [0, 0] width 0 height 0
click at [888, 469] on link "Compartir" at bounding box center [911, 460] width 112 height 31
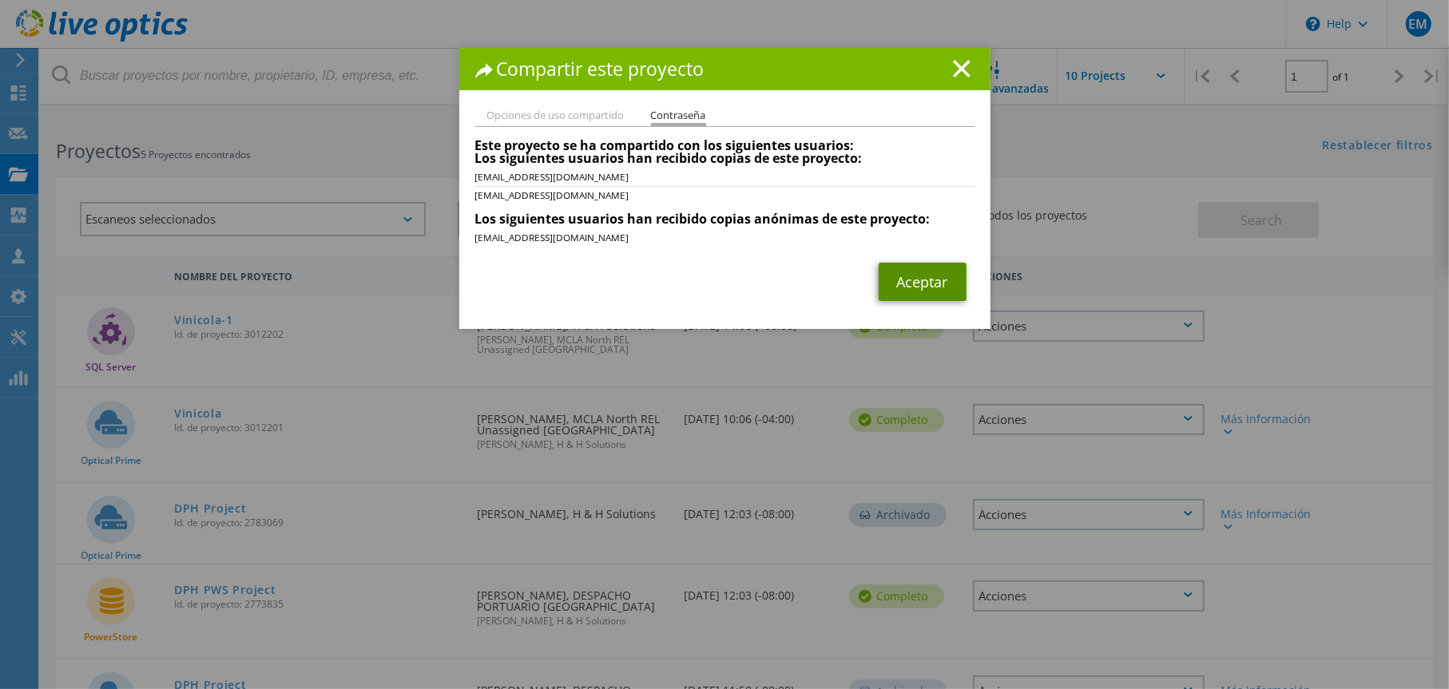
click at [918, 285] on link "Aceptar" at bounding box center [922, 282] width 88 height 38
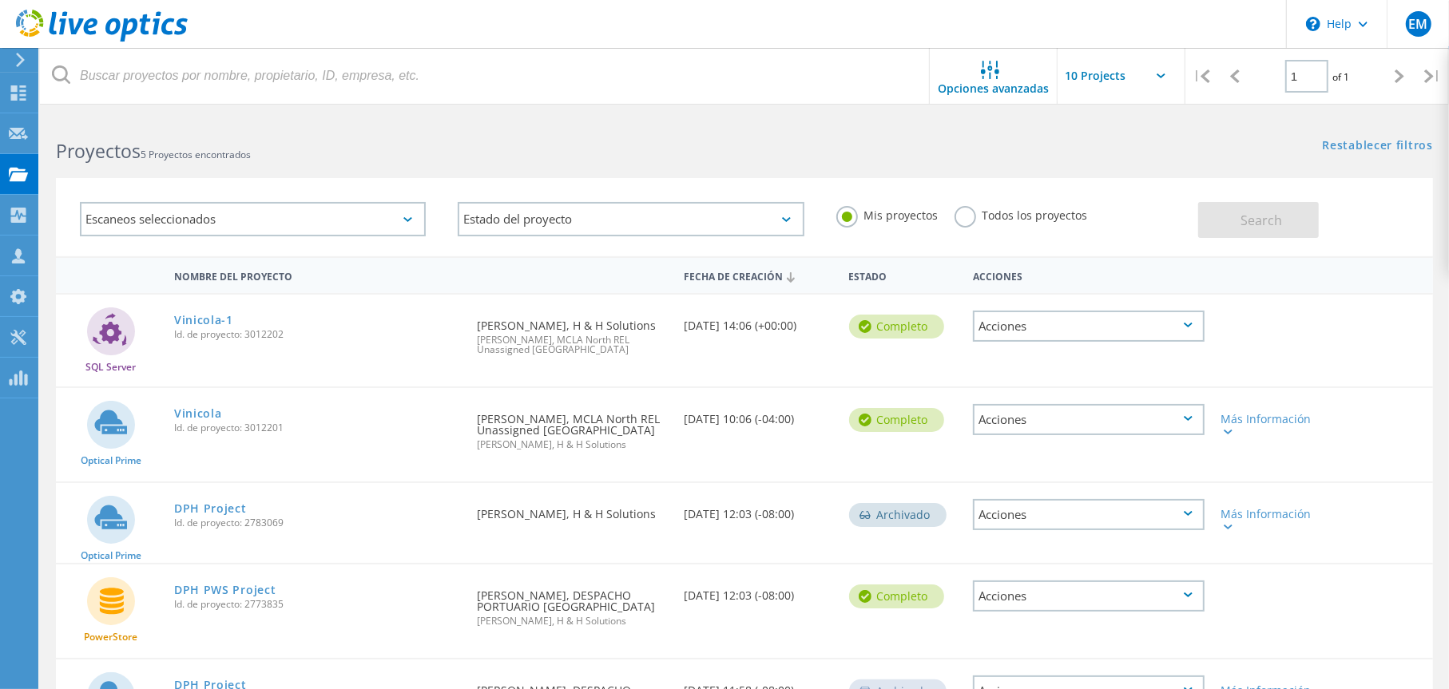
click at [1188, 416] on icon at bounding box center [1188, 418] width 9 height 5
click at [1160, 320] on div "Acciones" at bounding box center [1089, 326] width 232 height 31
click at [1053, 335] on div "Compartir" at bounding box center [1088, 339] width 228 height 25
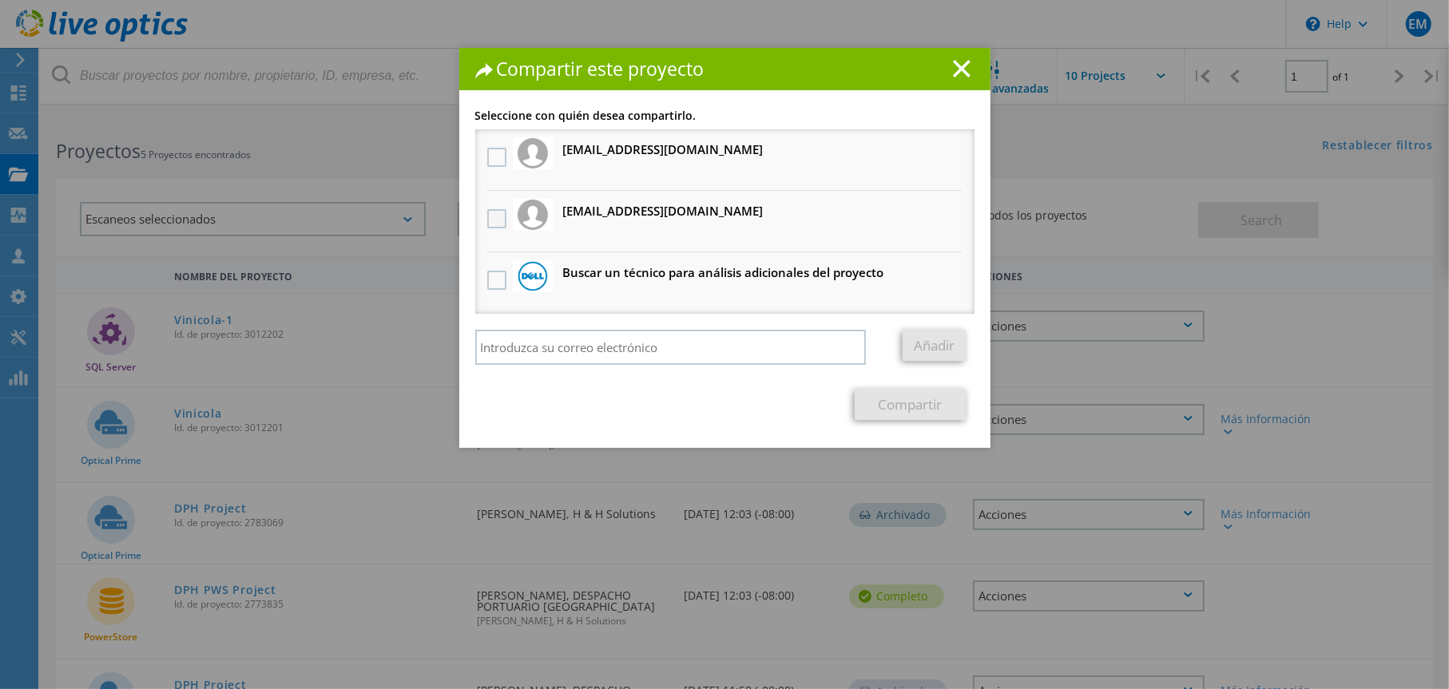
click at [493, 216] on label at bounding box center [498, 218] width 23 height 19
click at [0, 0] on input "checkbox" at bounding box center [0, 0] width 0 height 0
click at [493, 161] on label at bounding box center [498, 157] width 23 height 19
click at [0, 0] on input "checkbox" at bounding box center [0, 0] width 0 height 0
click at [910, 402] on link "Compartir" at bounding box center [911, 404] width 112 height 31
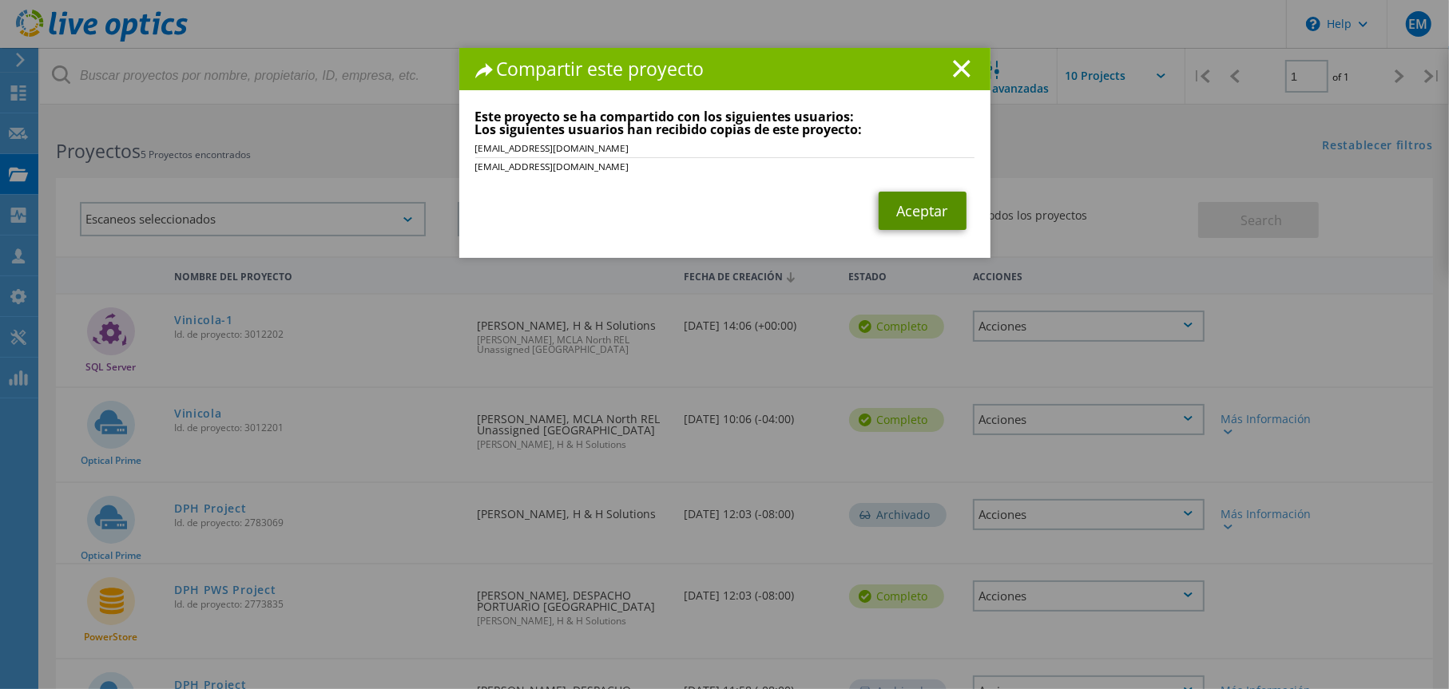
click at [929, 215] on link "Aceptar" at bounding box center [922, 211] width 88 height 38
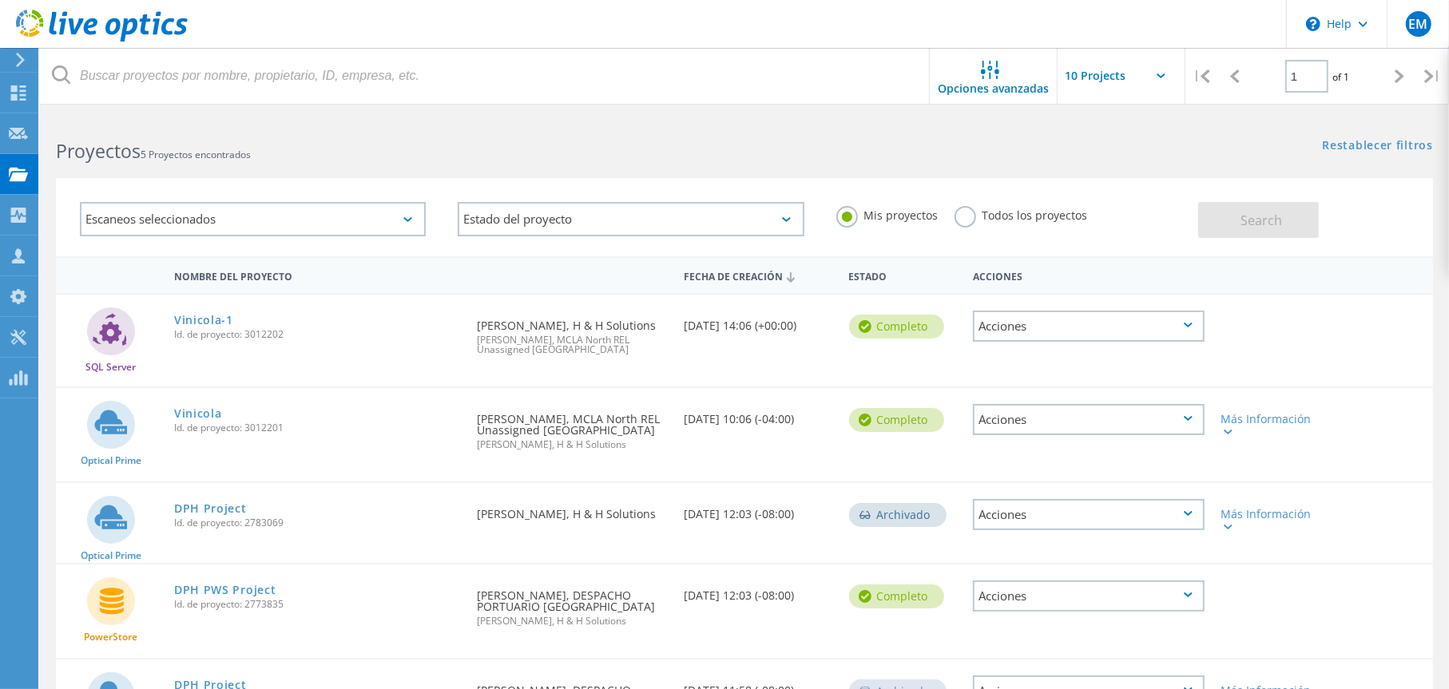
click at [25, 57] on icon at bounding box center [20, 60] width 12 height 14
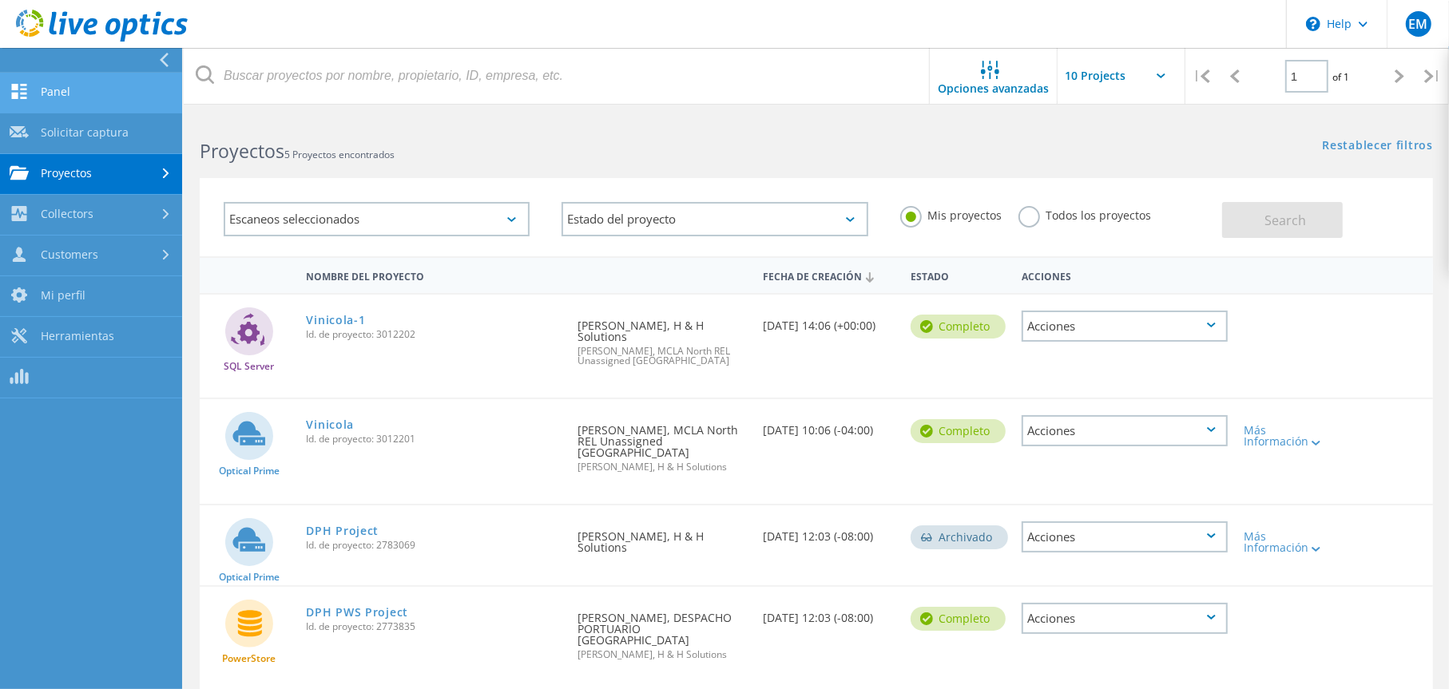
click at [63, 97] on link "Panel" at bounding box center [91, 93] width 182 height 41
